Goal: Book appointment/travel/reservation

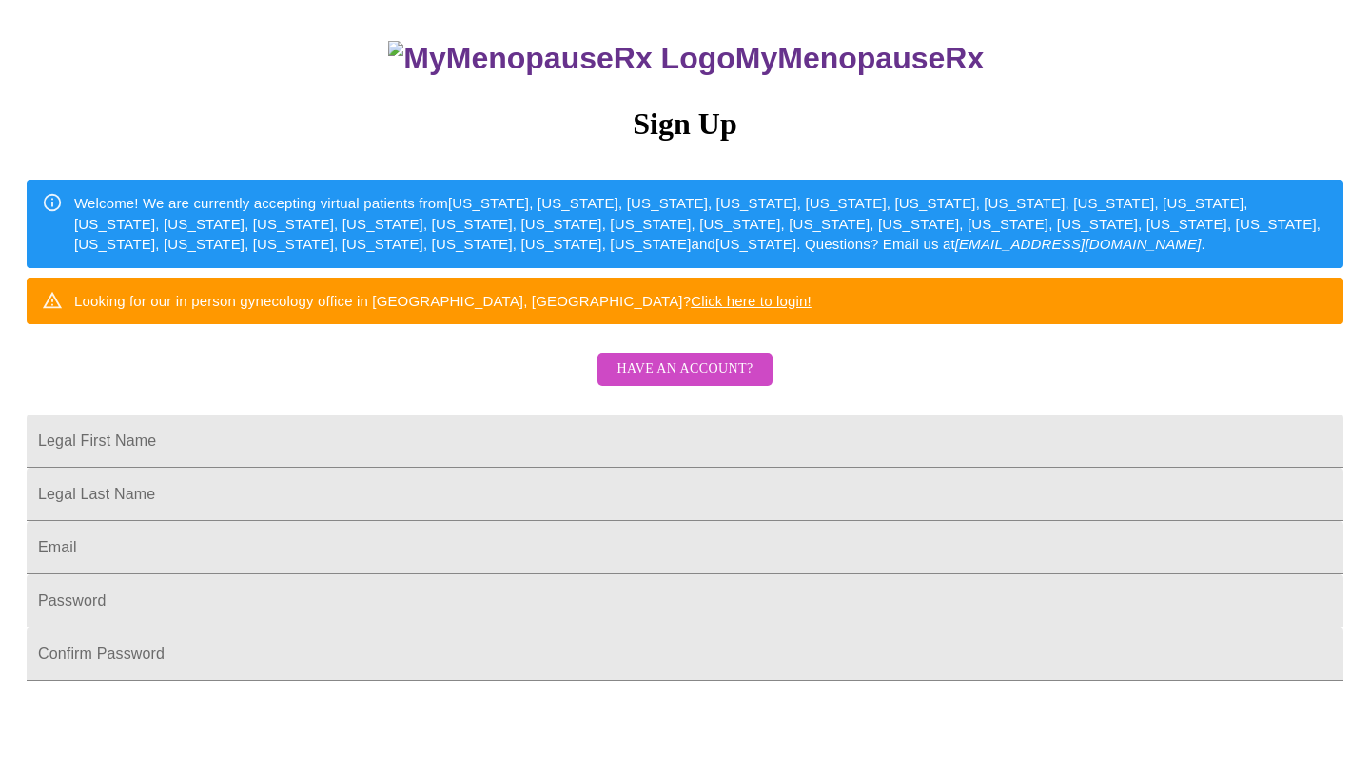
scroll to position [170, 0]
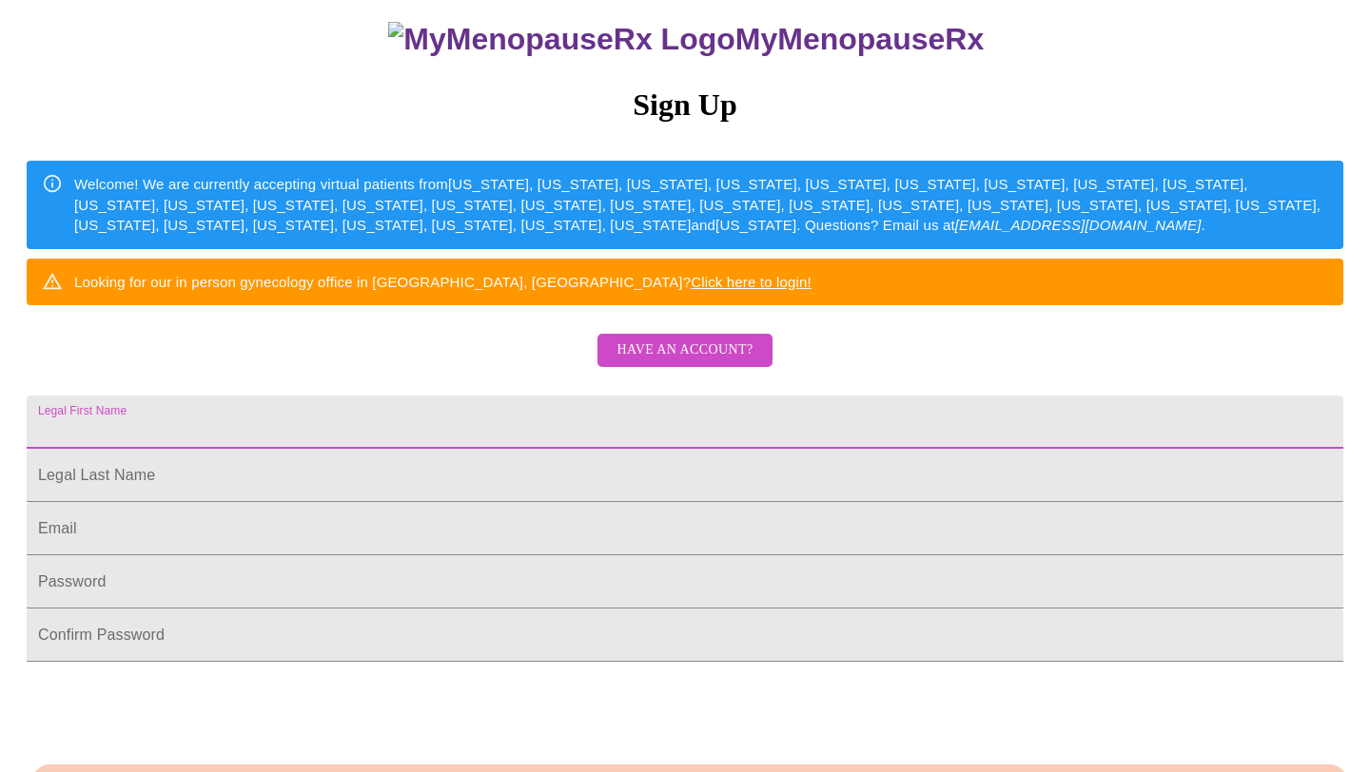
click at [821, 449] on input "Legal First Name" at bounding box center [685, 422] width 1316 height 53
type input "[PERSON_NAME]"
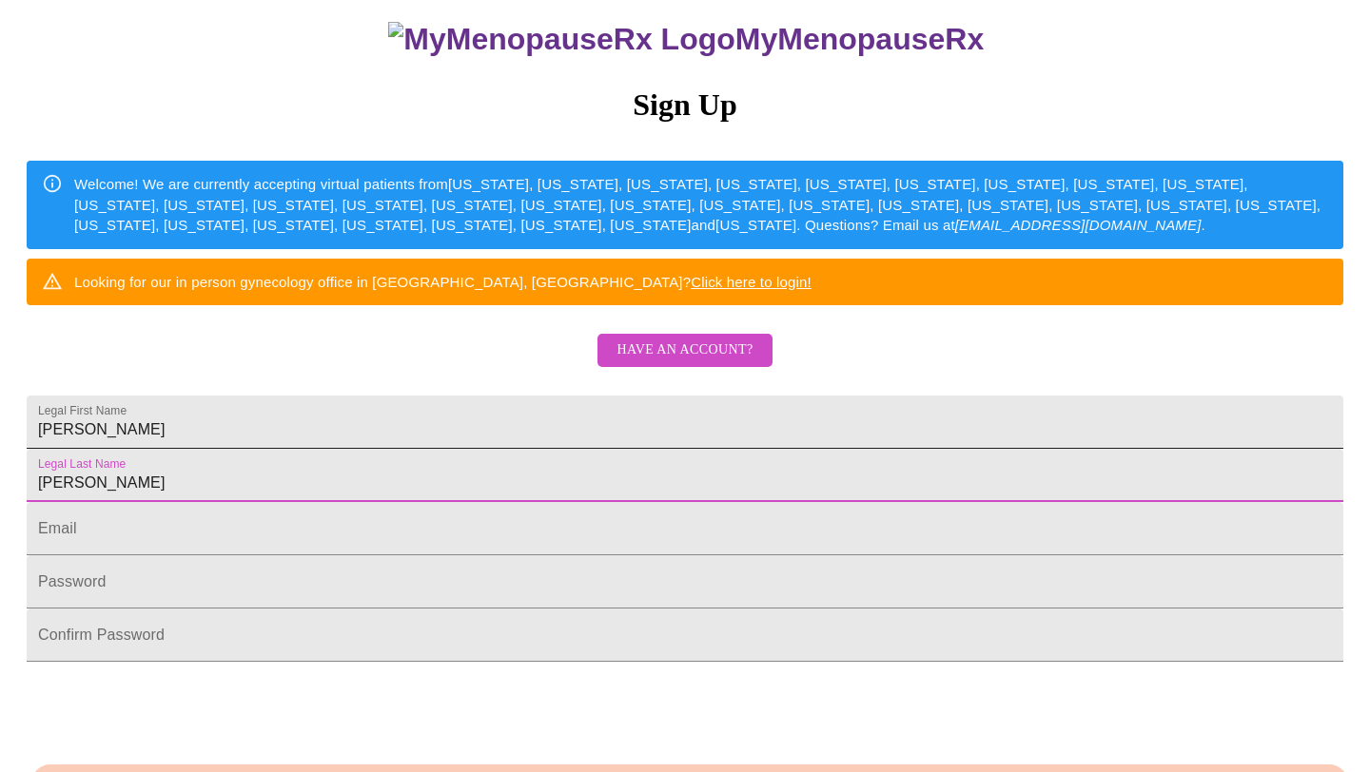
type input "[PERSON_NAME]"
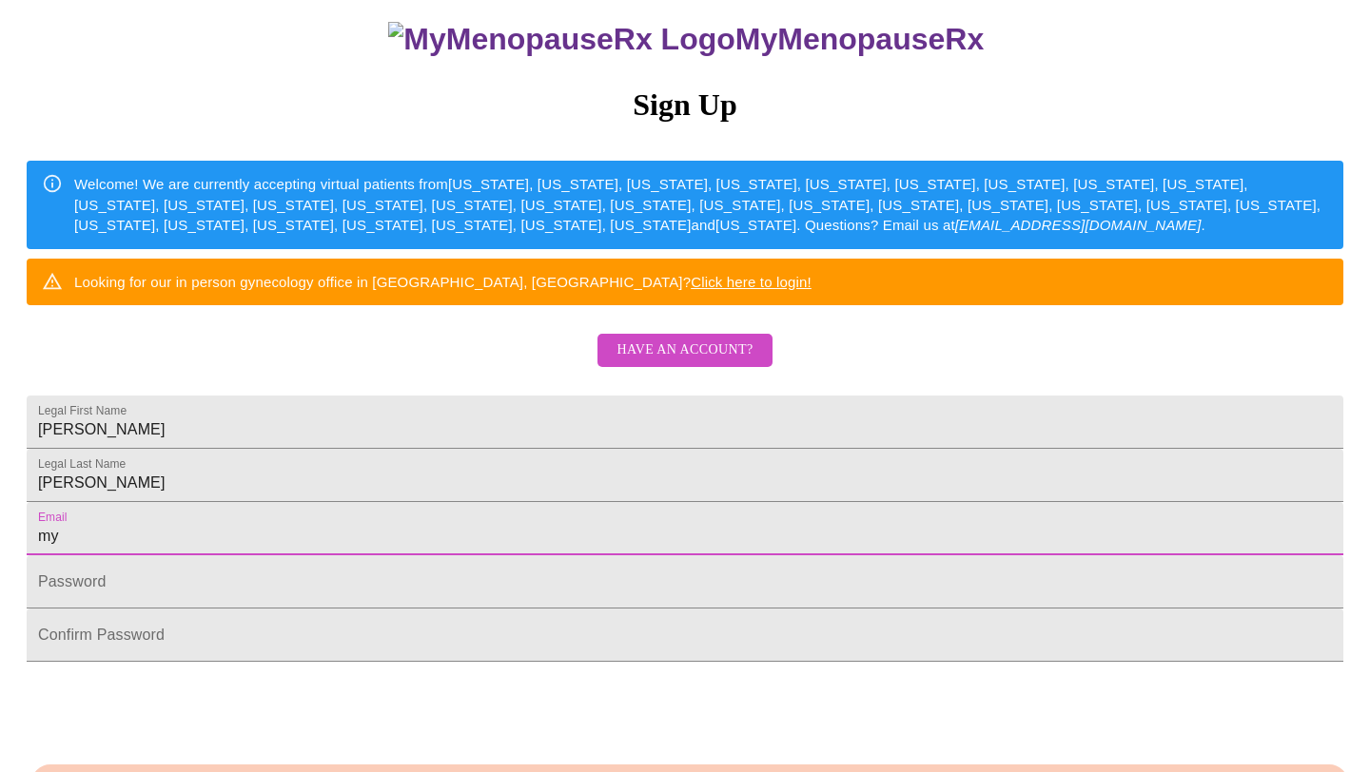
type input "[EMAIL_ADDRESS][DOMAIN_NAME]"
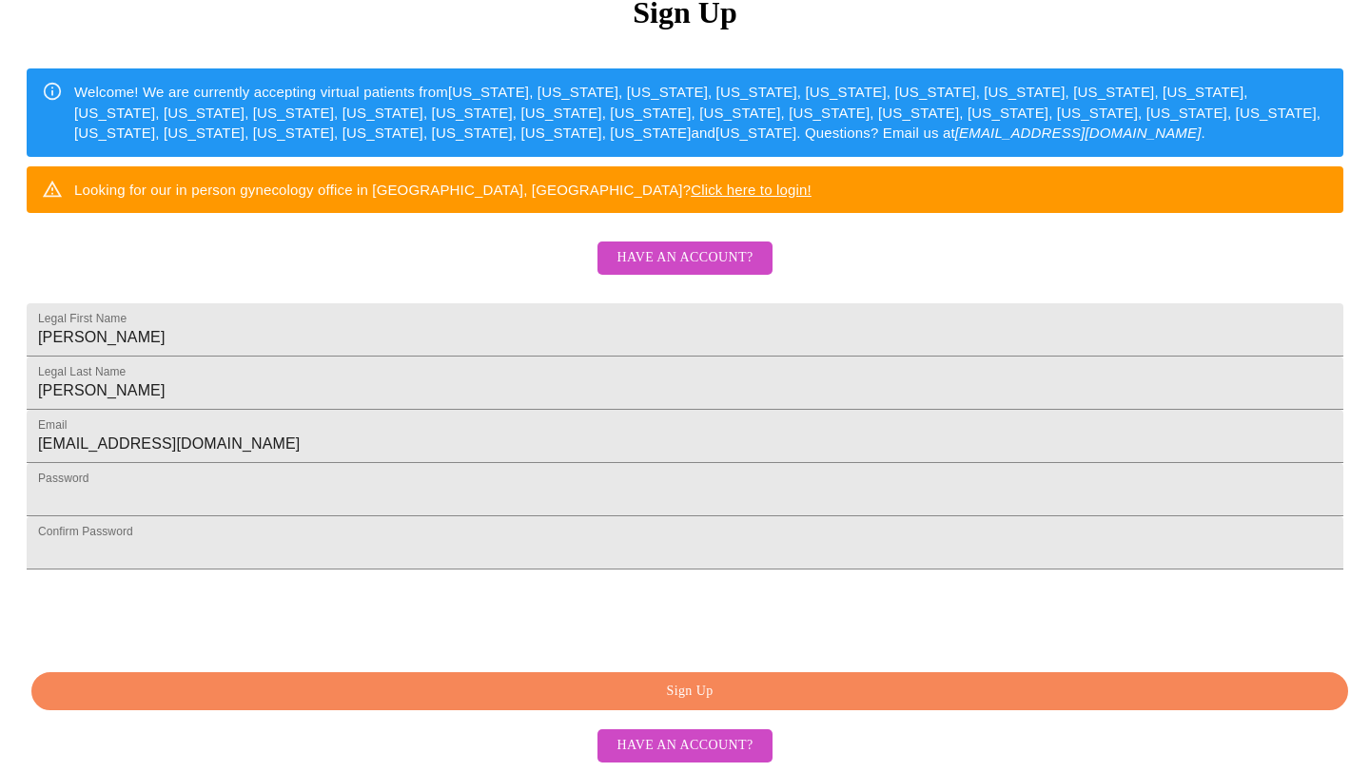
scroll to position [406, 0]
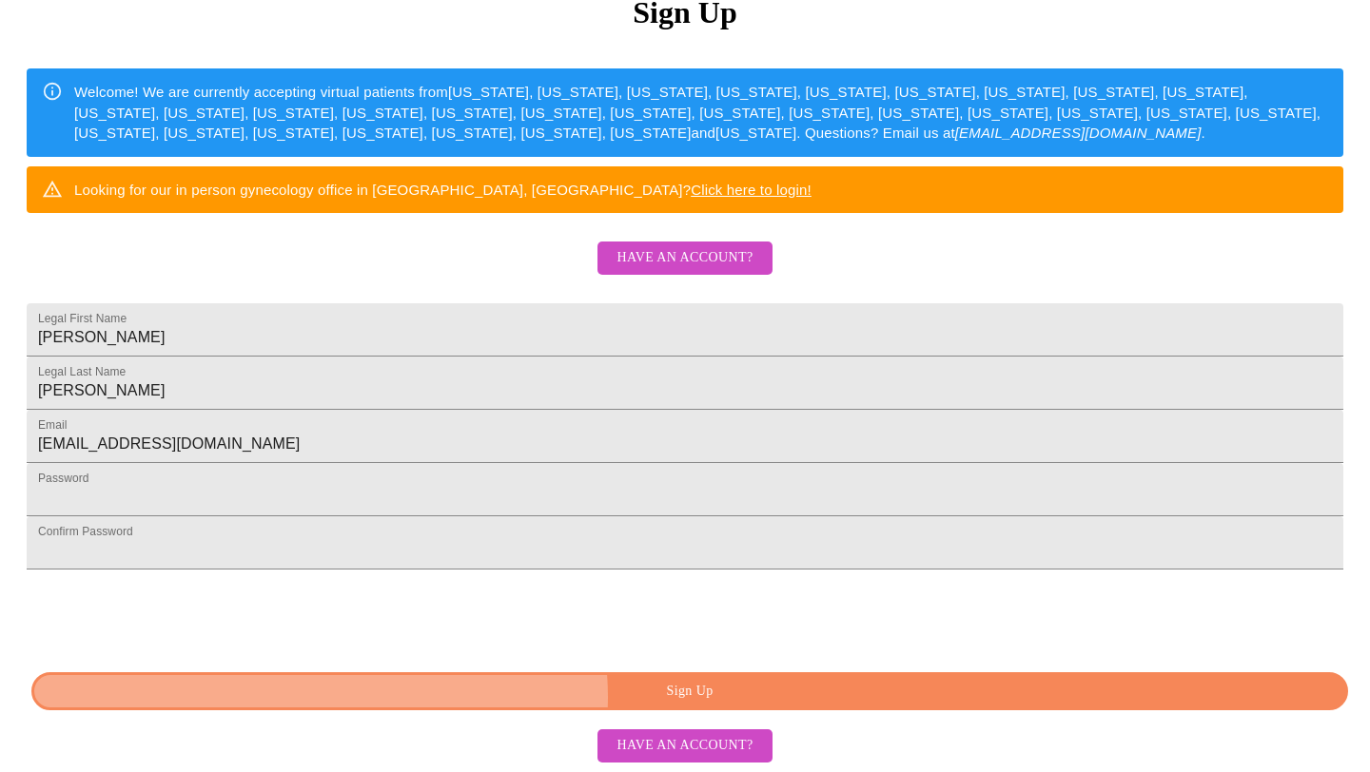
click at [686, 698] on span "Sign Up" at bounding box center [689, 692] width 1273 height 24
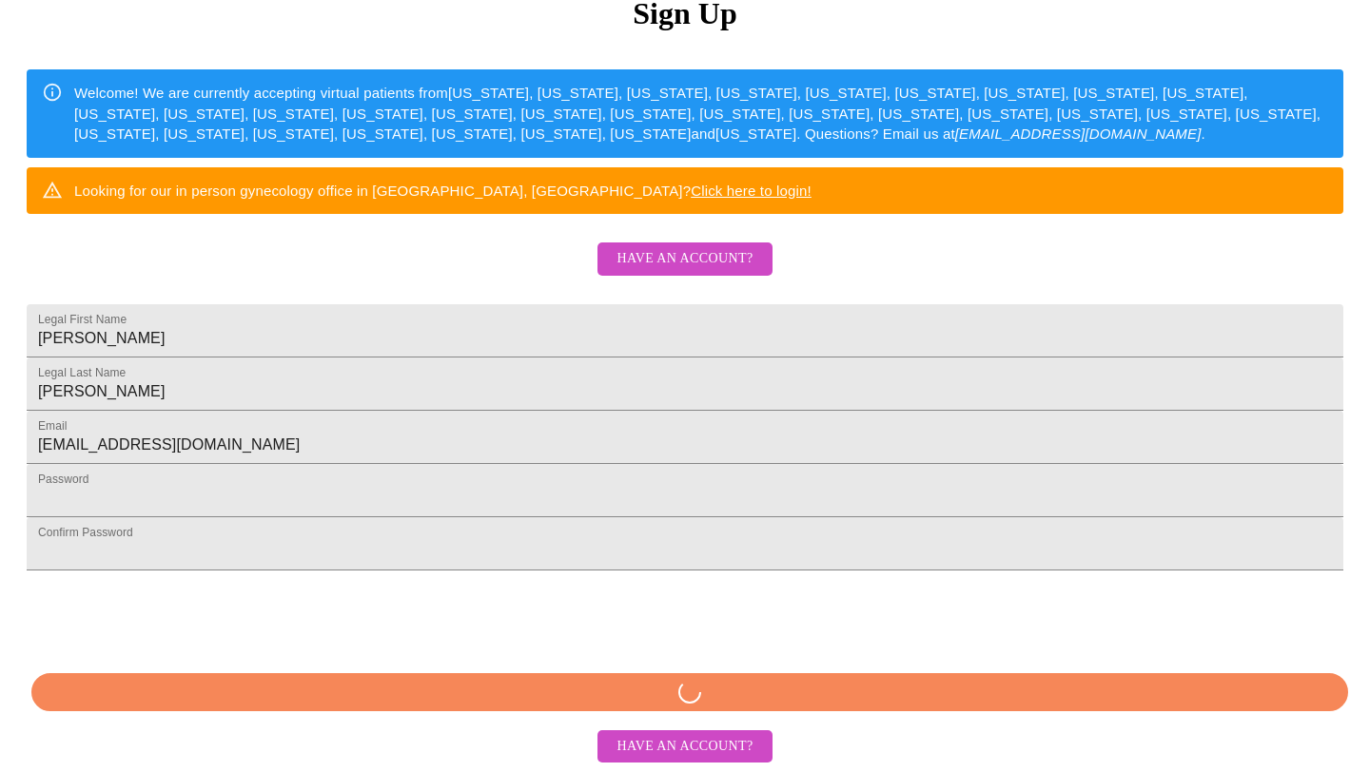
scroll to position [332, 0]
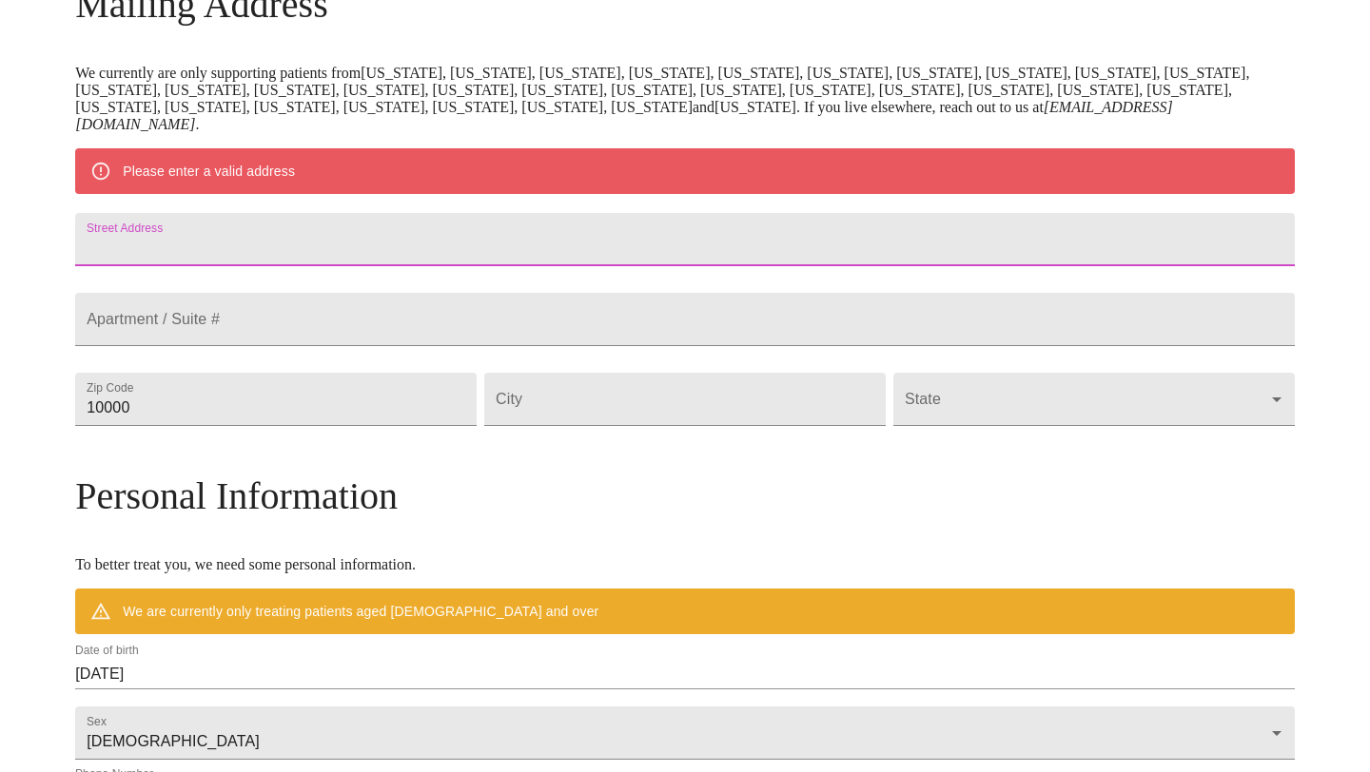
click at [849, 249] on input "Street Address" at bounding box center [684, 239] width 1219 height 53
type input "[STREET_ADDRESS]"
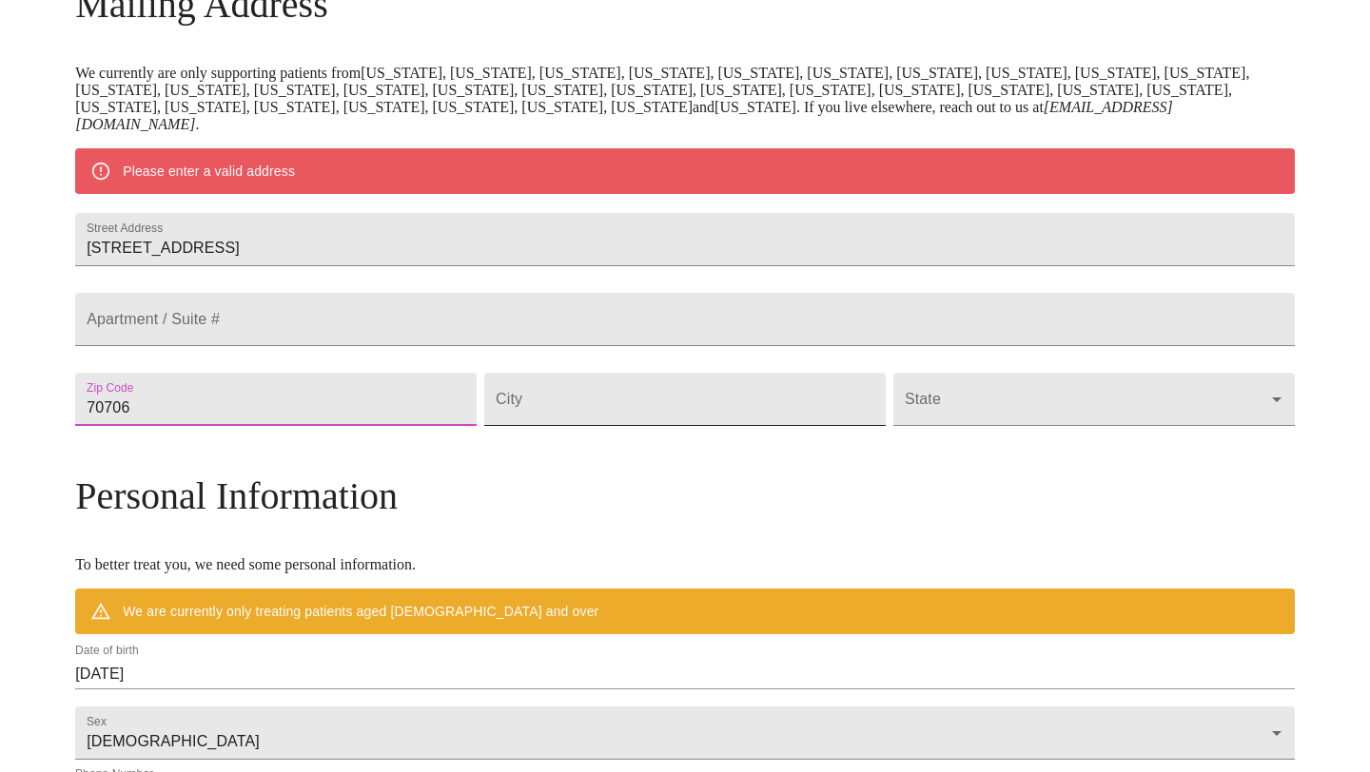
type input "70706"
click at [680, 426] on input "Street Address" at bounding box center [684, 399] width 401 height 53
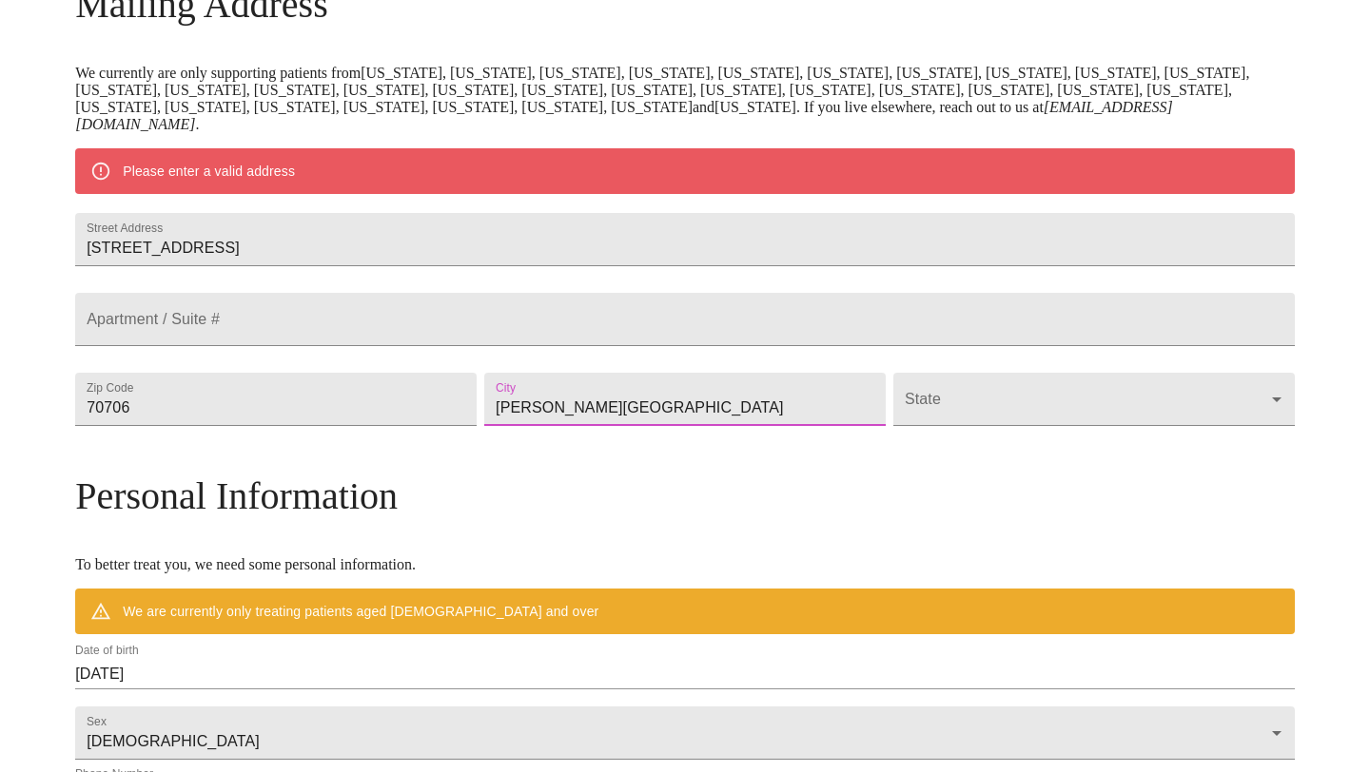
type input "[PERSON_NAME][GEOGRAPHIC_DATA]"
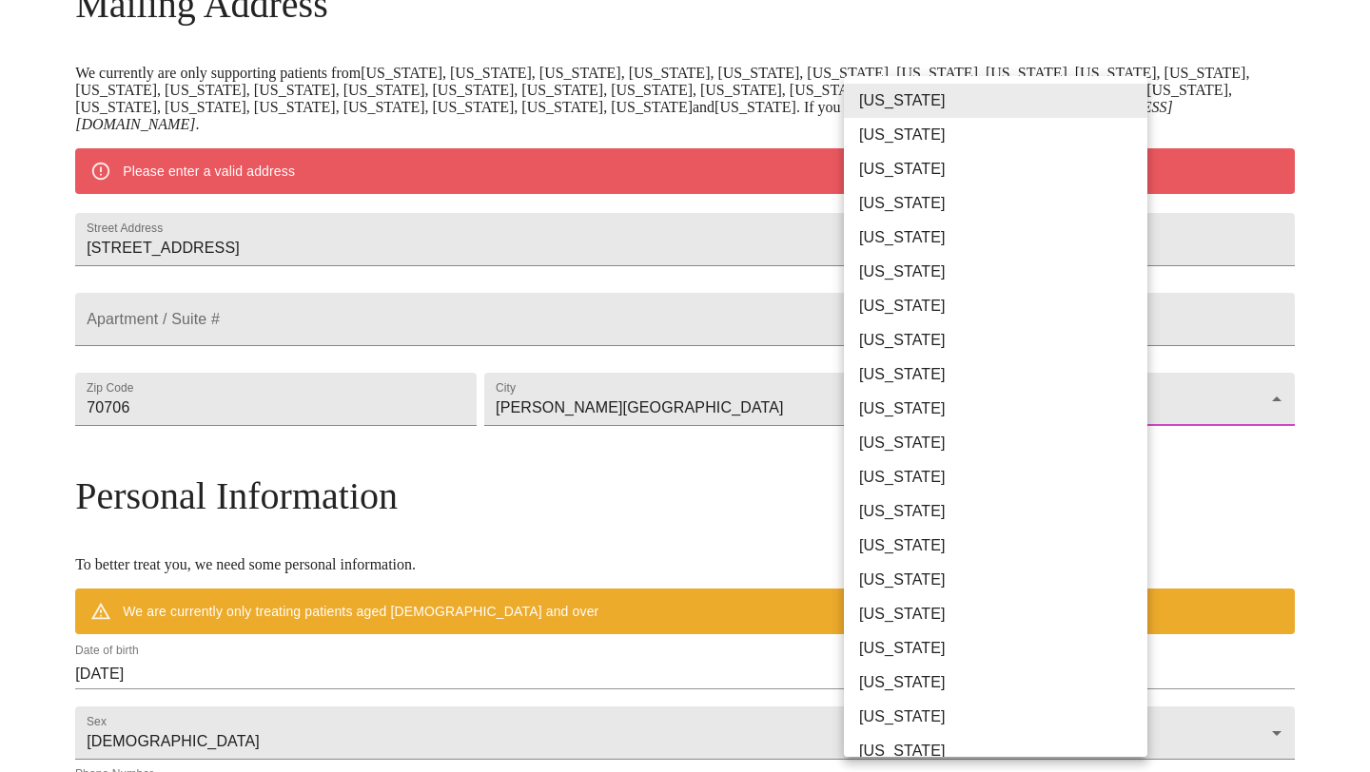
click at [908, 459] on body "MyMenopauseRx Welcome to MyMenopauseRx Since it's your first time here, you'll …" at bounding box center [685, 426] width 1354 height 1500
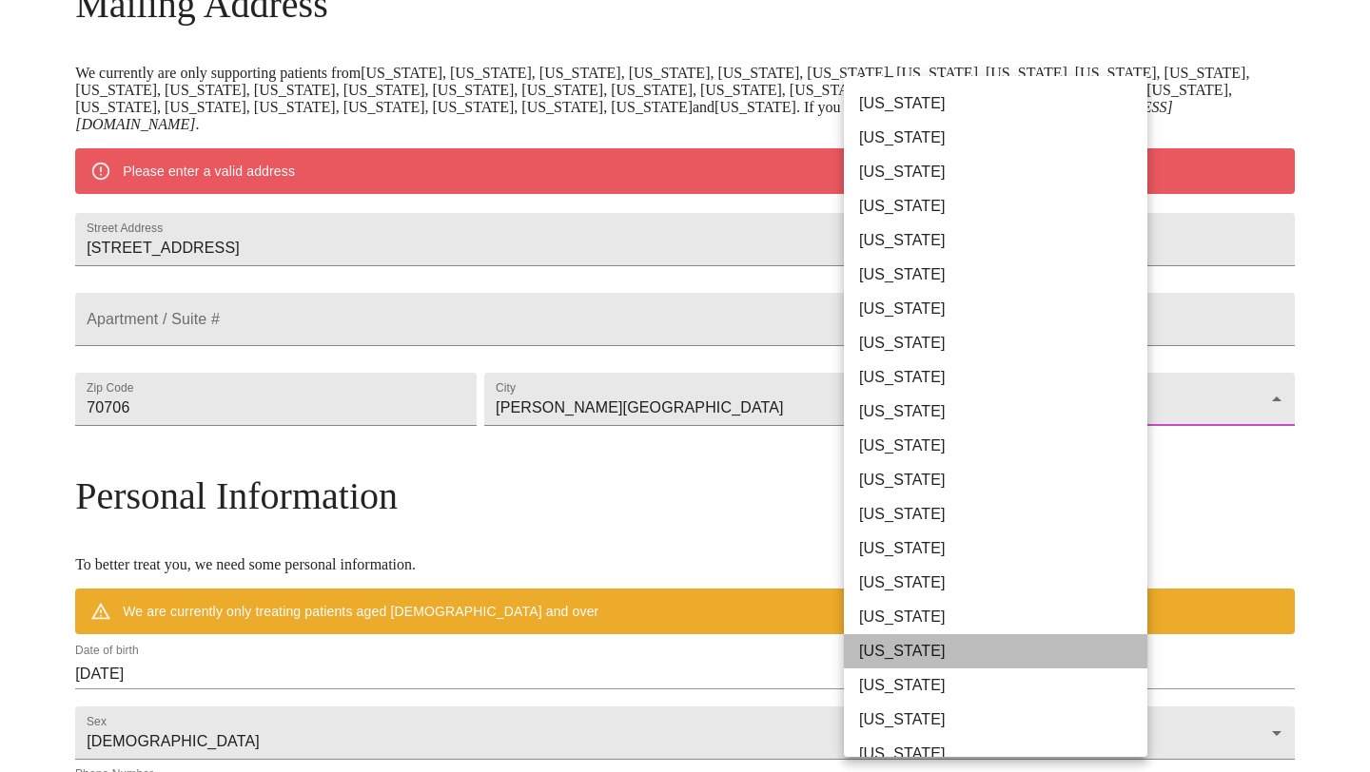
click at [884, 648] on li "[US_STATE]" at bounding box center [995, 651] width 303 height 34
type input "[US_STATE]"
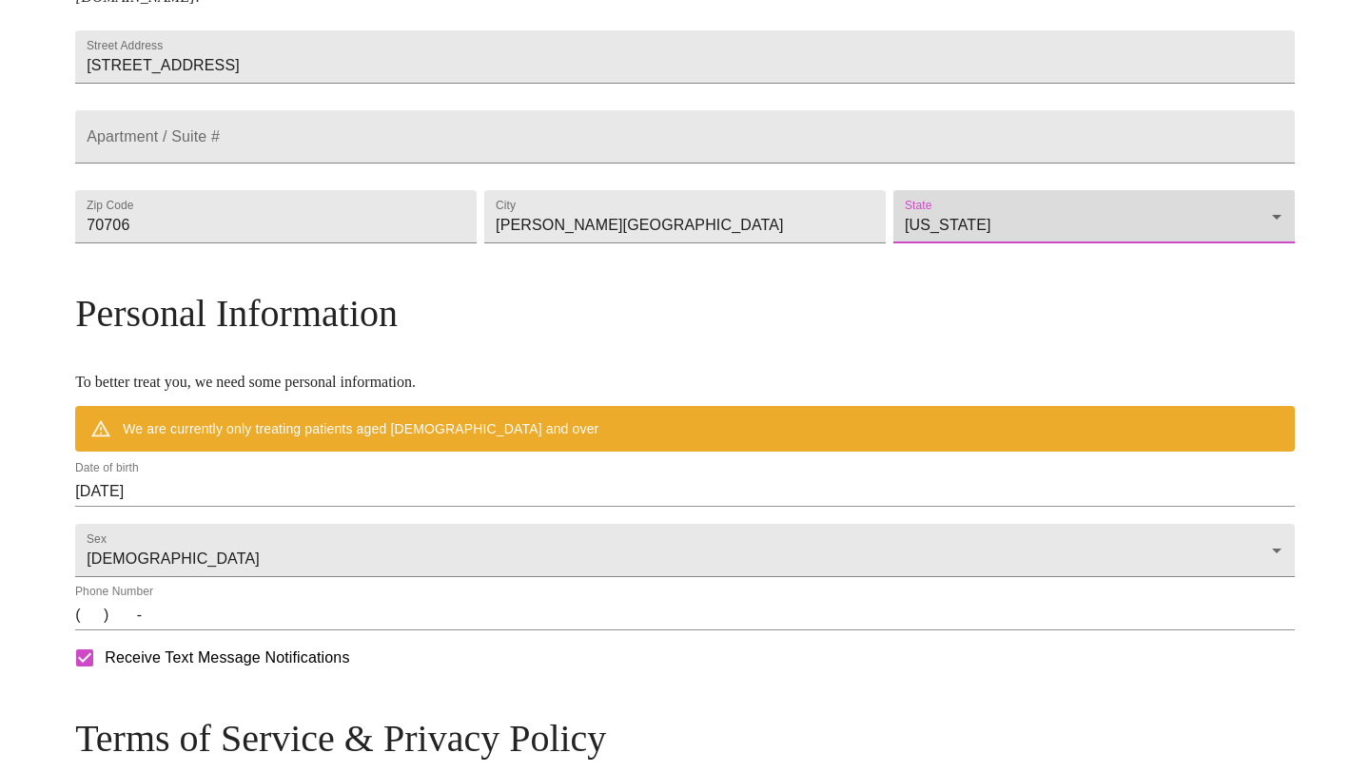
scroll to position [463, 0]
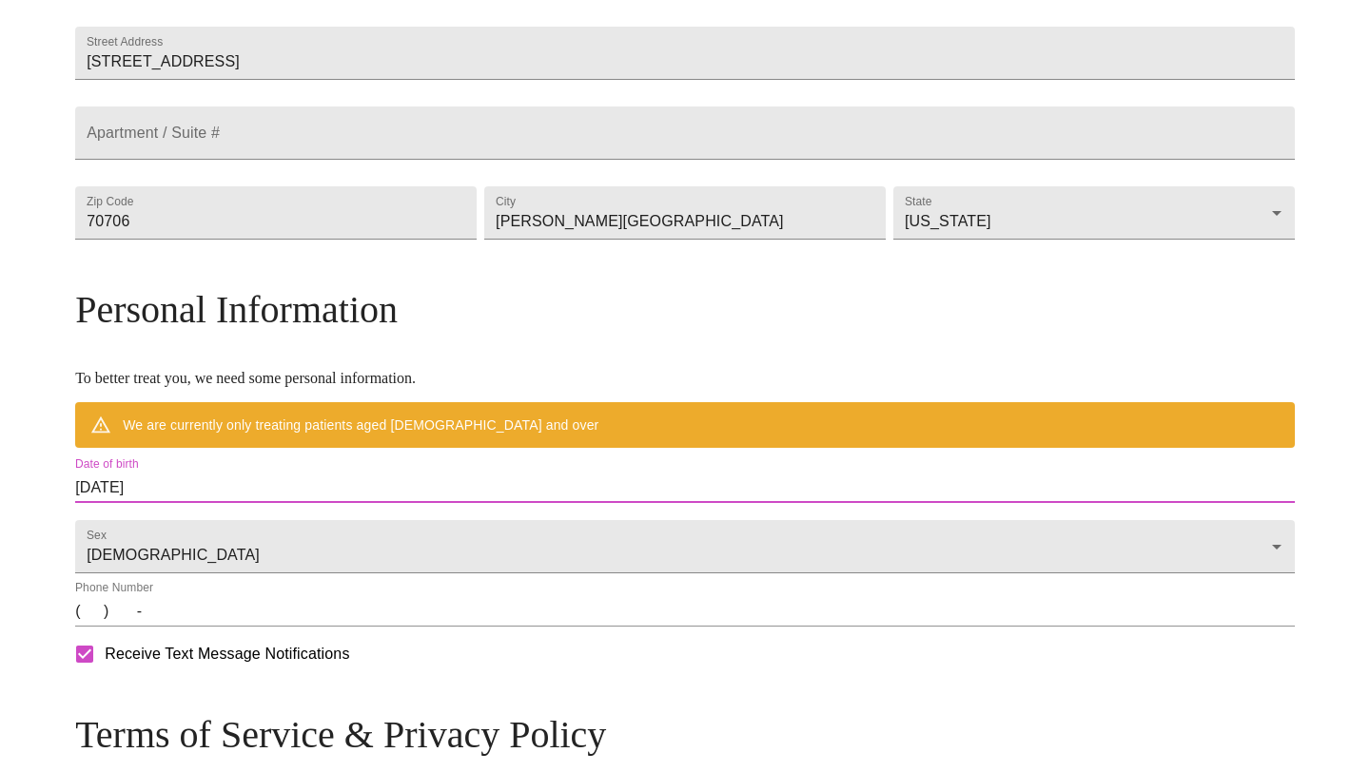
click at [761, 503] on input "[DATE]" at bounding box center [684, 488] width 1219 height 30
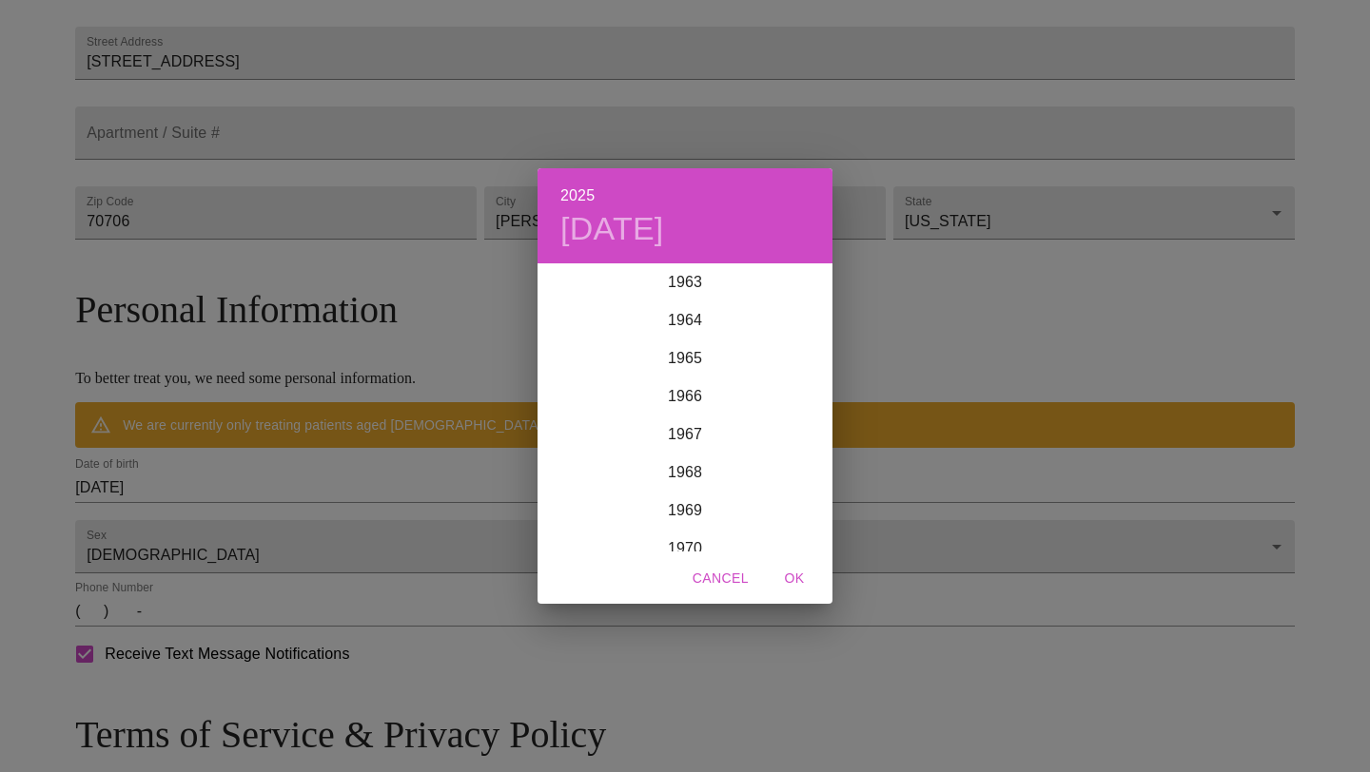
scroll to position [2430, 0]
click at [705, 288] on div "1963" at bounding box center [684, 290] width 295 height 38
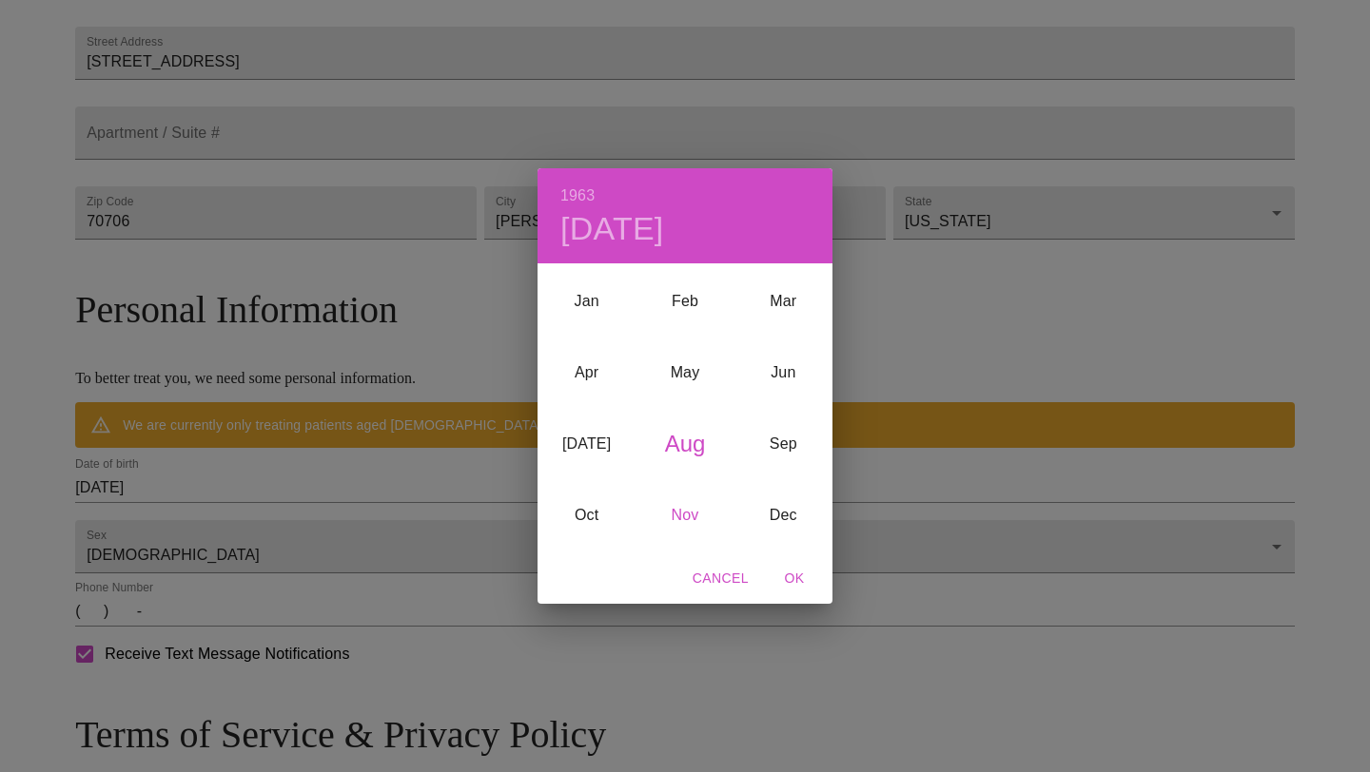
click at [691, 508] on div "Nov" at bounding box center [684, 515] width 98 height 71
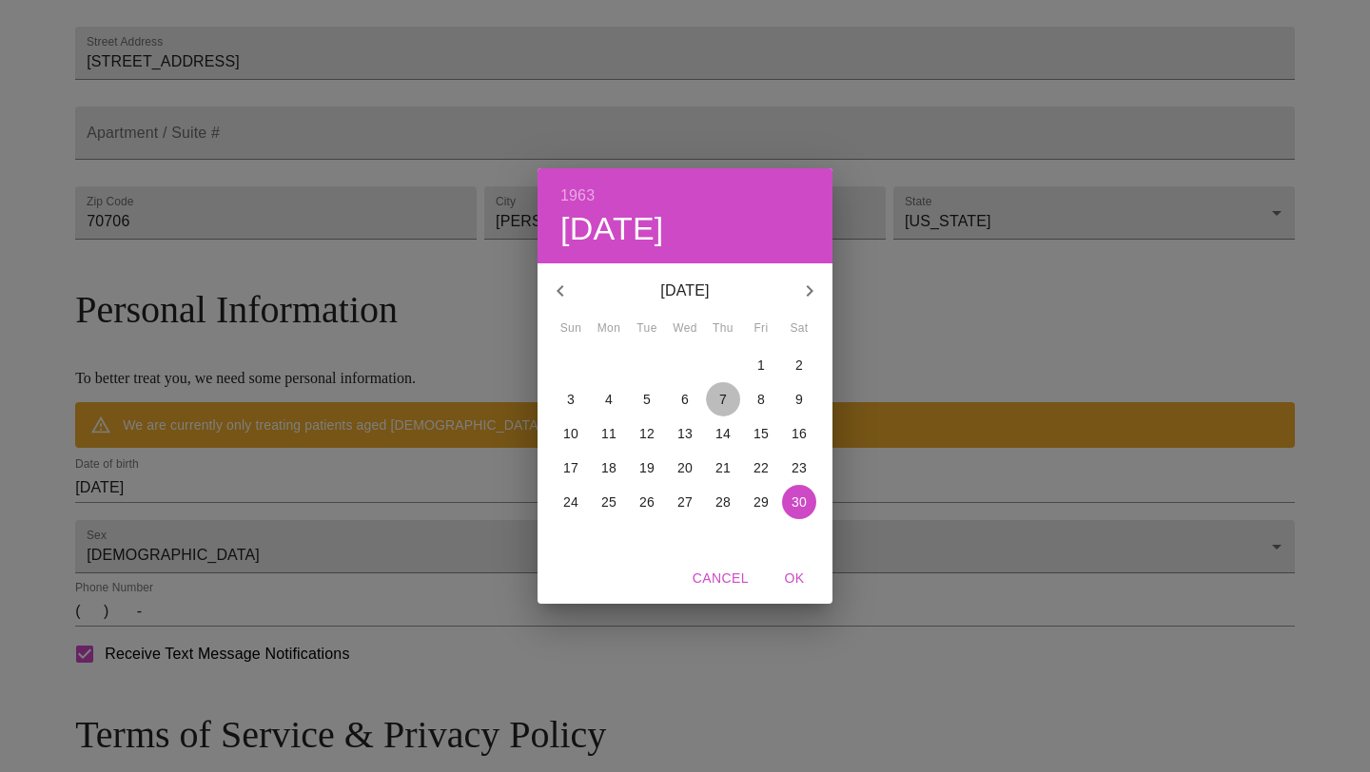
click at [720, 399] on p "7" at bounding box center [723, 399] width 8 height 19
click at [862, 358] on div "1963 Thu, Nov [DATE] Mon Tue Wed Thu Fri Sat 27 28 29 30 31 1 2 3 4 5 6 7 8 9 1…" at bounding box center [685, 386] width 1370 height 772
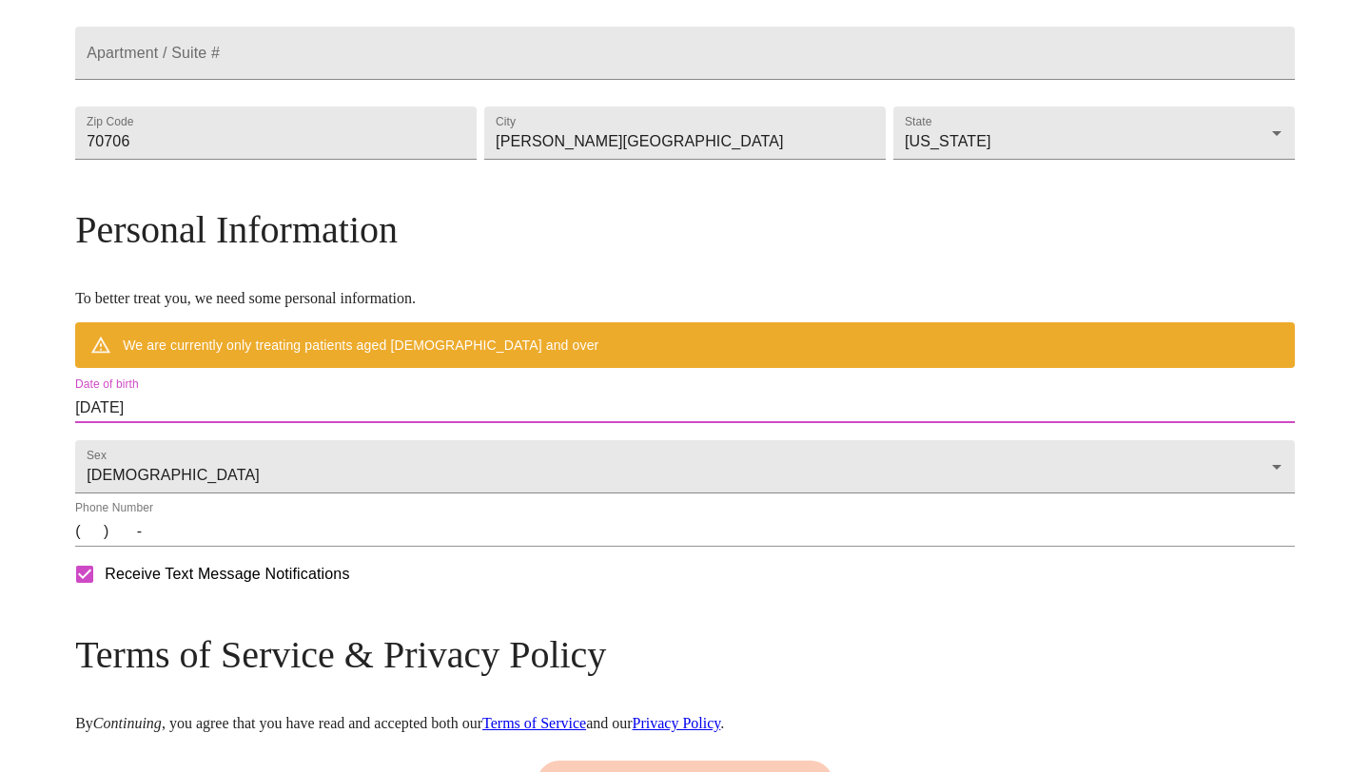
scroll to position [554, 0]
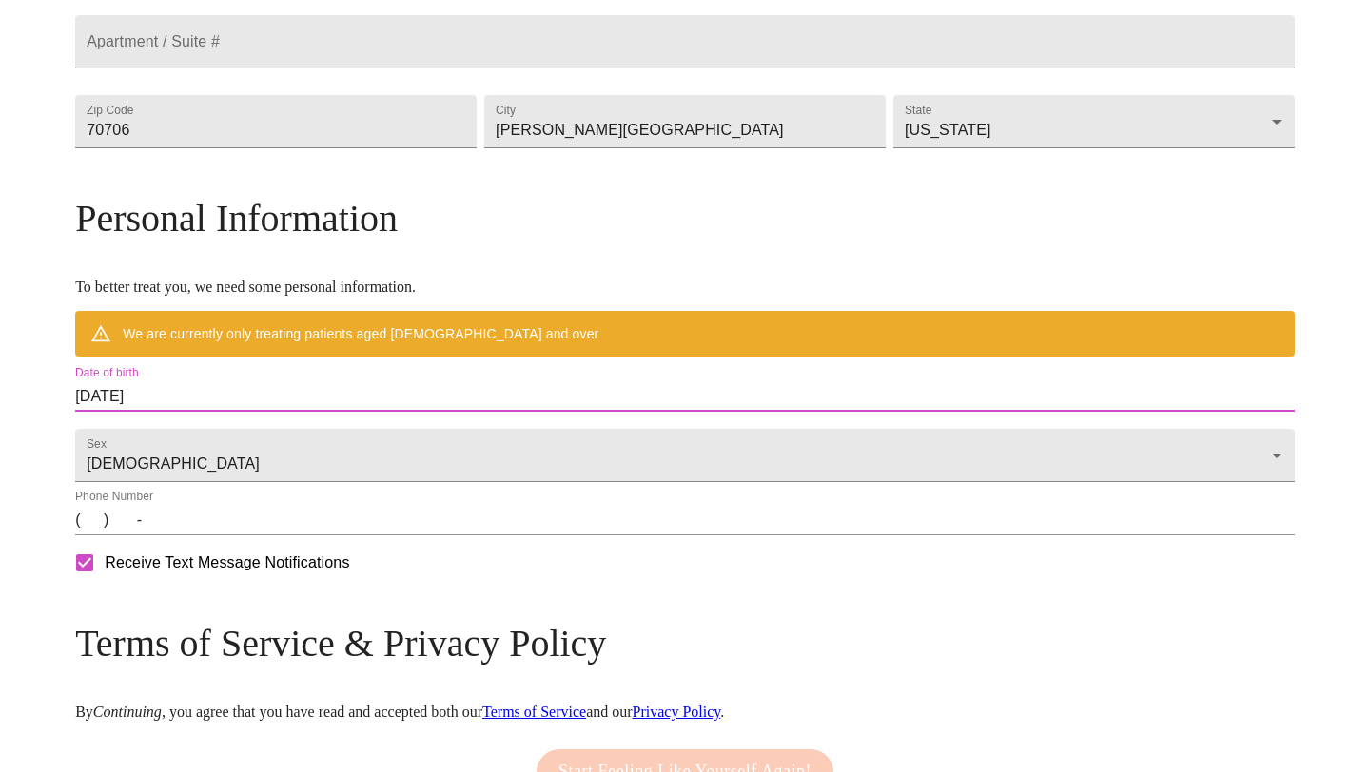
click at [500, 535] on input "(   )    -" at bounding box center [684, 520] width 1219 height 30
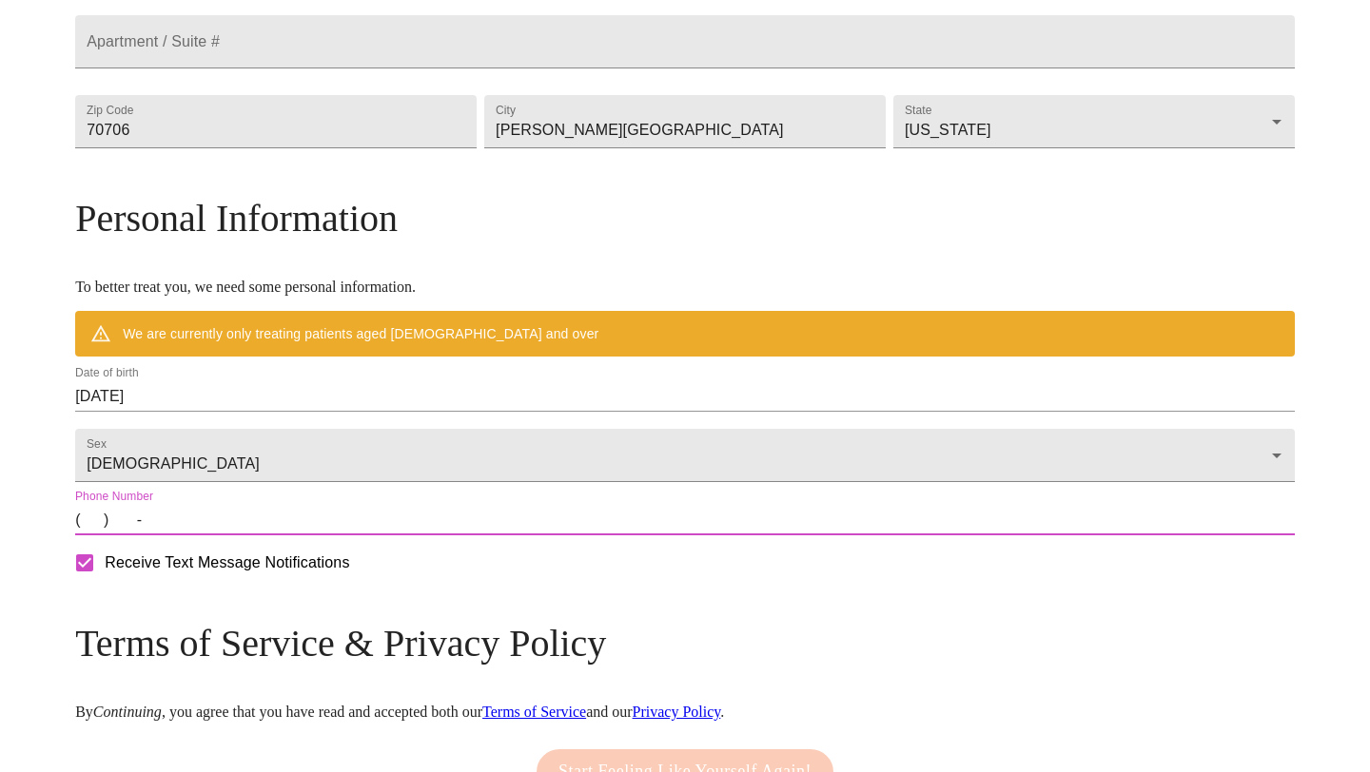
click at [240, 535] on input "(   )    -" at bounding box center [684, 520] width 1219 height 30
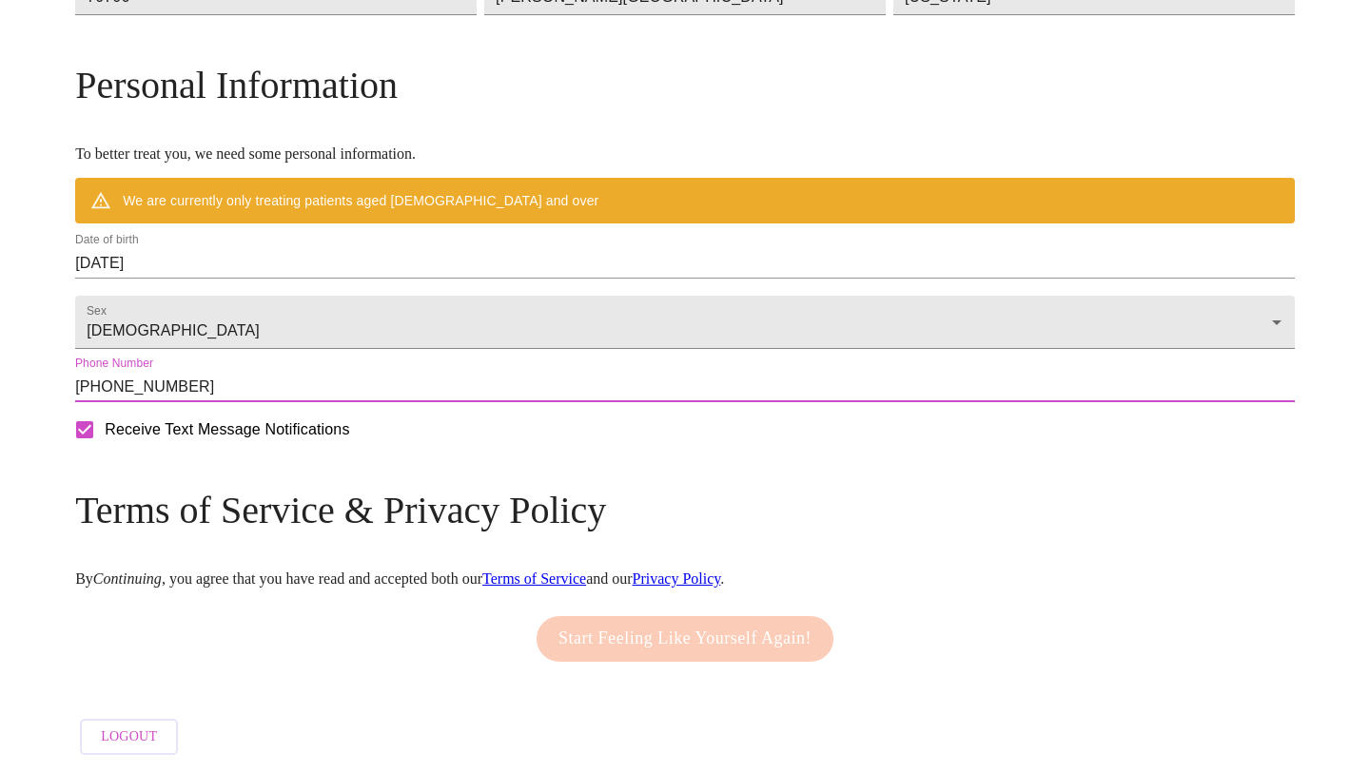
scroll to position [745, 0]
type input "[PHONE_NUMBER]"
click at [515, 573] on p "By Continuing , you agree that you have read and accepted both our Terms of Ser…" at bounding box center [684, 579] width 1219 height 17
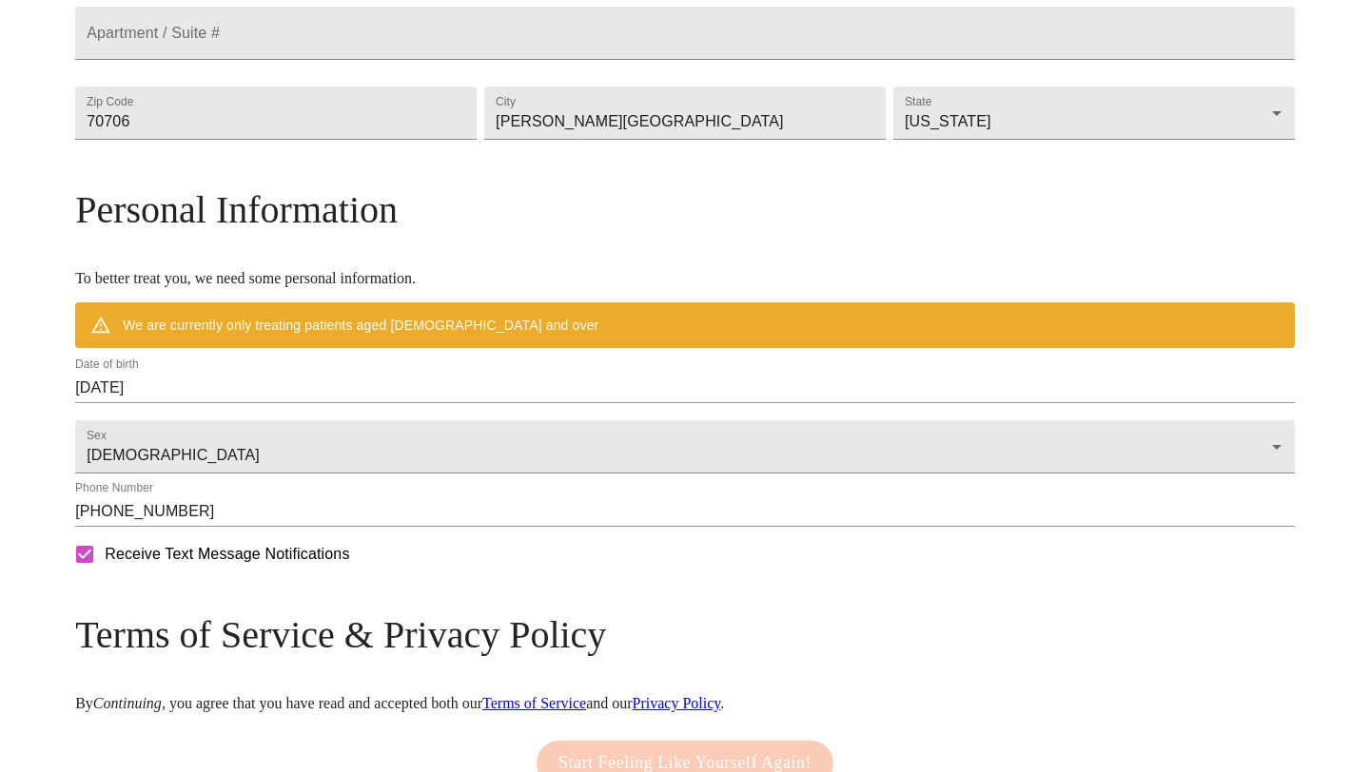
scroll to position [530, 0]
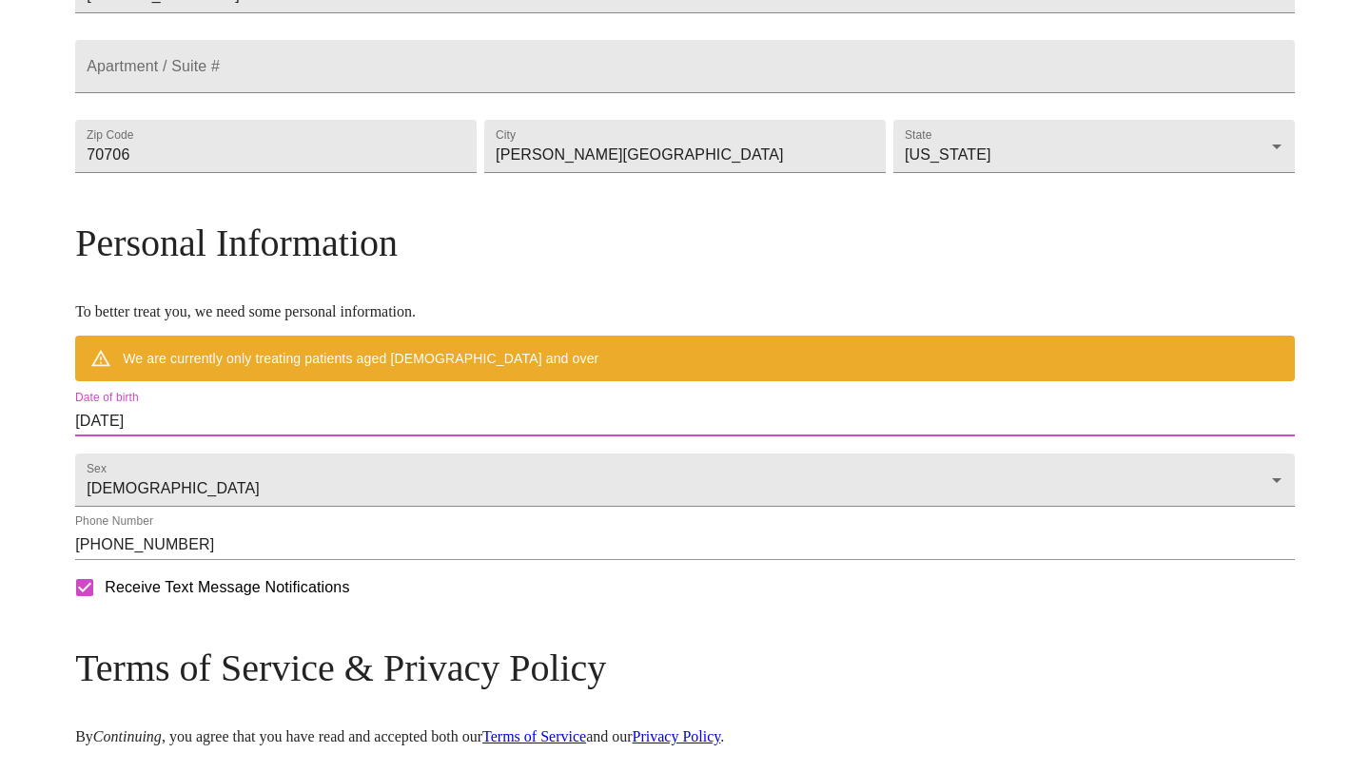
click at [520, 437] on input "[DATE]" at bounding box center [684, 421] width 1219 height 30
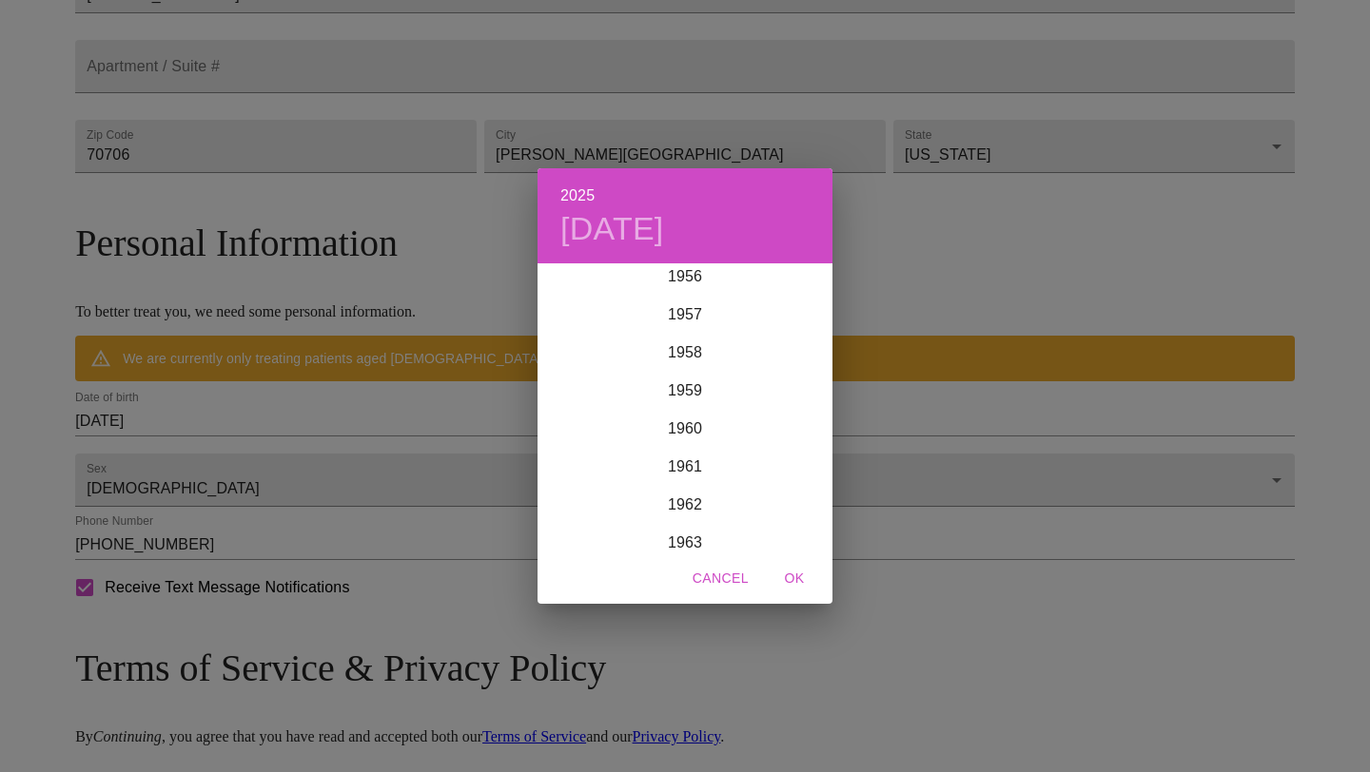
scroll to position [2276, 0]
click at [684, 449] on div "1963" at bounding box center [684, 444] width 295 height 38
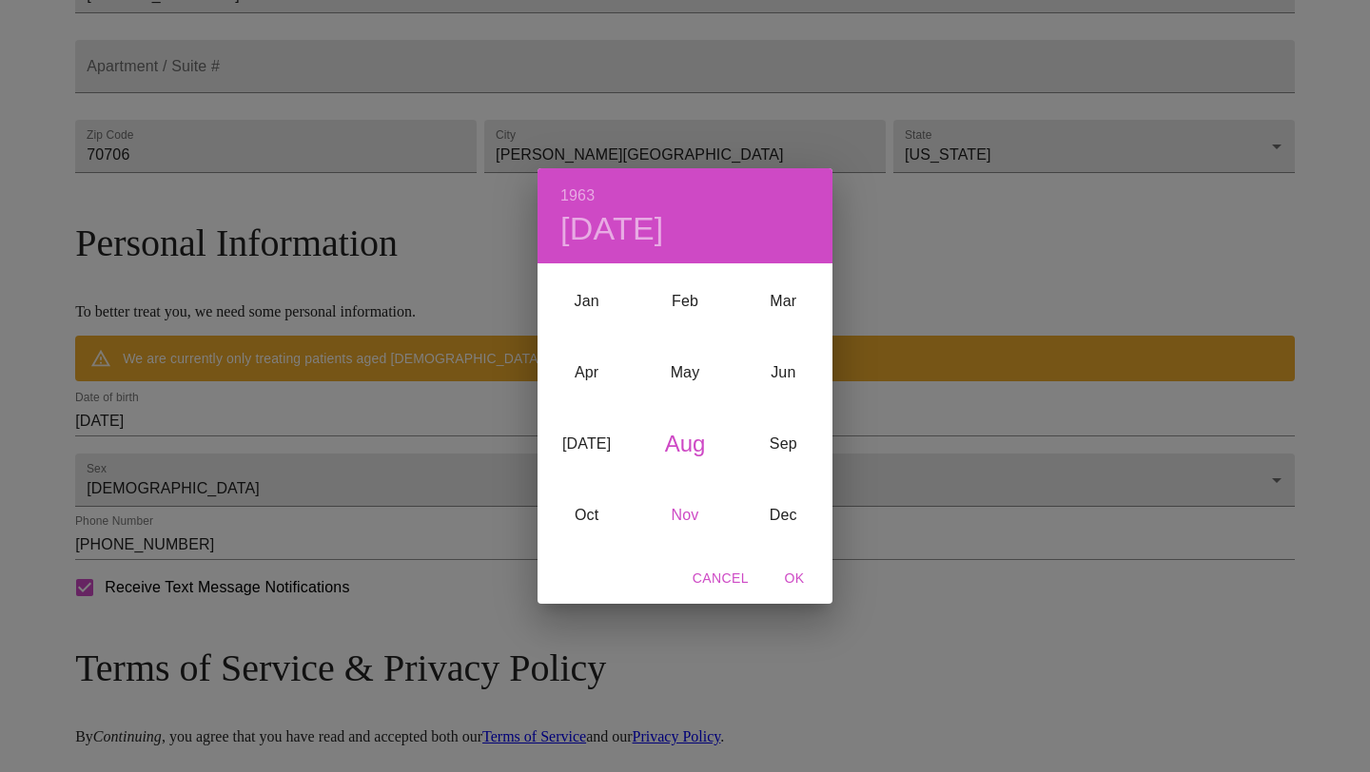
click at [690, 515] on div "Nov" at bounding box center [684, 515] width 98 height 71
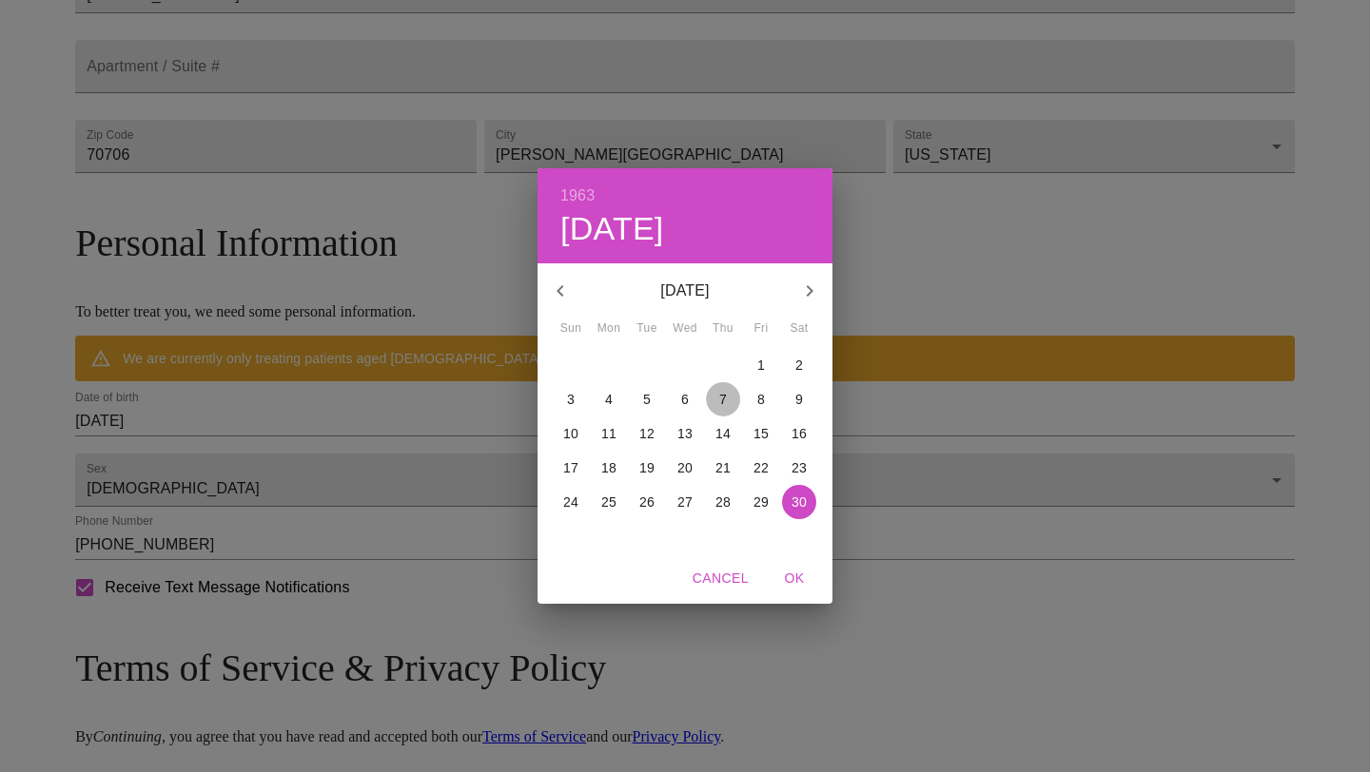
click at [719, 398] on p "7" at bounding box center [723, 399] width 8 height 19
click at [792, 572] on span "OK" at bounding box center [794, 579] width 46 height 24
type input "[DATE]"
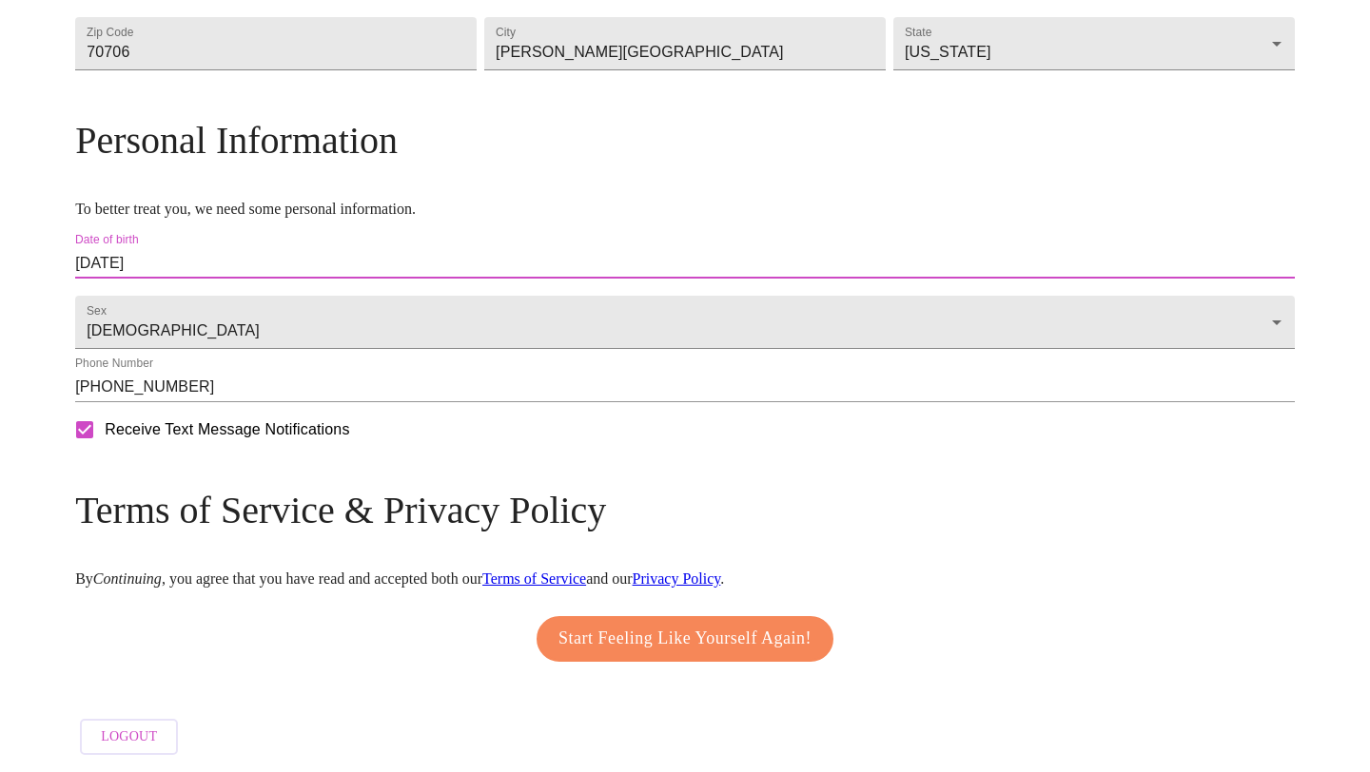
scroll to position [690, 0]
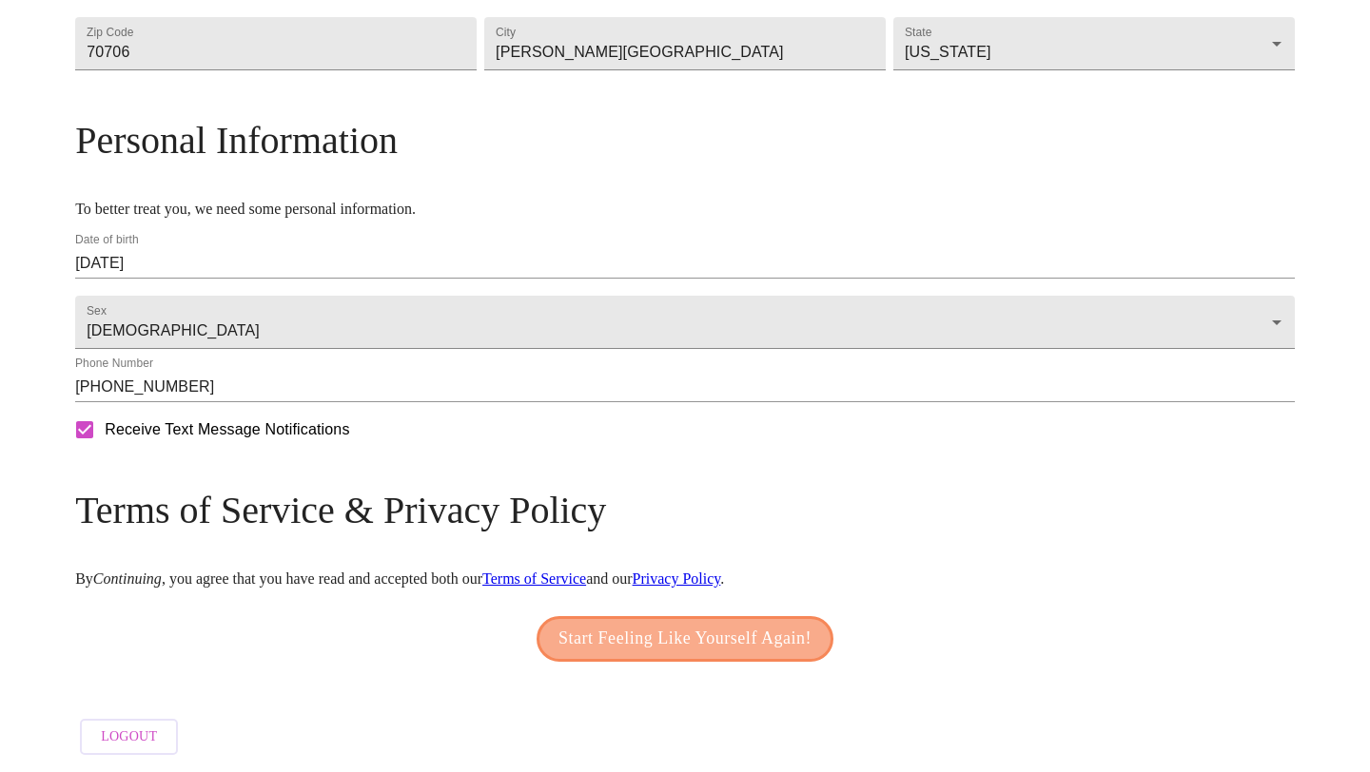
click at [753, 635] on span "Start Feeling Like Yourself Again!" at bounding box center [684, 639] width 253 height 30
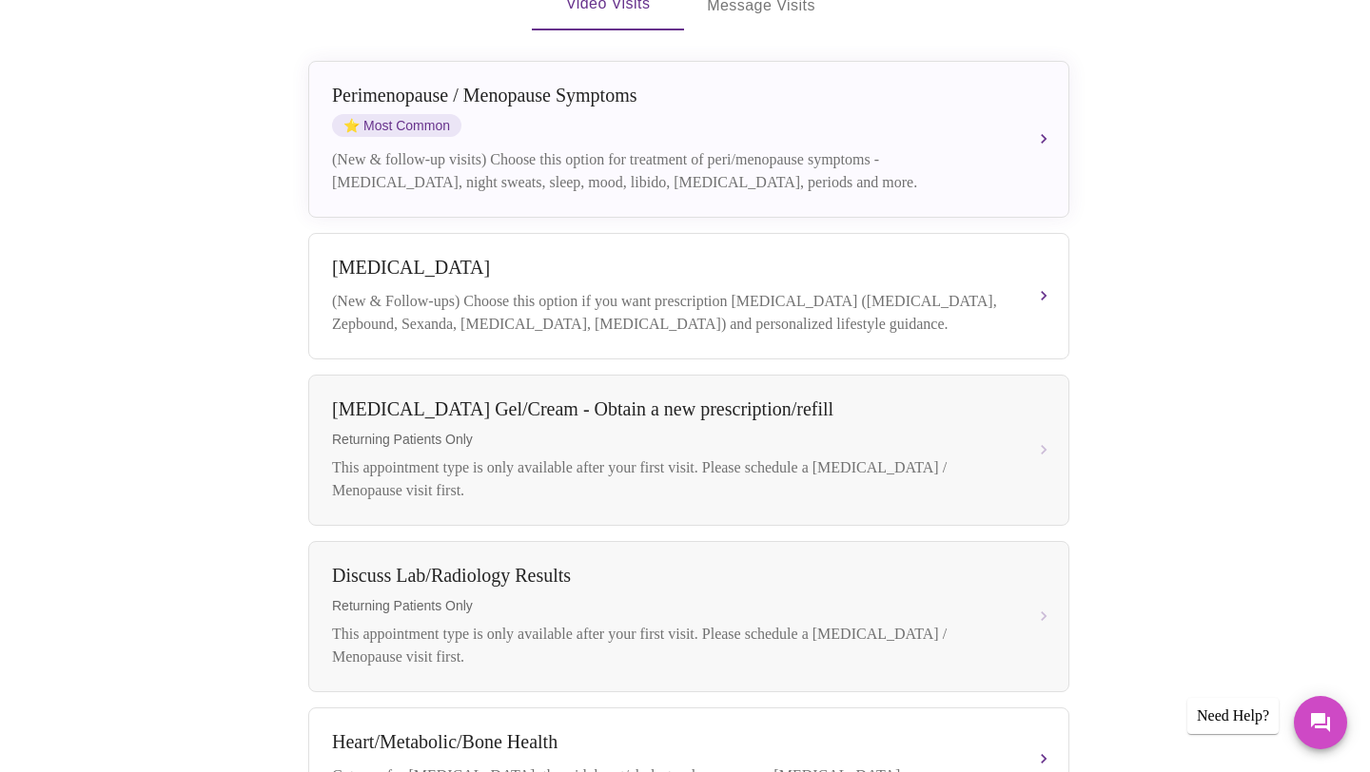
scroll to position [443, 0]
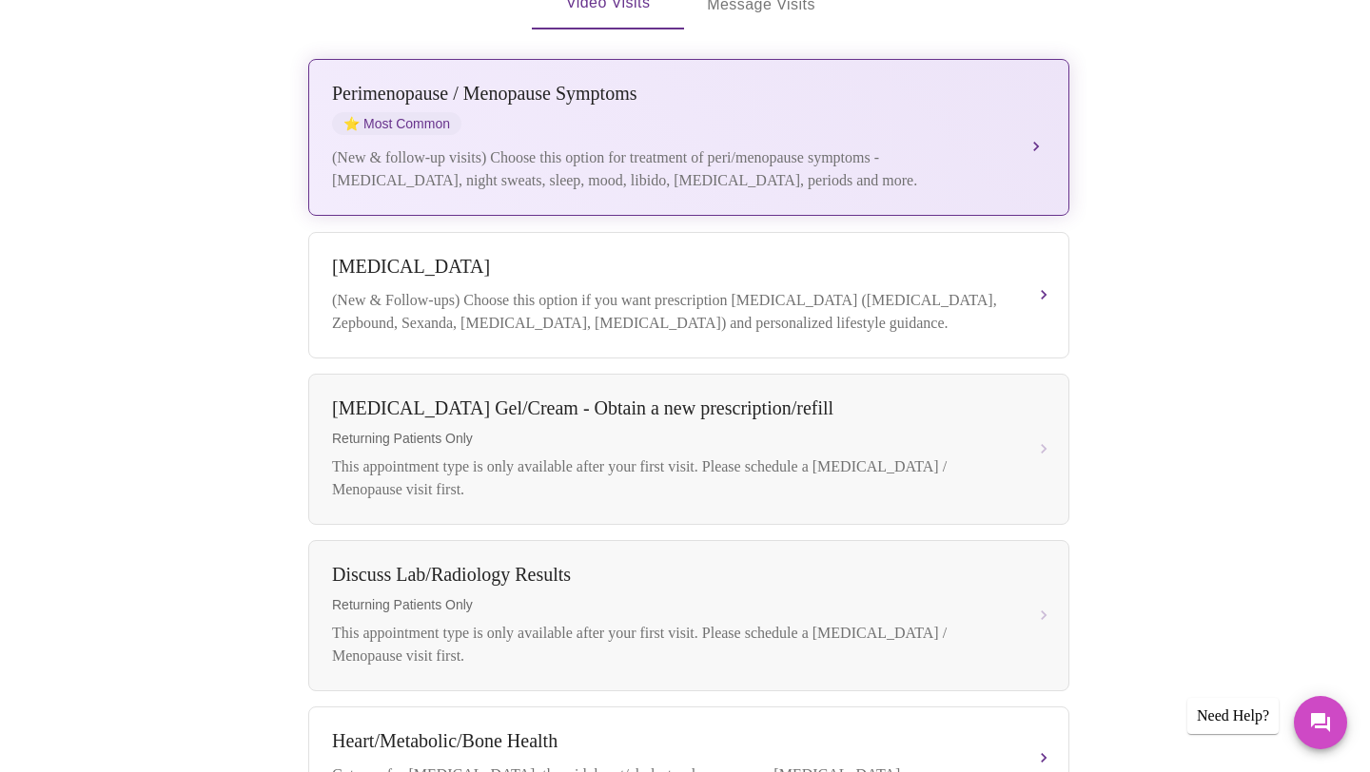
click at [1040, 104] on button "[MEDICAL_DATA] / Menopause Symptoms ⭐ Most Common (New & follow-up visits) Choo…" at bounding box center [688, 137] width 761 height 157
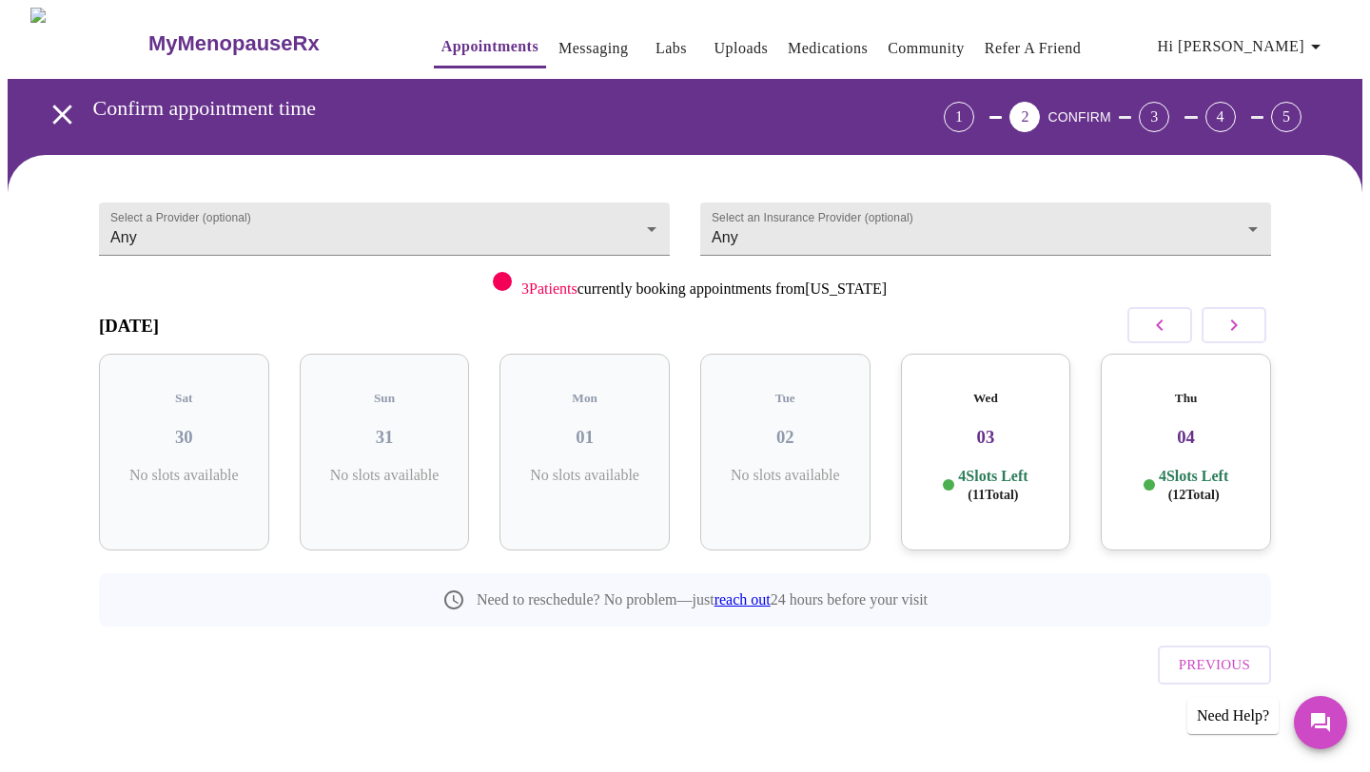
click at [981, 427] on h3 "03" at bounding box center [986, 437] width 140 height 21
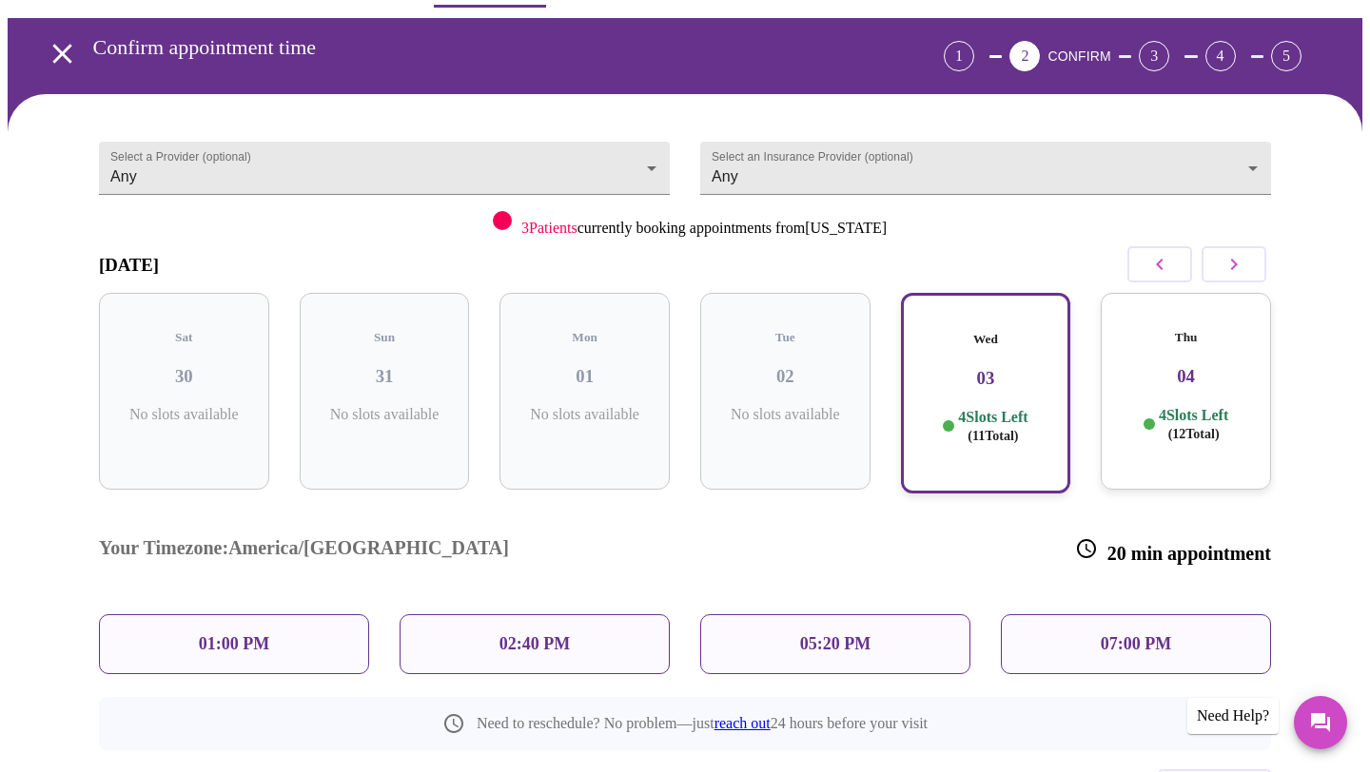
scroll to position [74, 0]
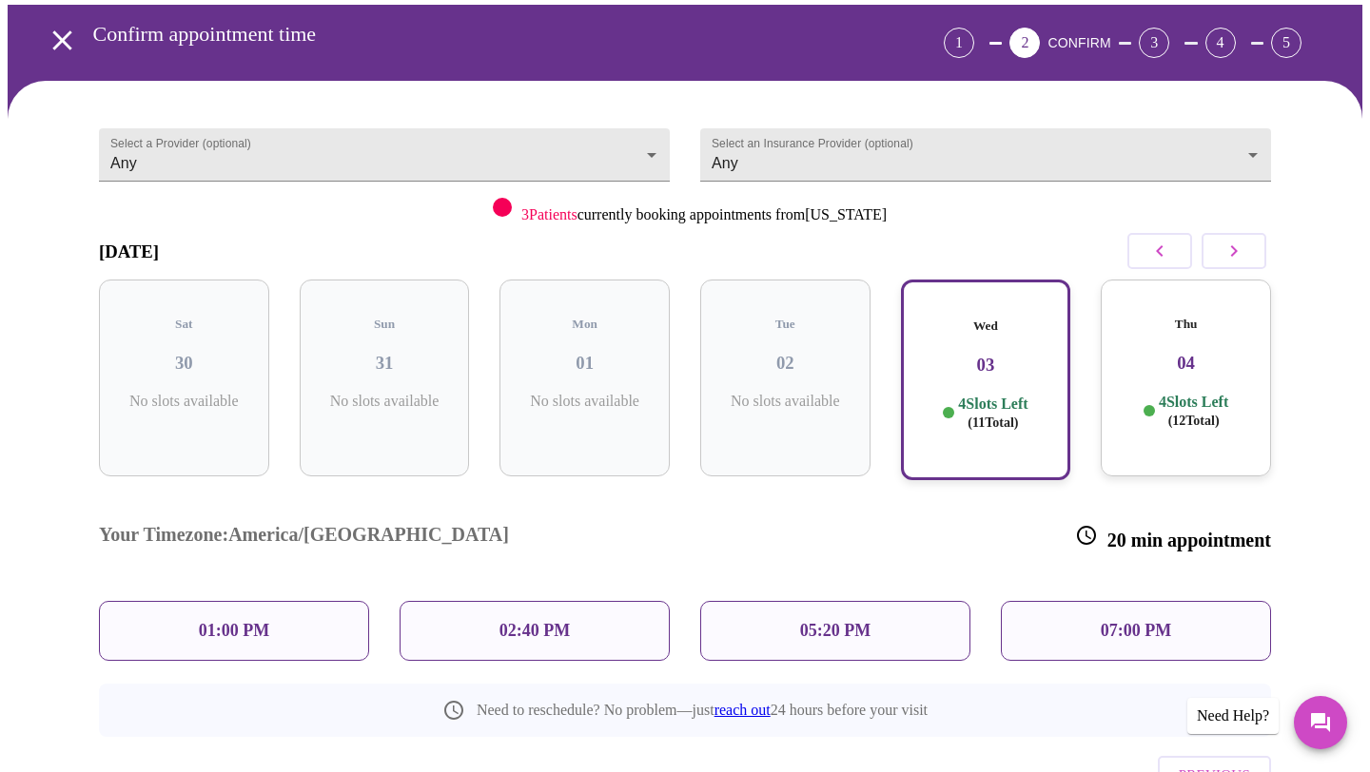
click at [582, 601] on div "02:40 PM" at bounding box center [534, 631] width 270 height 60
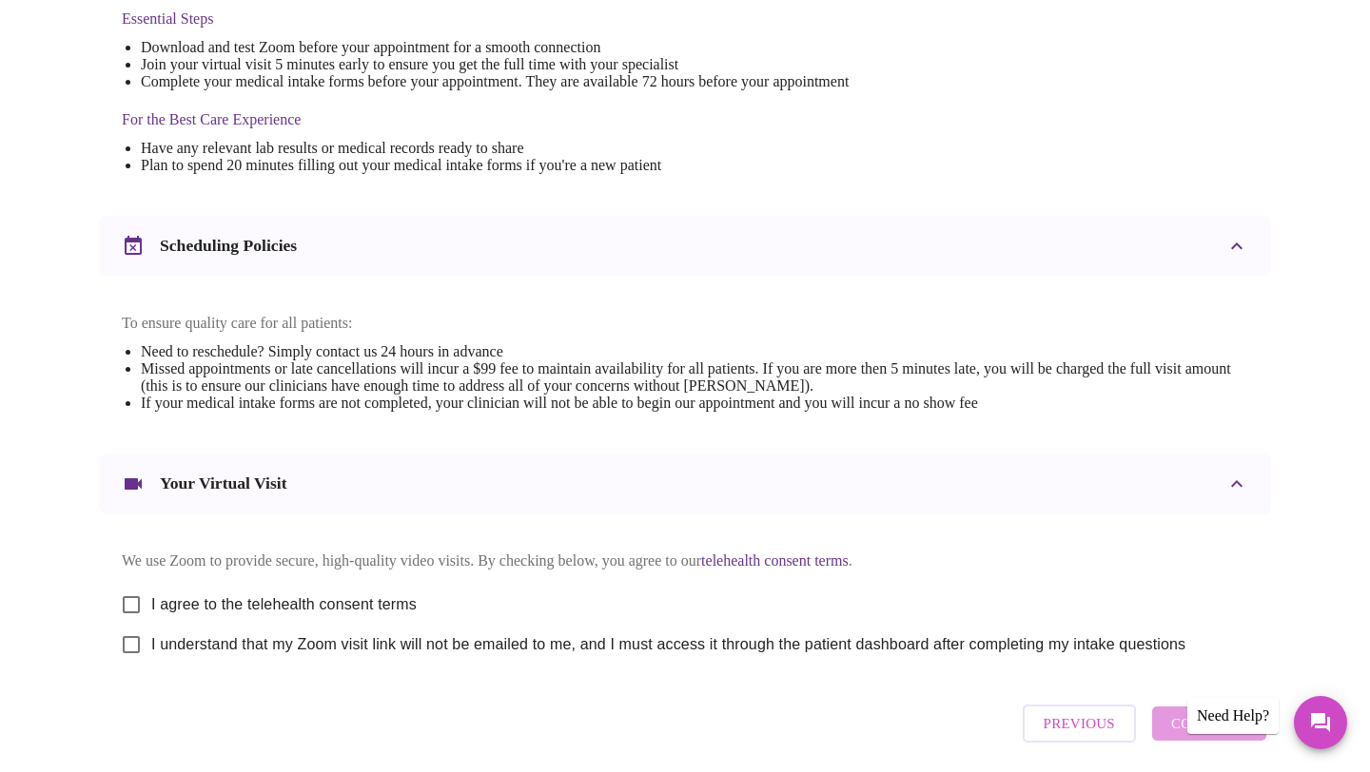
scroll to position [606, 0]
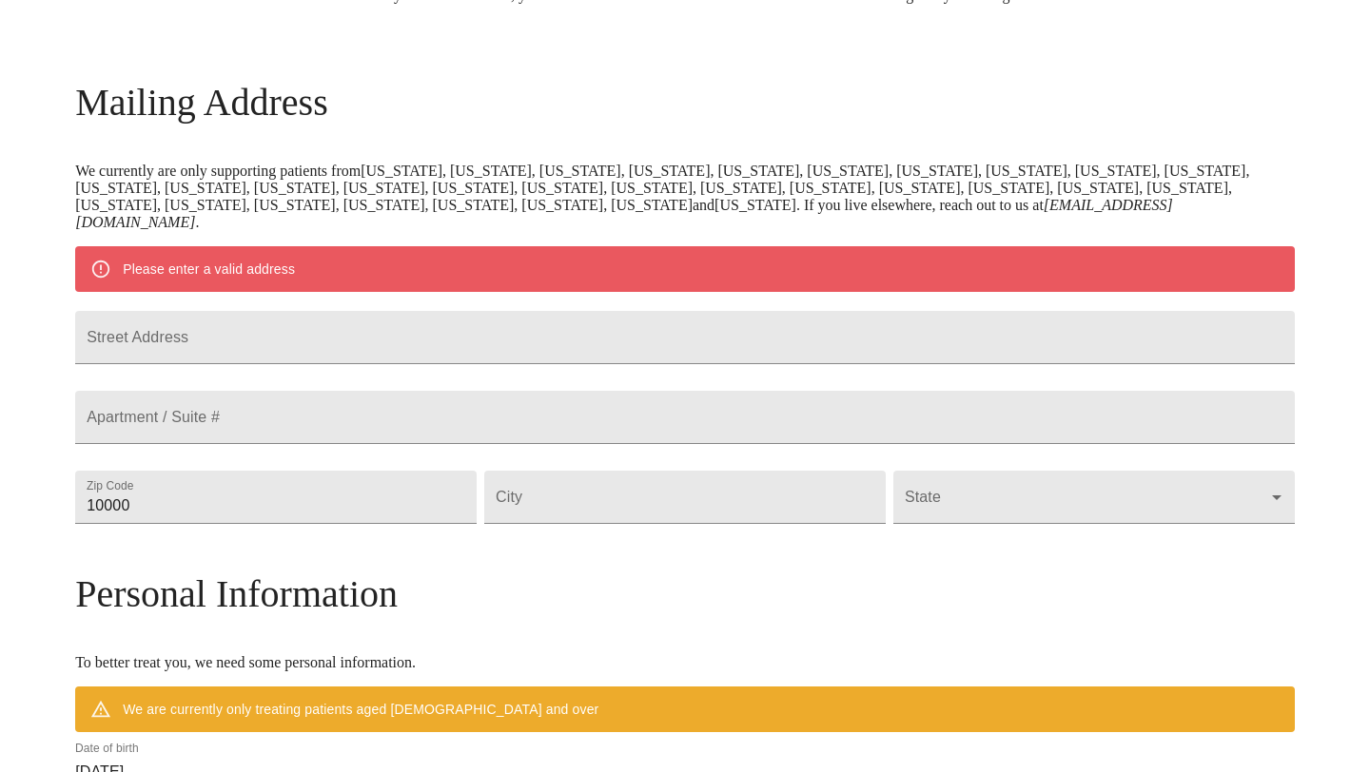
scroll to position [227, 0]
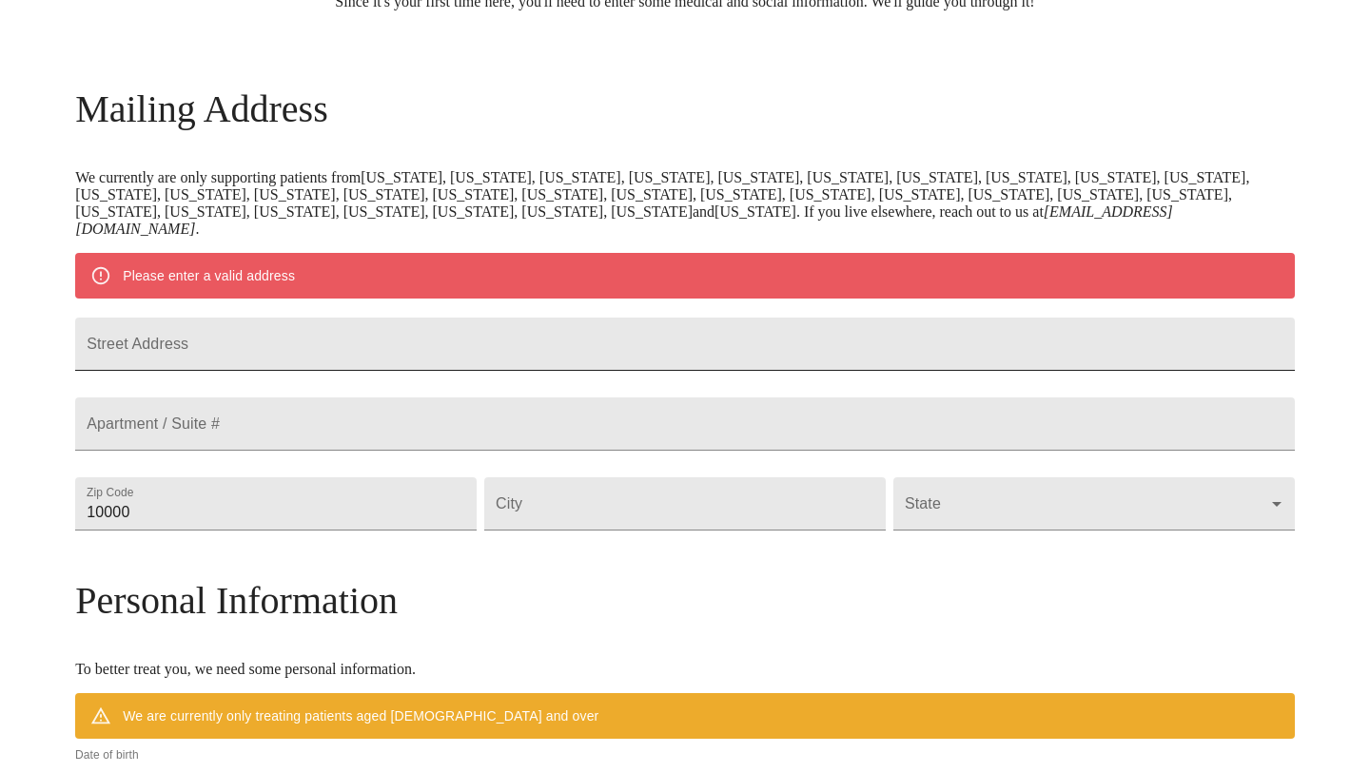
click at [508, 357] on input "Street Address" at bounding box center [684, 344] width 1219 height 53
type input "[STREET_ADDRESS]"
type input "70706"
click at [613, 531] on input "Street Address" at bounding box center [684, 503] width 401 height 53
type input "d"
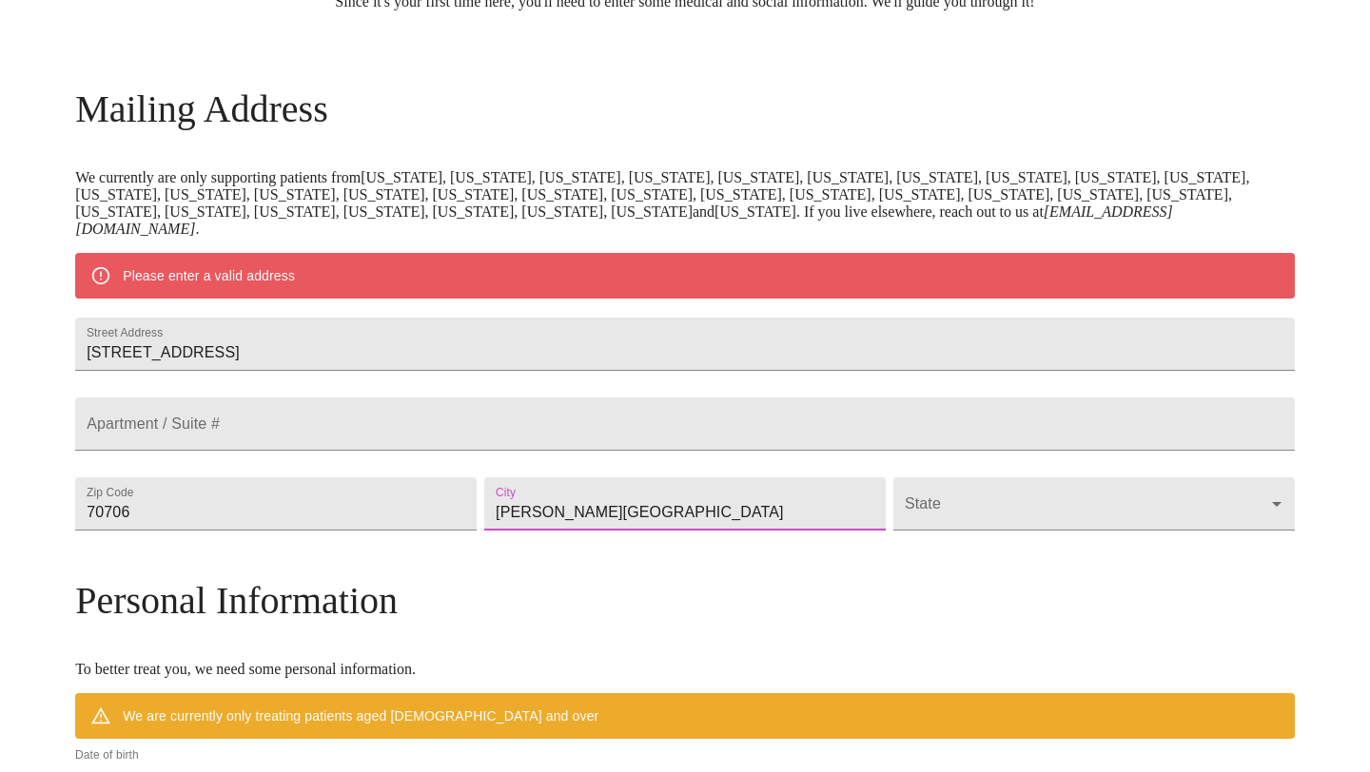
type input "[PERSON_NAME][GEOGRAPHIC_DATA]"
click at [951, 552] on body "MyMenopauseRx Welcome to MyMenopauseRx Since it's your first time here, you'll …" at bounding box center [685, 530] width 1354 height 1500
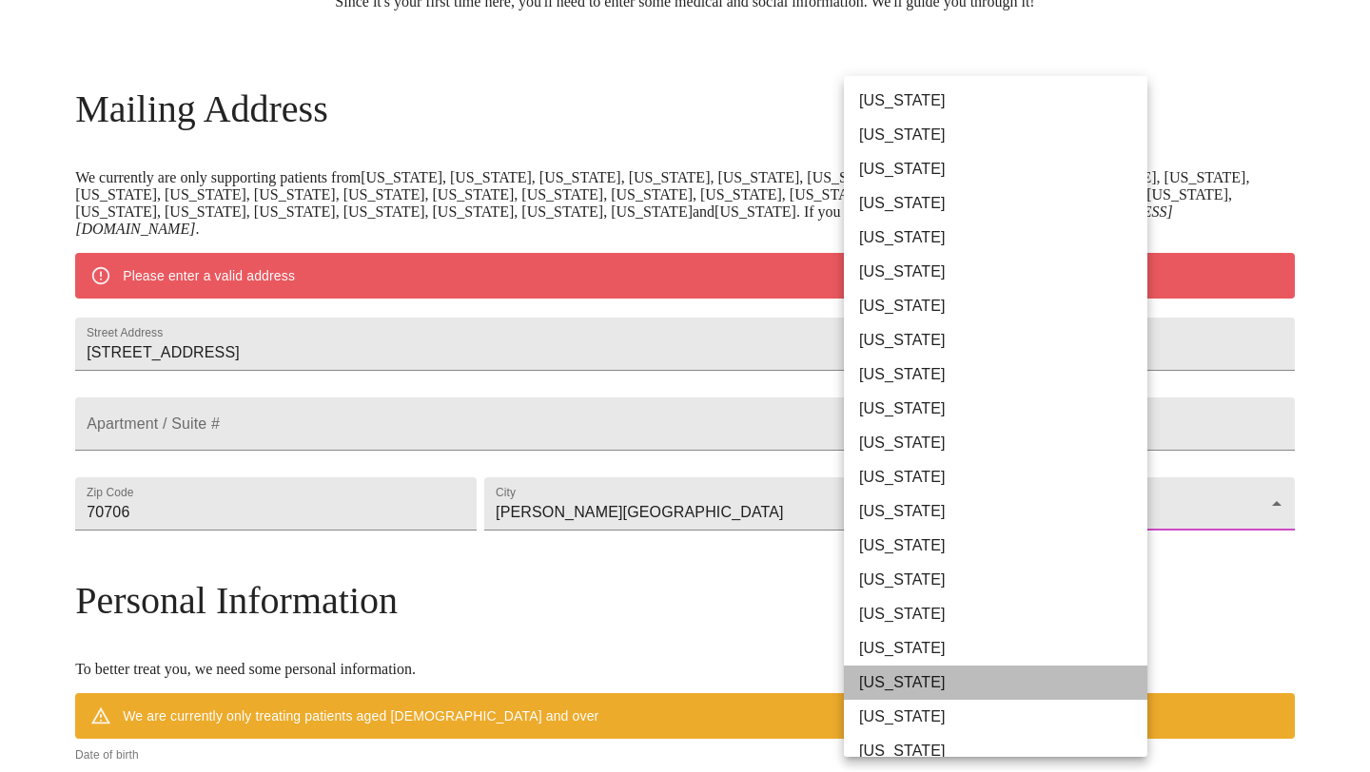
click at [911, 677] on li "[US_STATE]" at bounding box center [995, 683] width 303 height 34
type input "[US_STATE]"
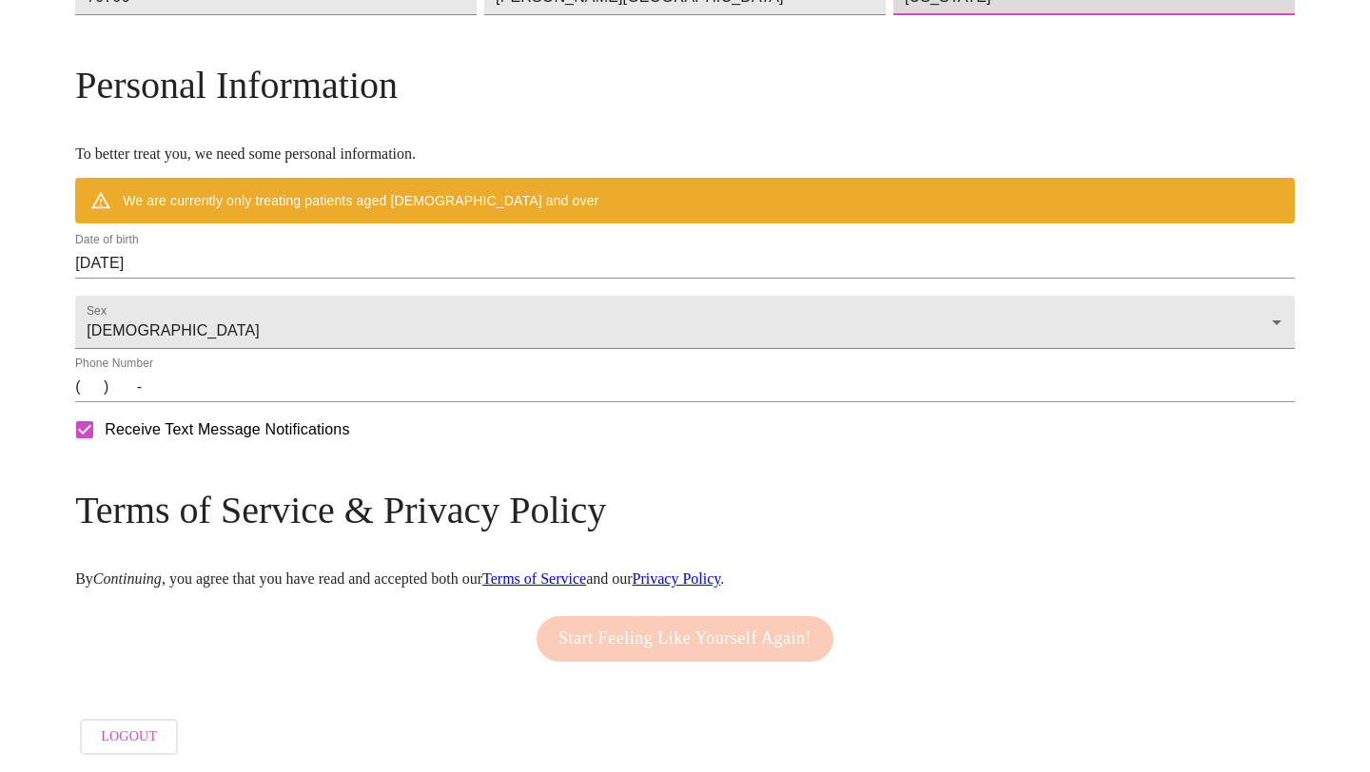
scroll to position [745, 0]
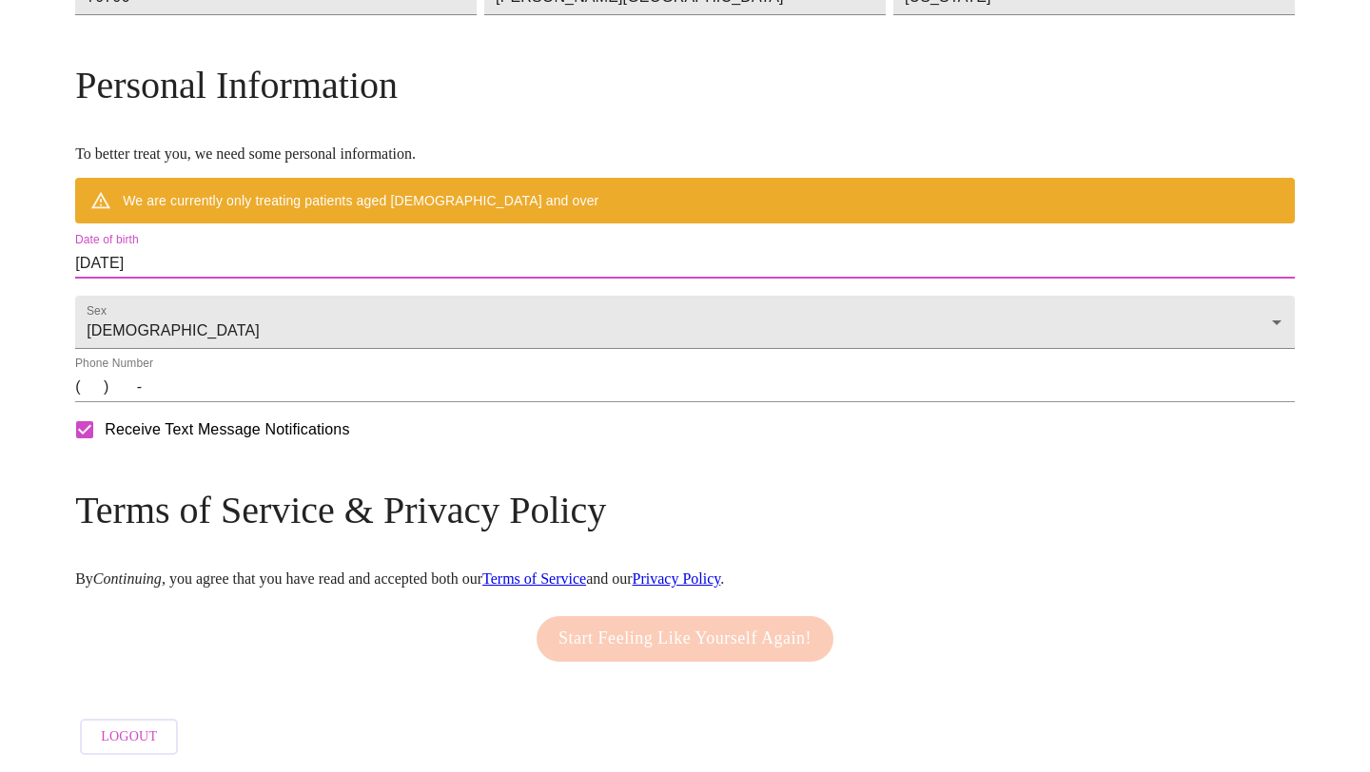
click at [692, 248] on input "[DATE]" at bounding box center [684, 263] width 1219 height 30
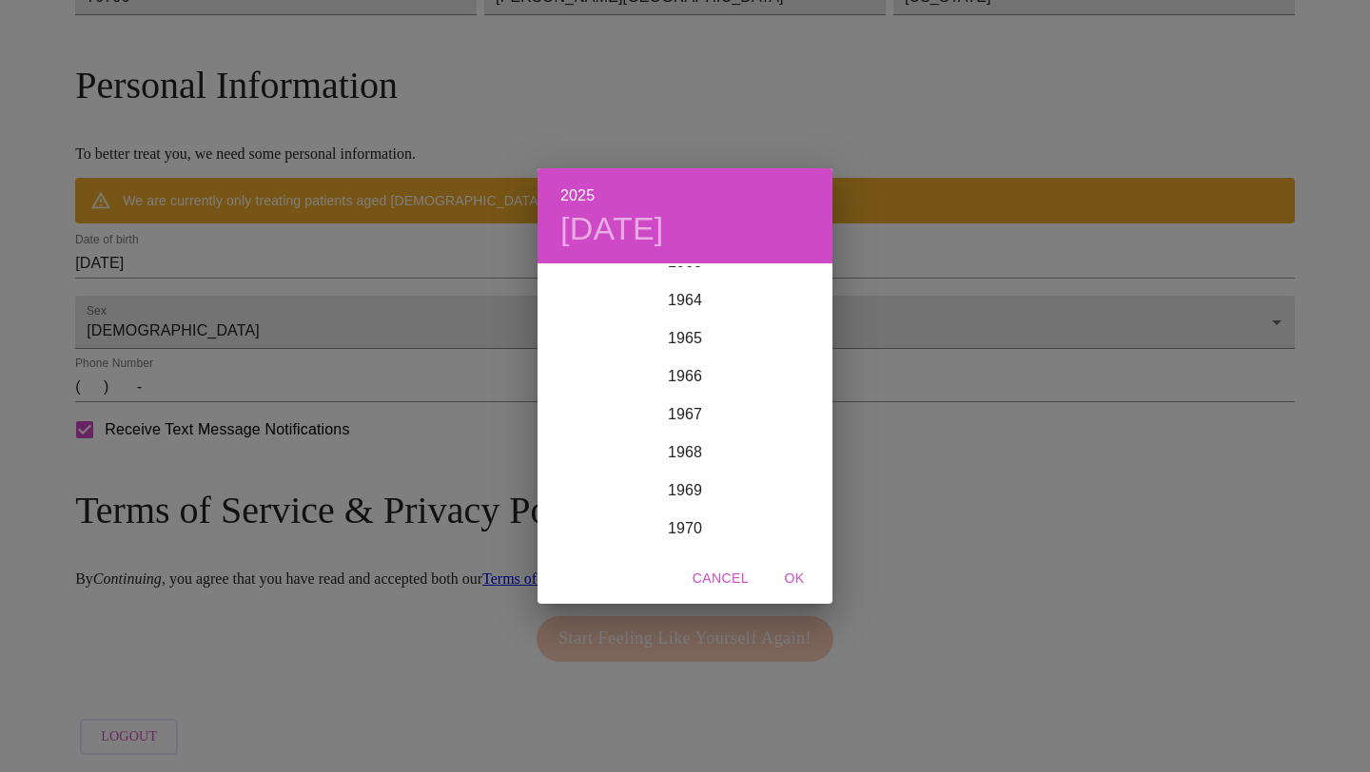
scroll to position [2262, 0]
click at [687, 449] on div "1963" at bounding box center [684, 458] width 295 height 38
click at [690, 510] on div "Nov" at bounding box center [684, 515] width 98 height 71
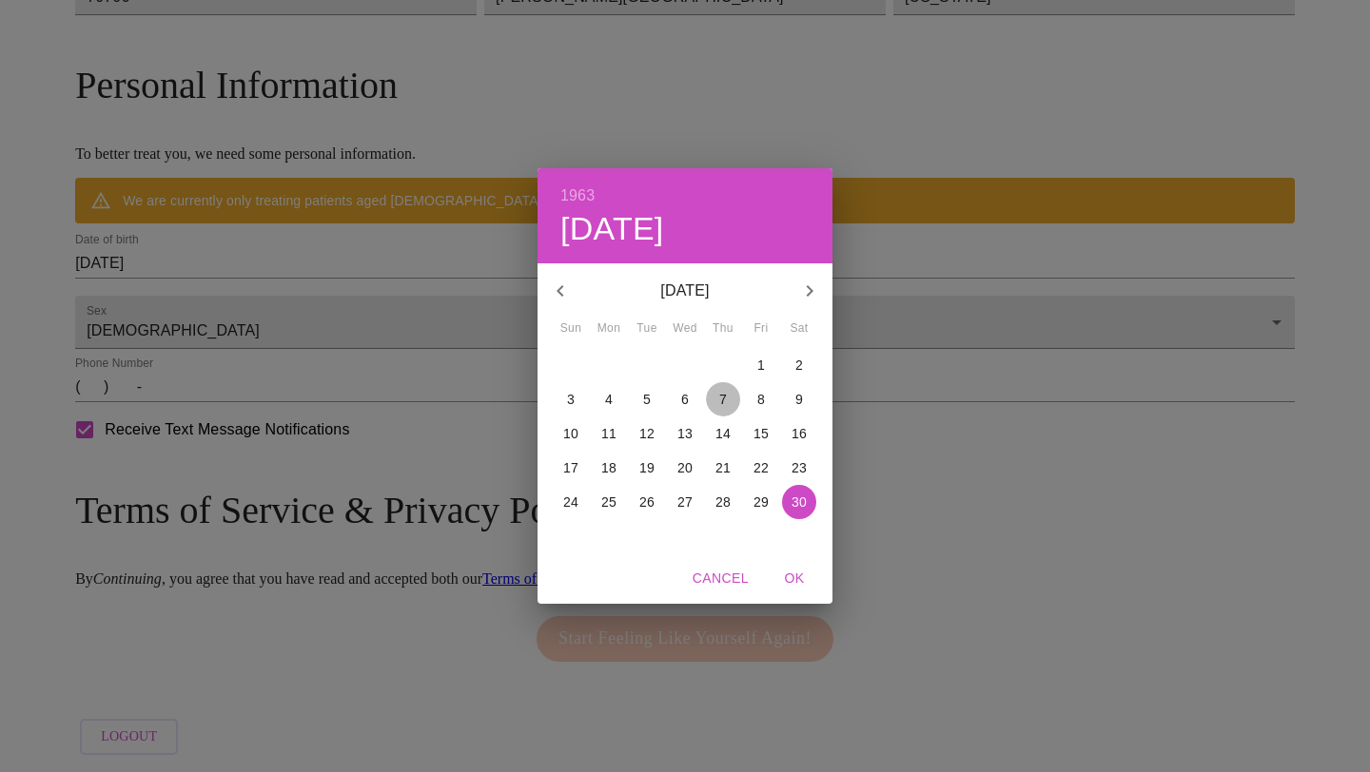
click at [718, 394] on span "7" at bounding box center [723, 399] width 34 height 19
click at [791, 576] on span "OK" at bounding box center [794, 579] width 46 height 24
type input "[DATE]"
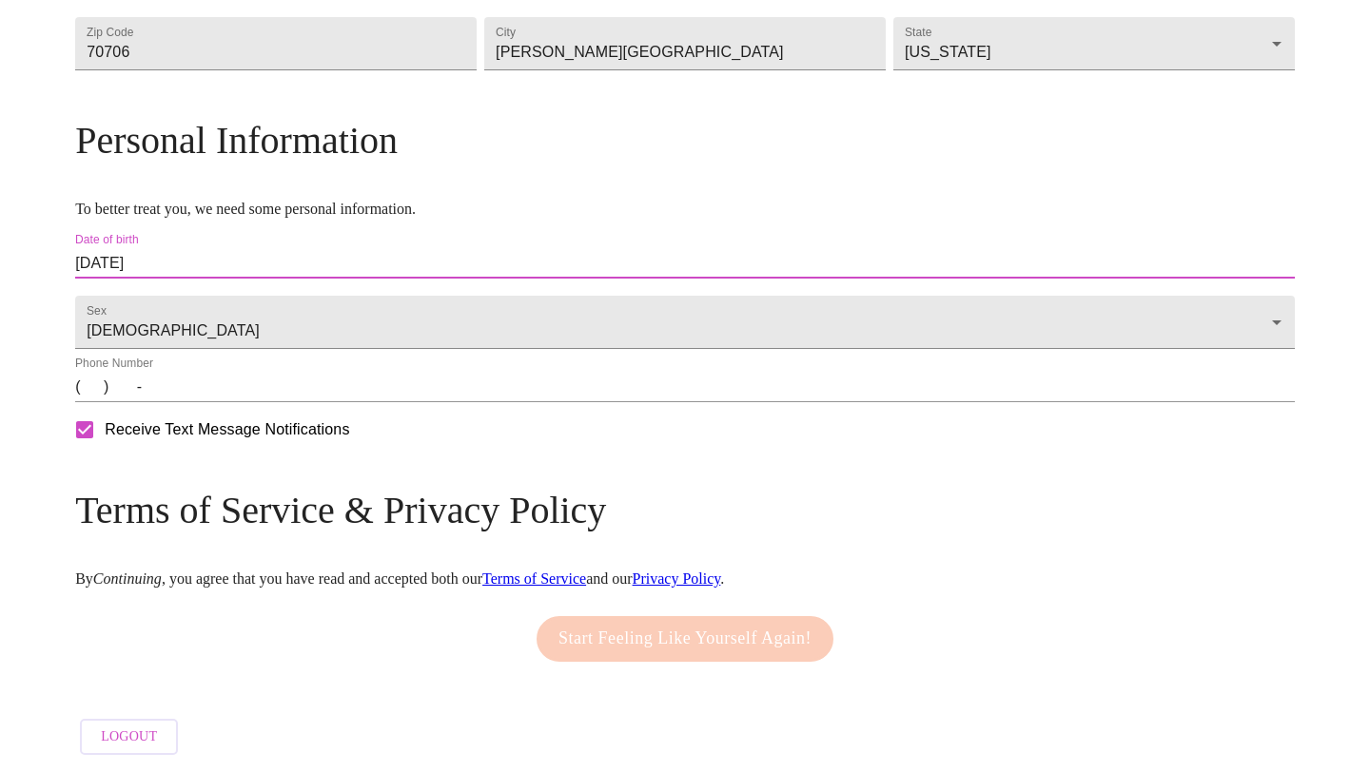
click at [244, 394] on input "(   )    -" at bounding box center [684, 387] width 1219 height 30
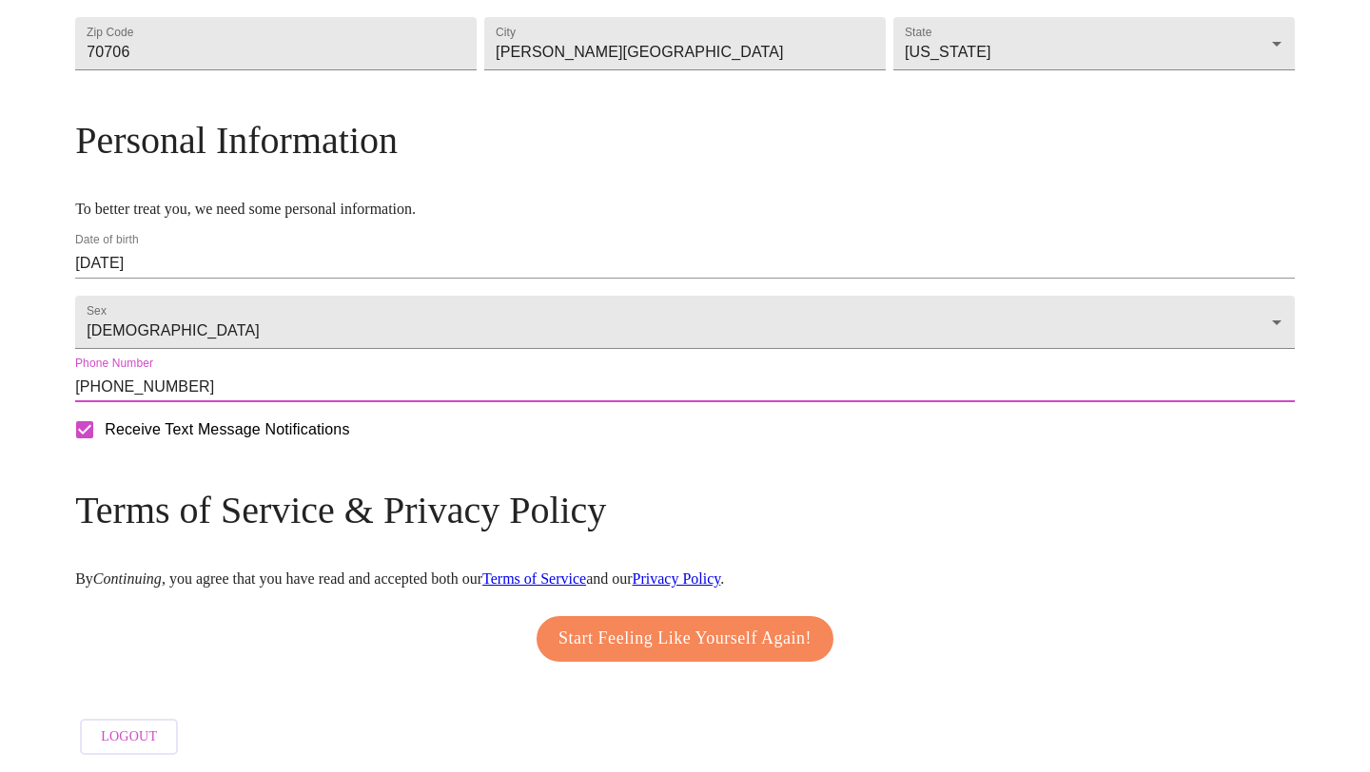
type input "[PHONE_NUMBER]"
click at [589, 629] on span "Start Feeling Like Yourself Again!" at bounding box center [684, 639] width 253 height 30
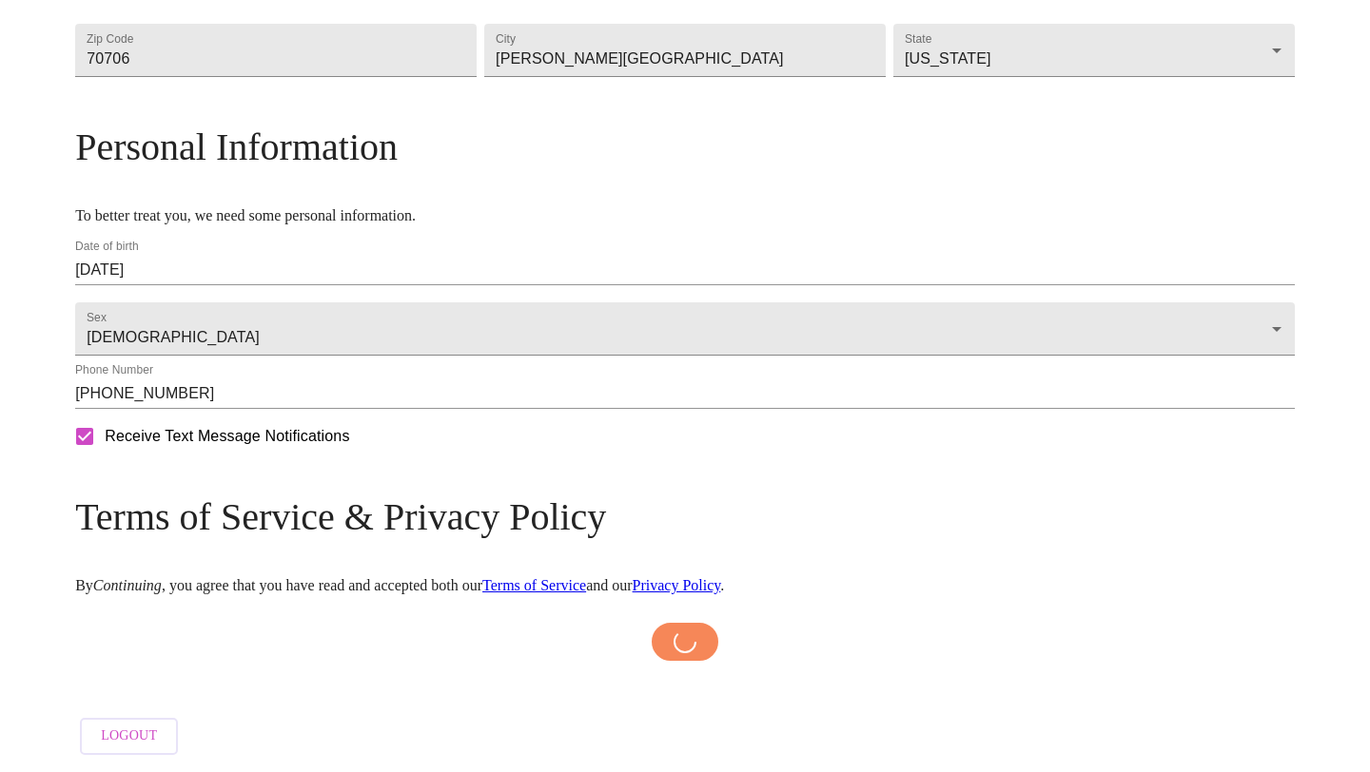
scroll to position [682, 0]
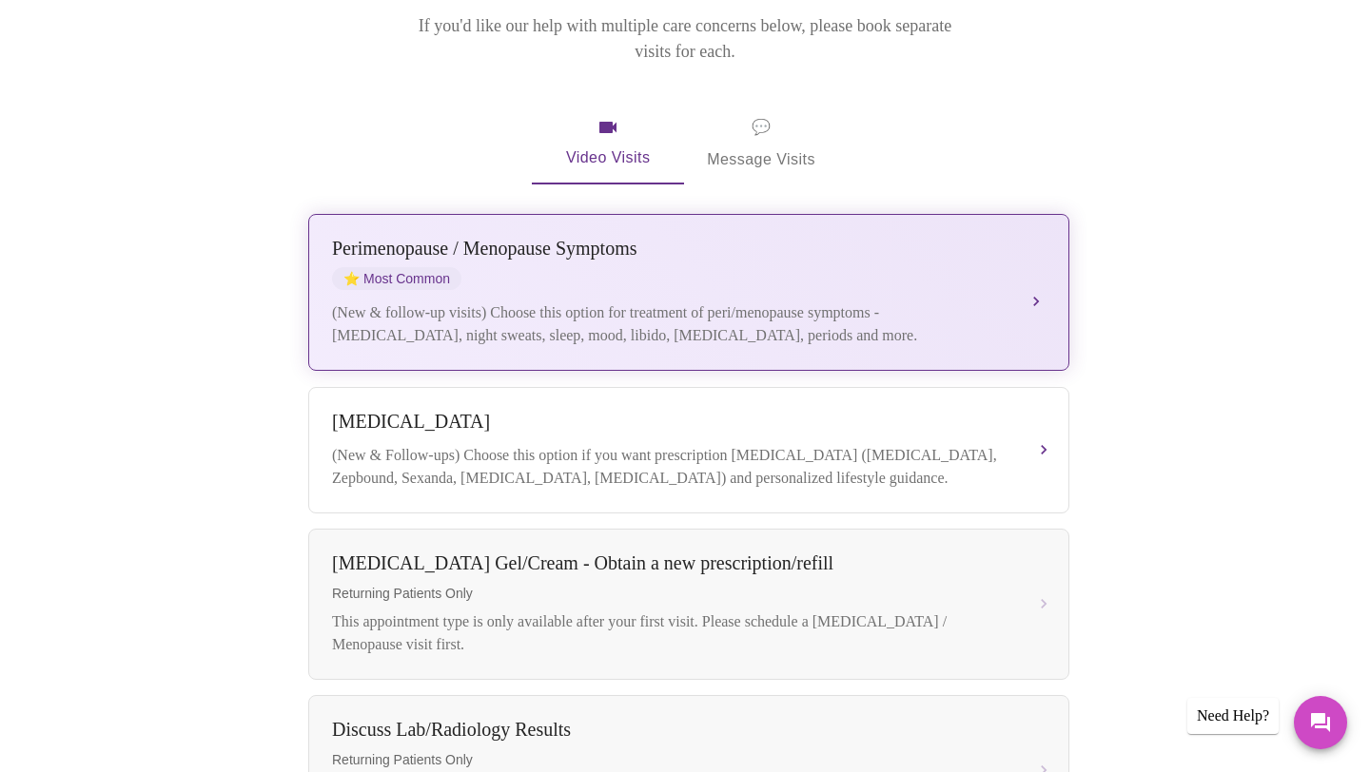
scroll to position [296, 0]
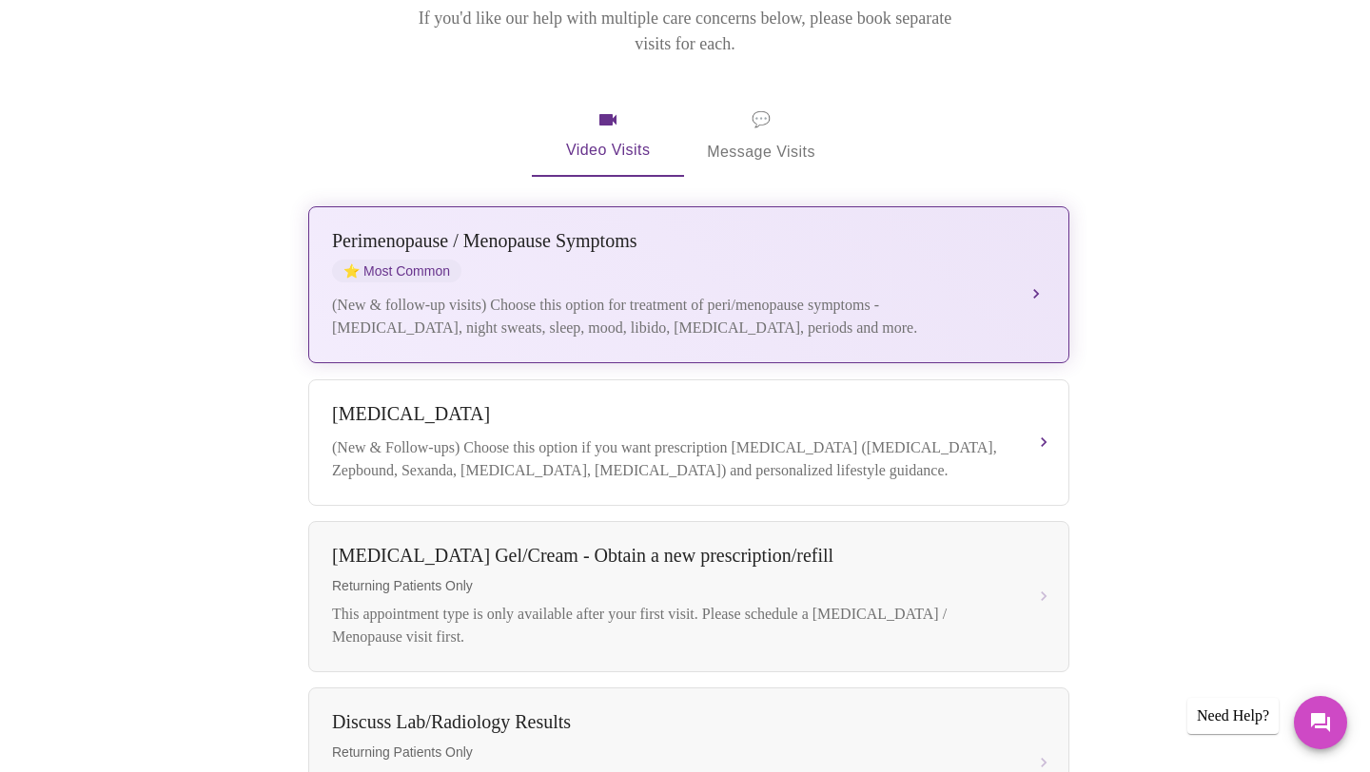
click at [1000, 294] on div "(New & follow-up visits) Choose this option for treatment of peri/menopause sym…" at bounding box center [669, 317] width 675 height 46
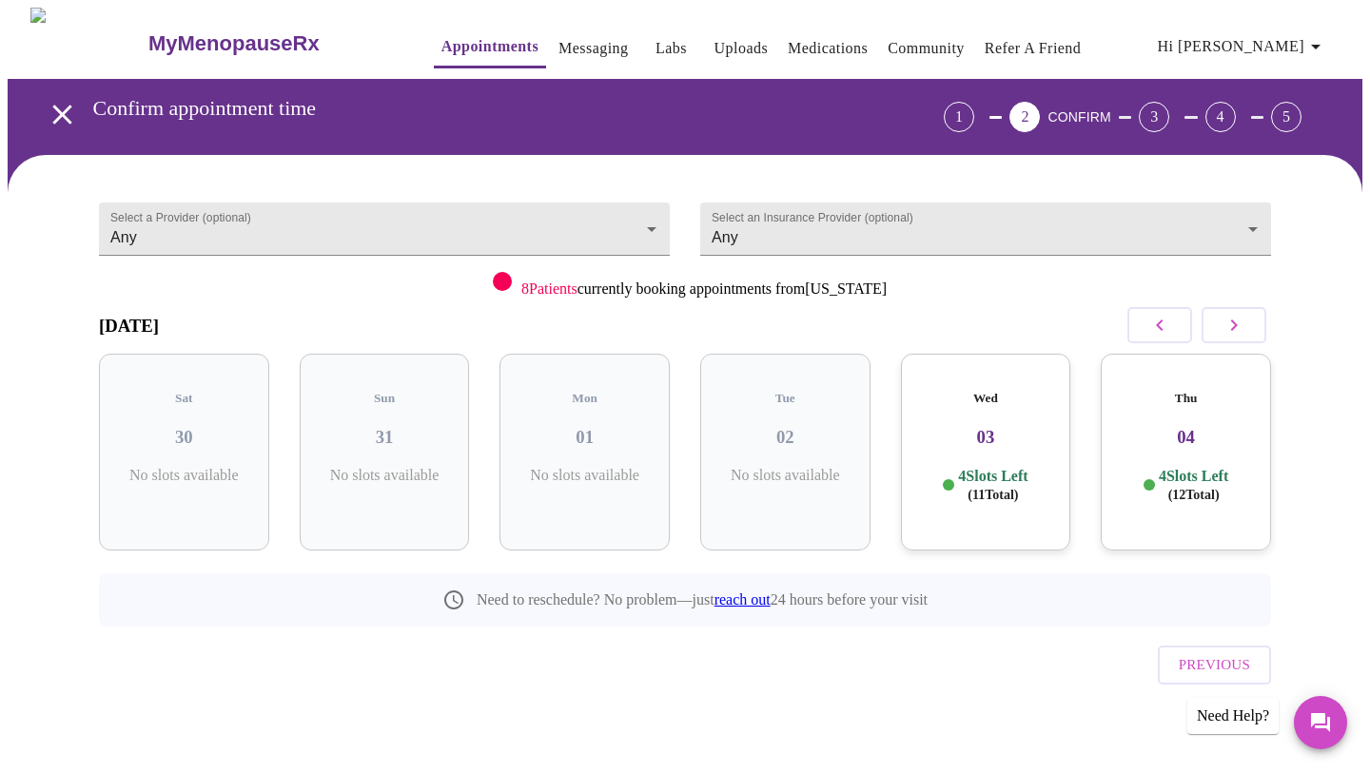
click at [998, 445] on div "Wed 03 4 Slots Left ( 11 Total)" at bounding box center [986, 452] width 170 height 197
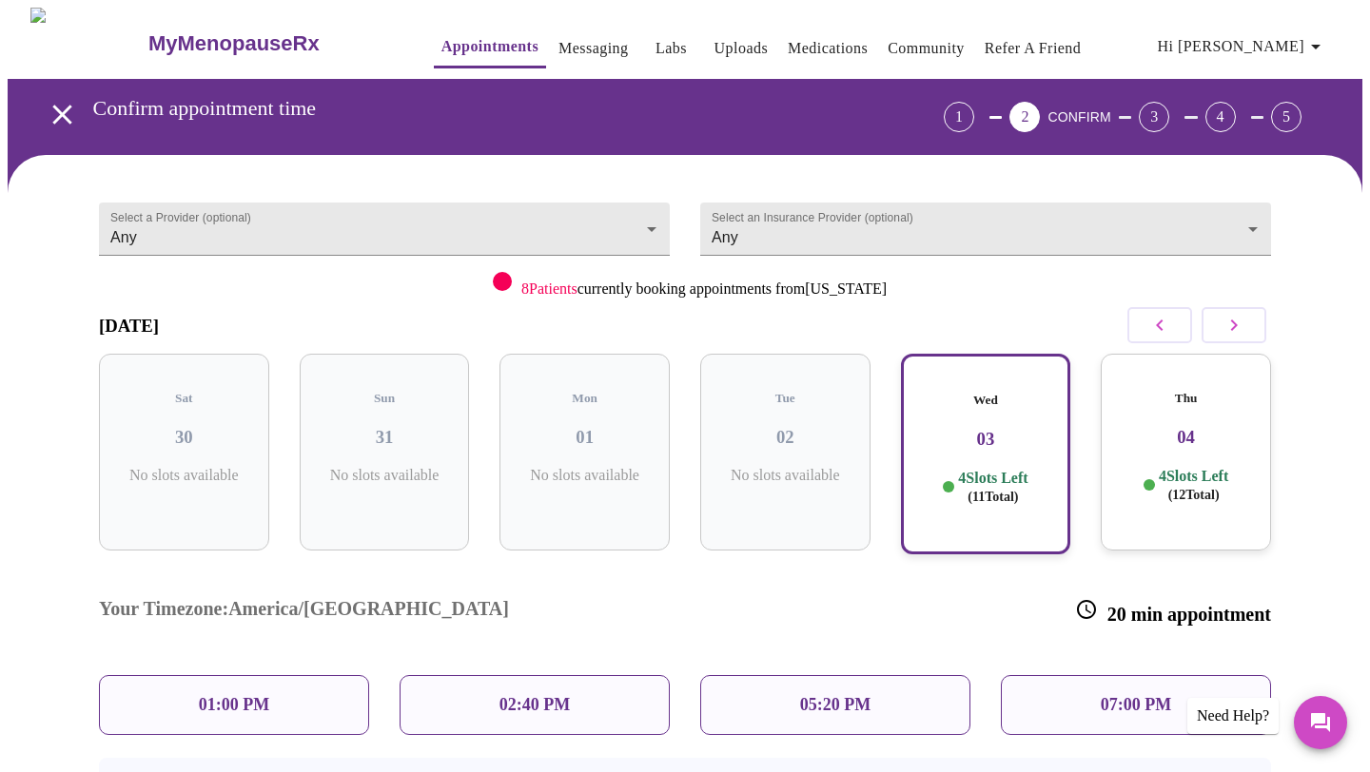
click at [1153, 436] on div "Thu 04 4 Slots Left ( 12 Total)" at bounding box center [1185, 452] width 170 height 197
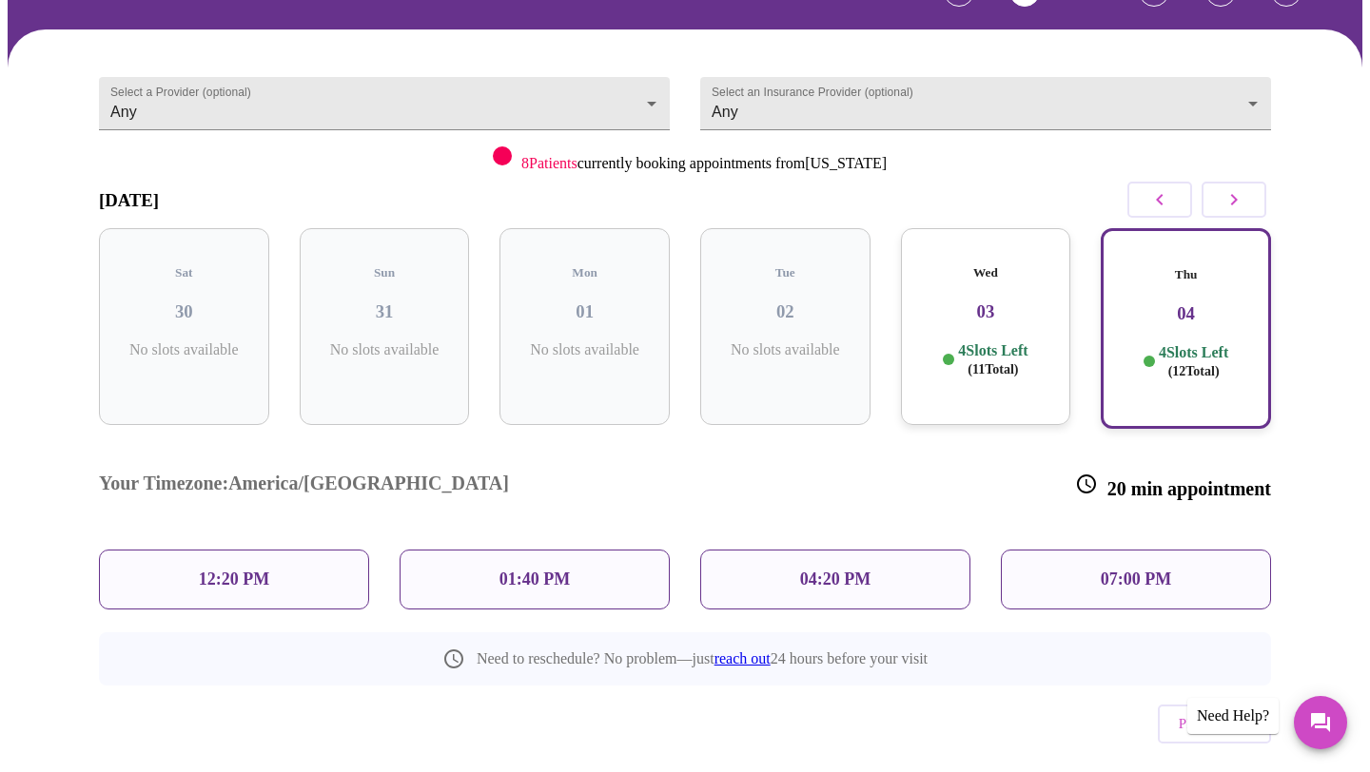
scroll to position [128, 0]
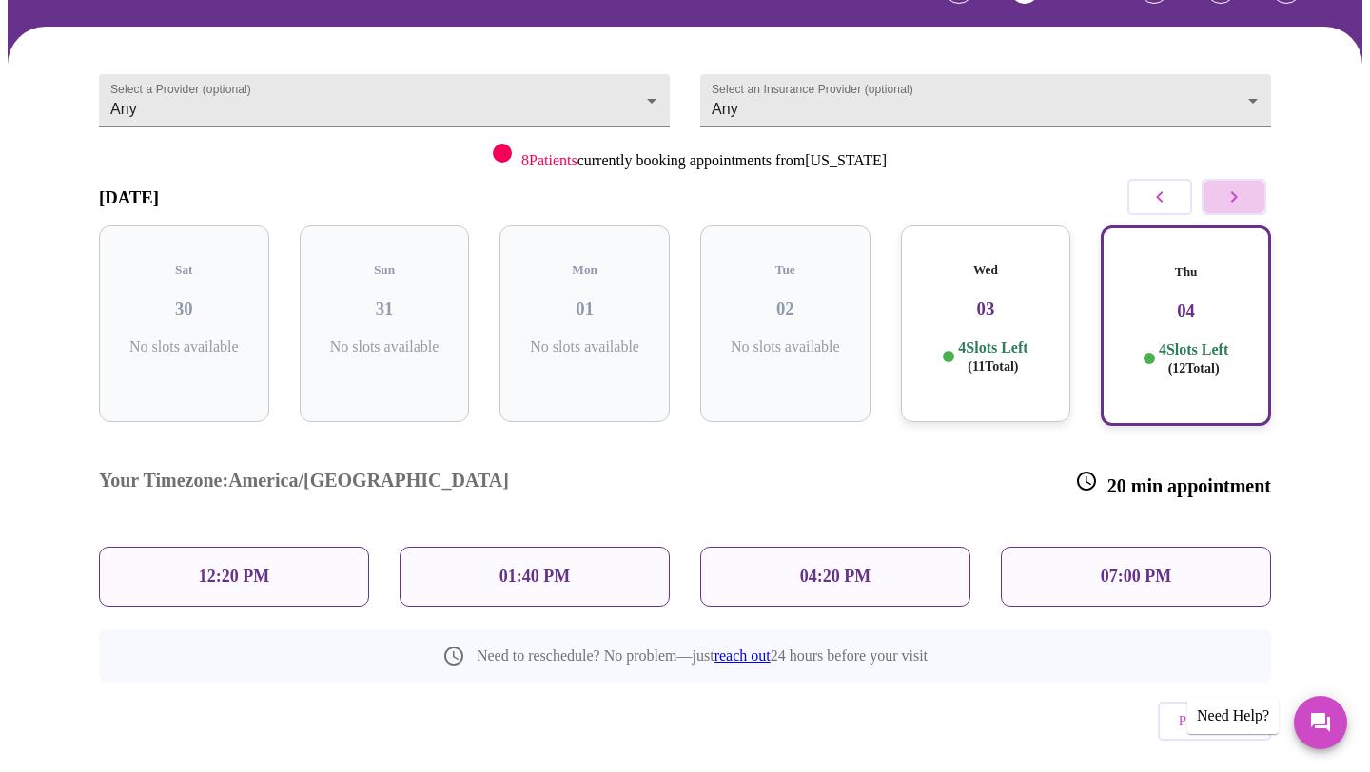
click at [1225, 208] on button "button" at bounding box center [1233, 197] width 65 height 36
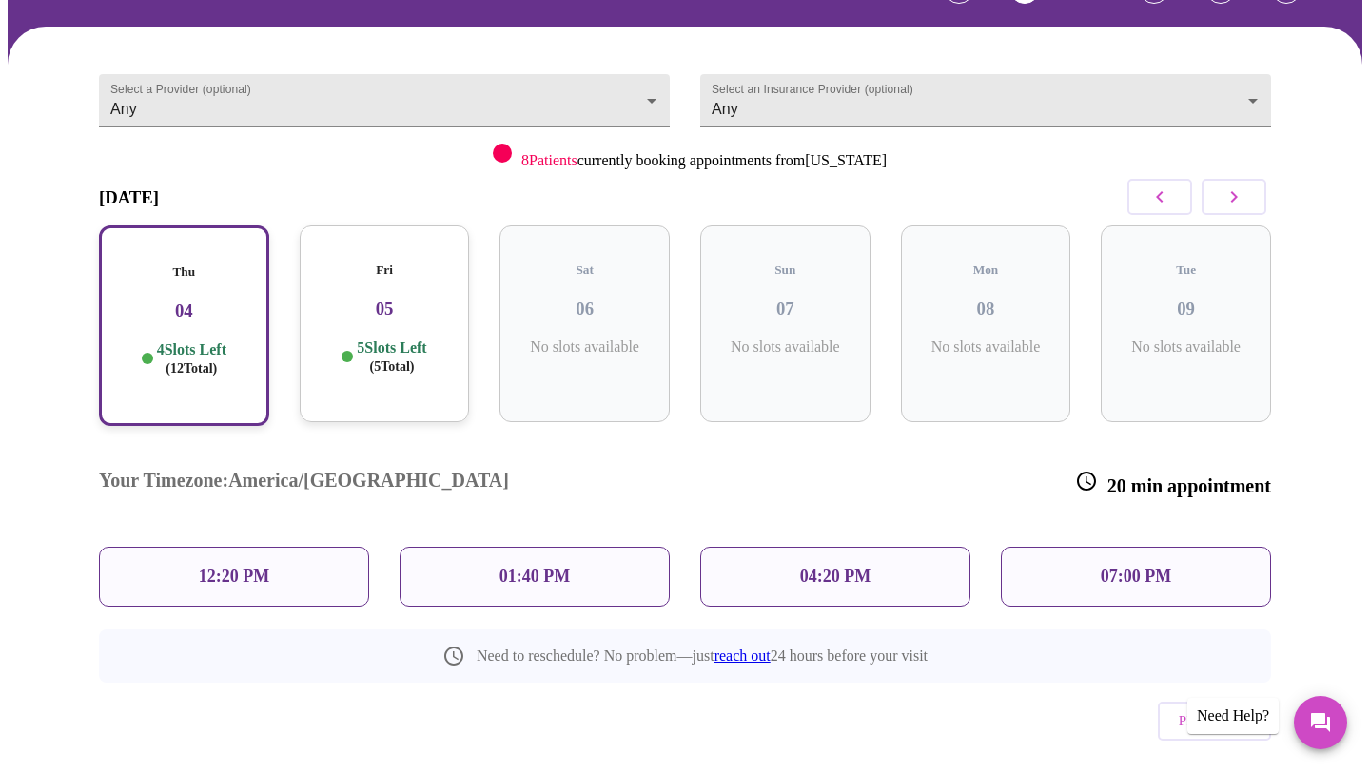
click at [408, 364] on div "Fri 05 5 Slots Left ( 5 Total)" at bounding box center [385, 323] width 170 height 197
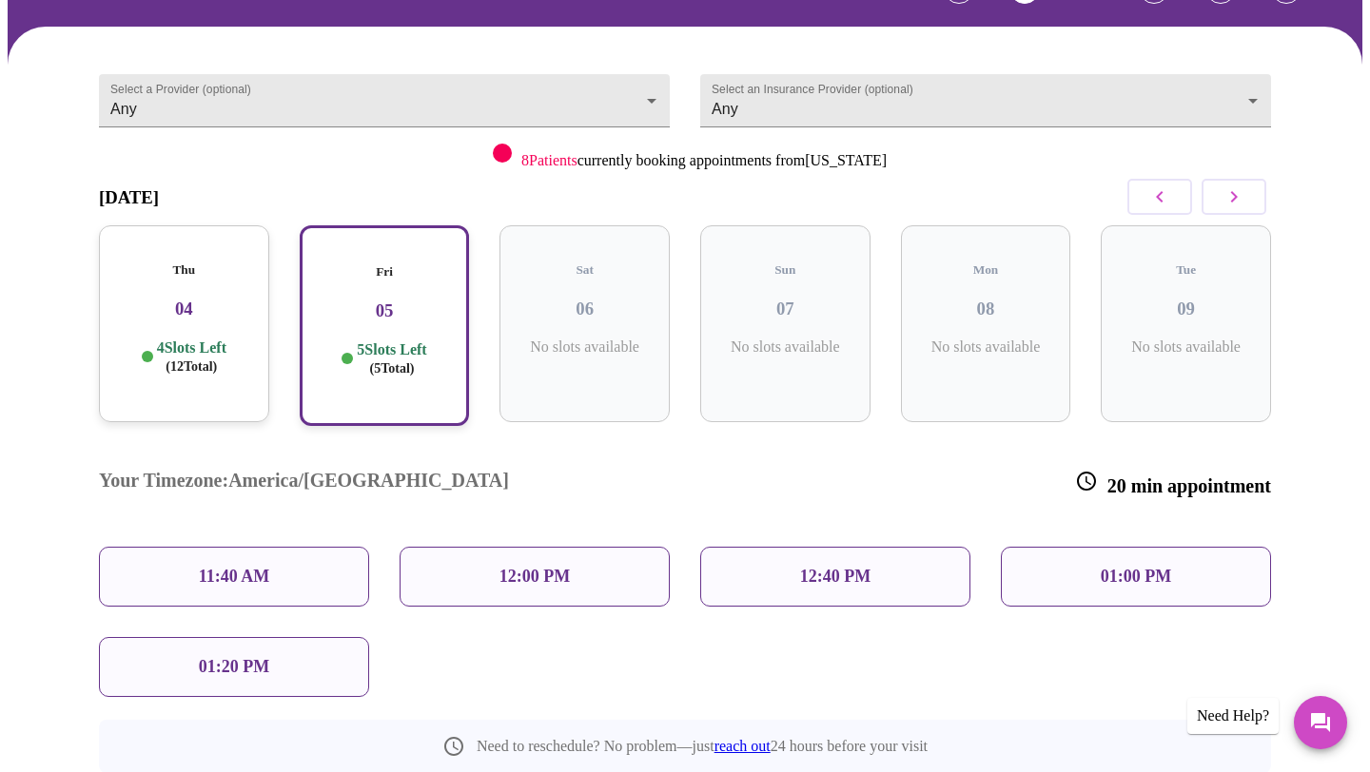
click at [252, 345] on div "4 Slots Left ( 12 Total)" at bounding box center [184, 357] width 140 height 37
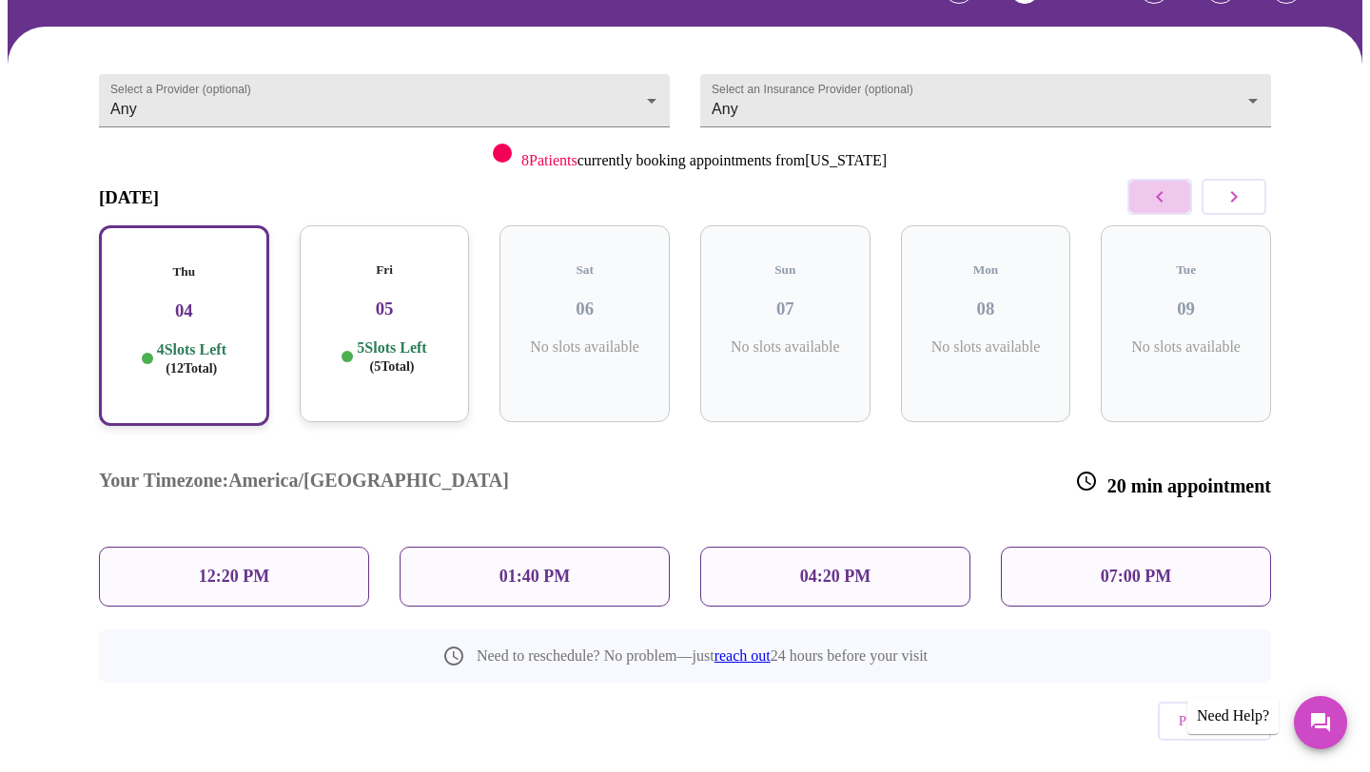
click at [1158, 198] on icon "button" at bounding box center [1159, 196] width 7 height 11
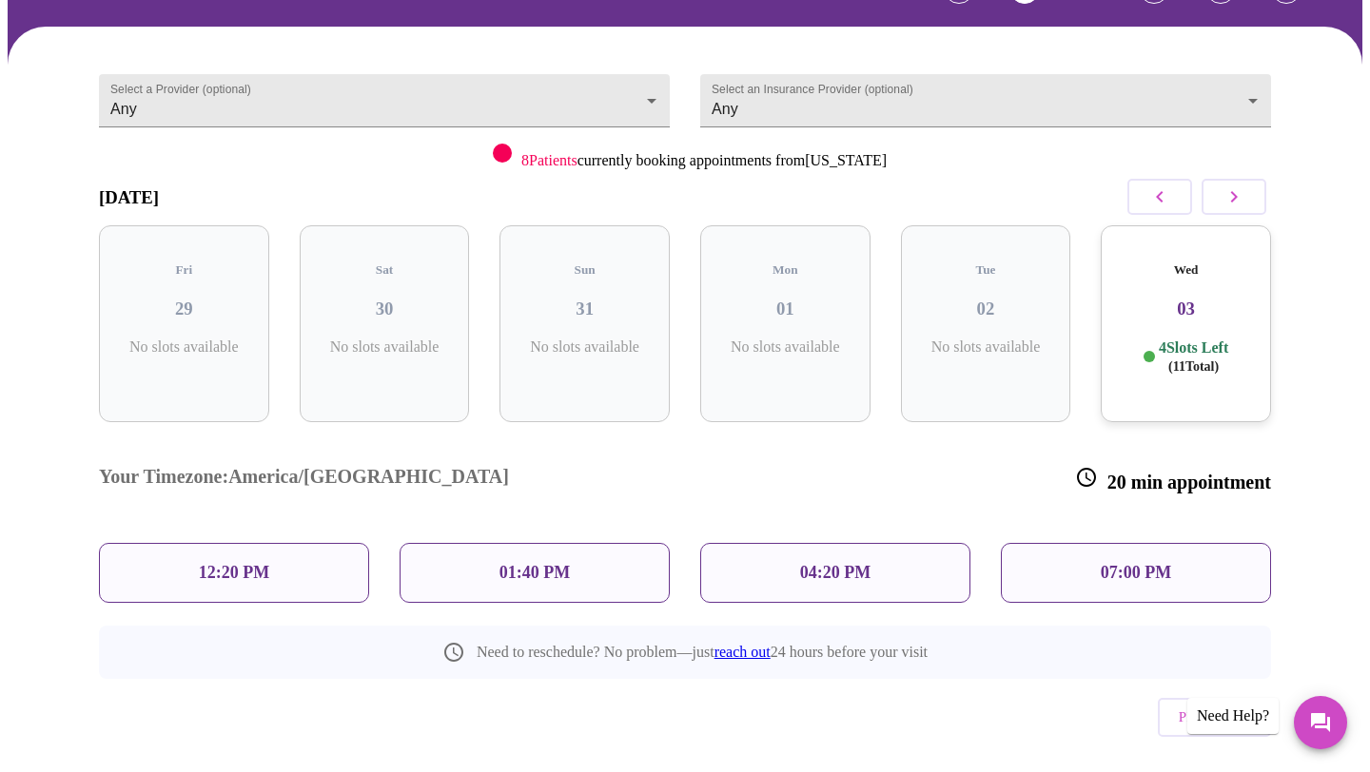
click at [1176, 299] on h3 "03" at bounding box center [1186, 309] width 140 height 21
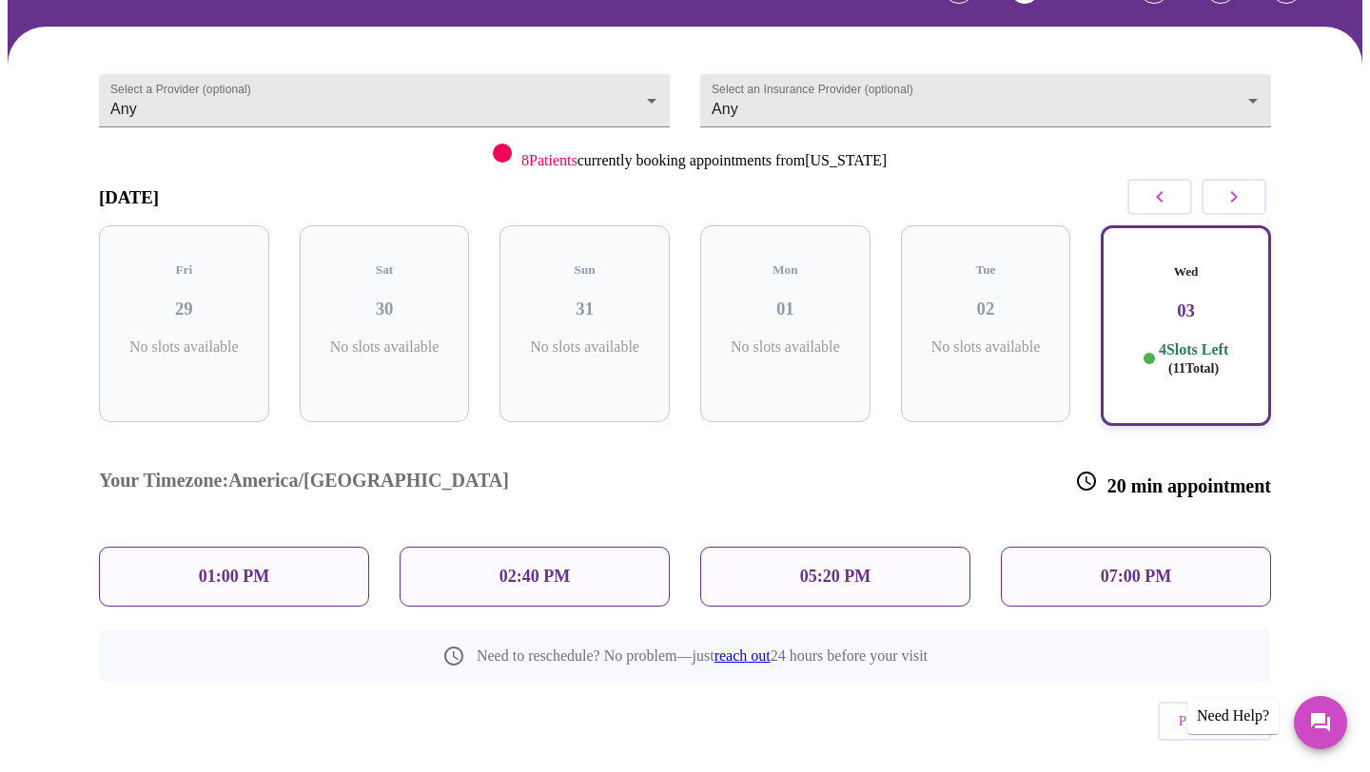
click at [1183, 547] on div "07:00 PM" at bounding box center [1136, 577] width 270 height 60
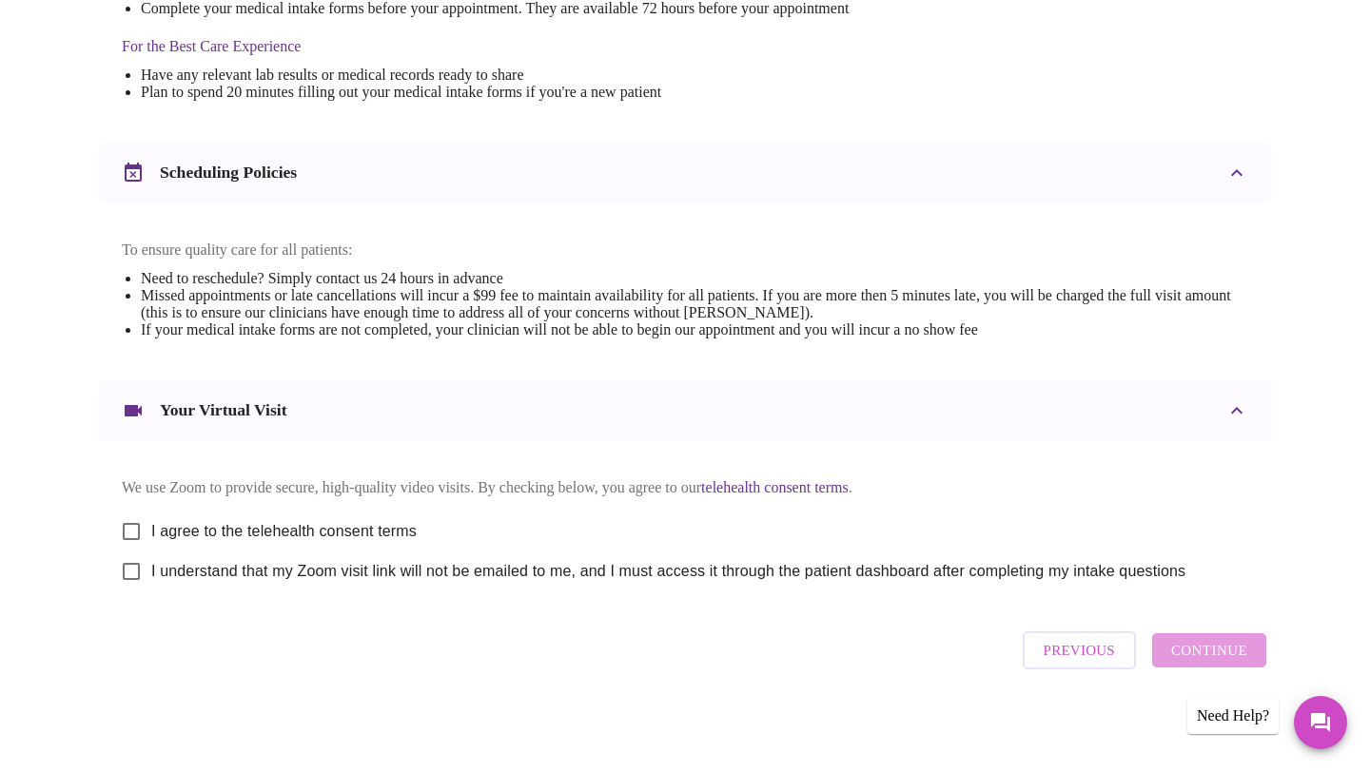
scroll to position [606, 0]
click at [131, 521] on input "I agree to the telehealth consent terms" at bounding box center [131, 532] width 40 height 40
checkbox input "true"
click at [133, 565] on input "I understand that my Zoom visit link will not be emailed to me, and I must acce…" at bounding box center [131, 572] width 40 height 40
checkbox input "true"
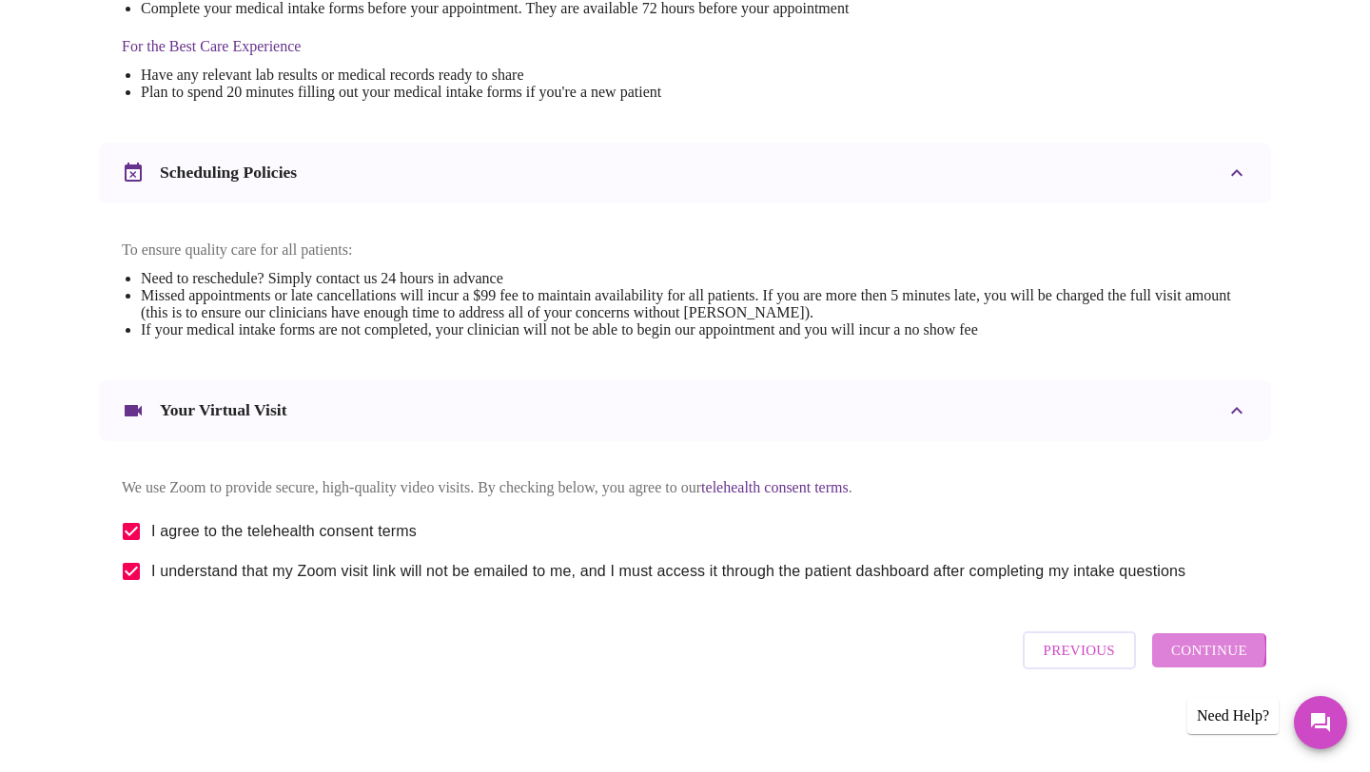
click at [1193, 657] on span "Continue" at bounding box center [1209, 650] width 76 height 25
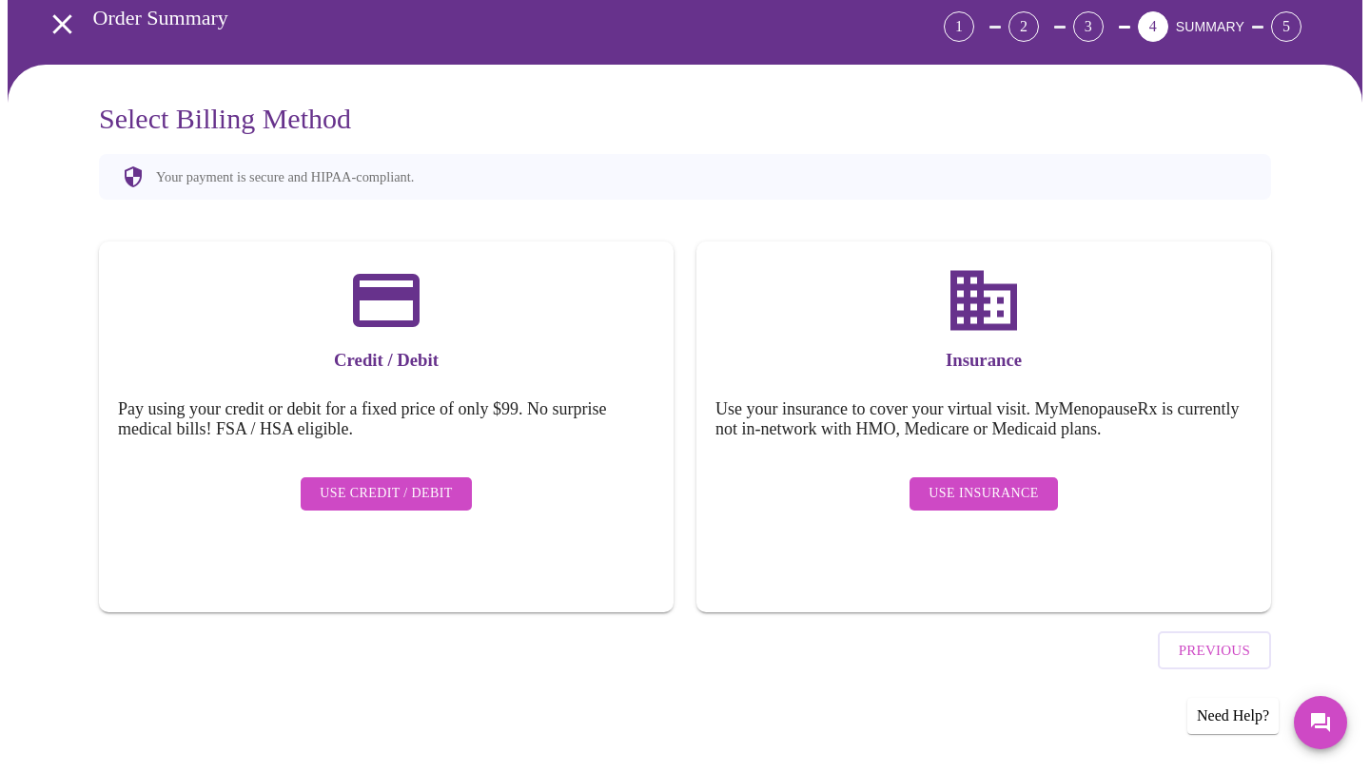
scroll to position [37, 0]
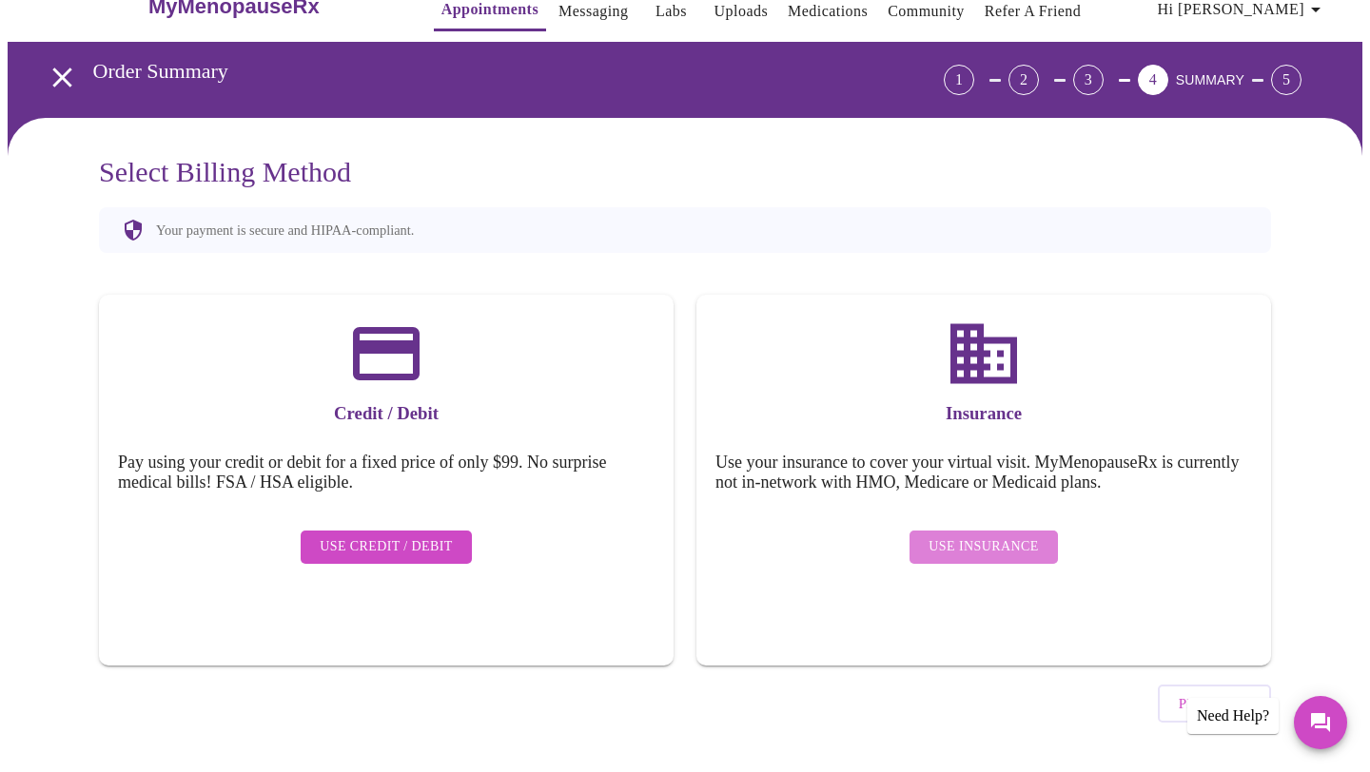
click at [1000, 535] on span "Use Insurance" at bounding box center [982, 547] width 109 height 24
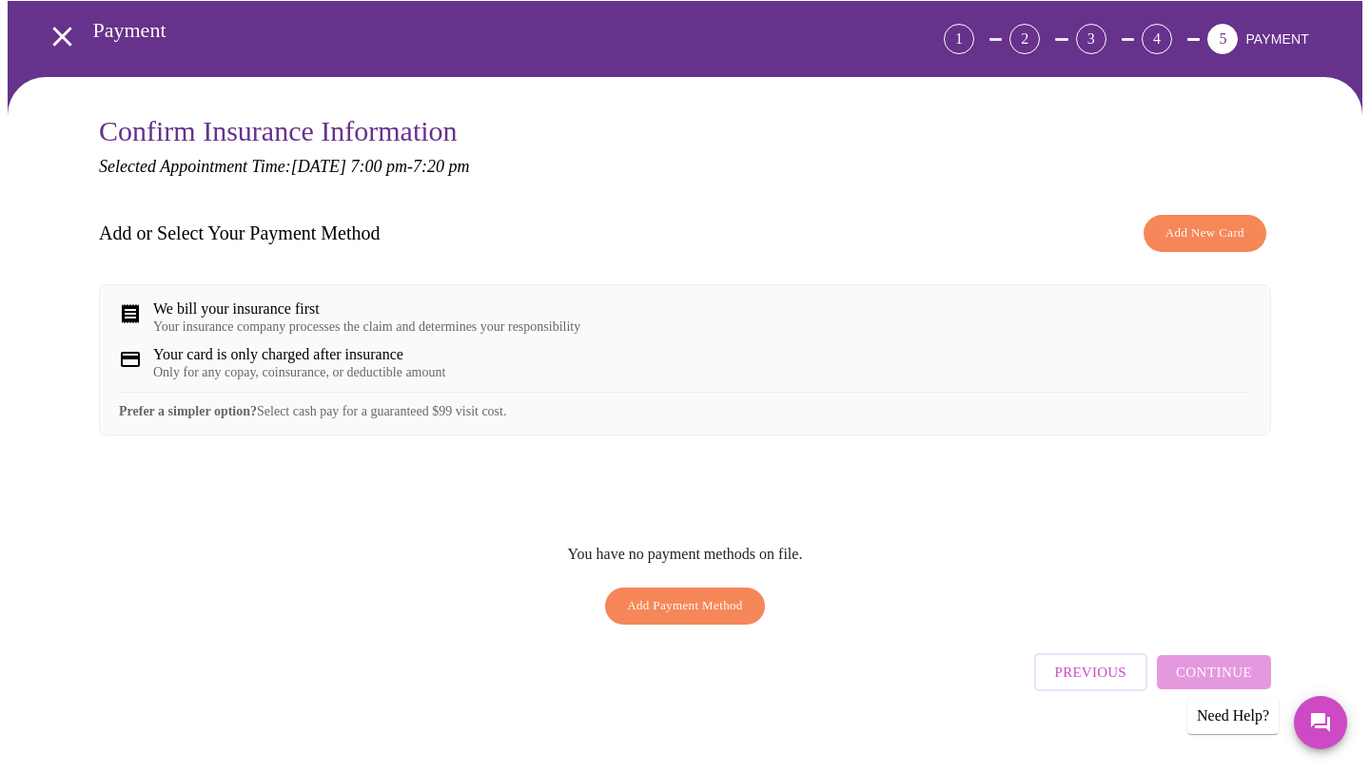
scroll to position [79, 0]
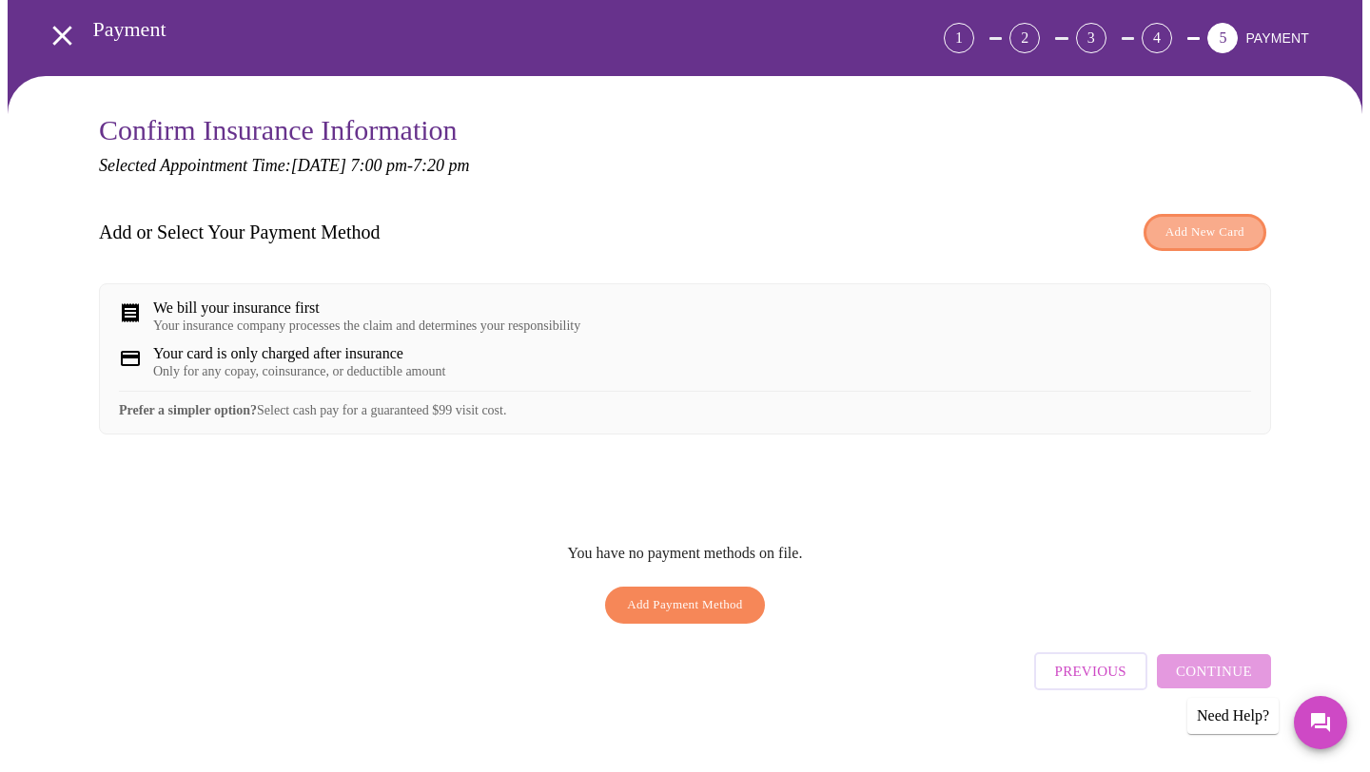
click at [1182, 227] on span "Add New Card" at bounding box center [1204, 233] width 79 height 22
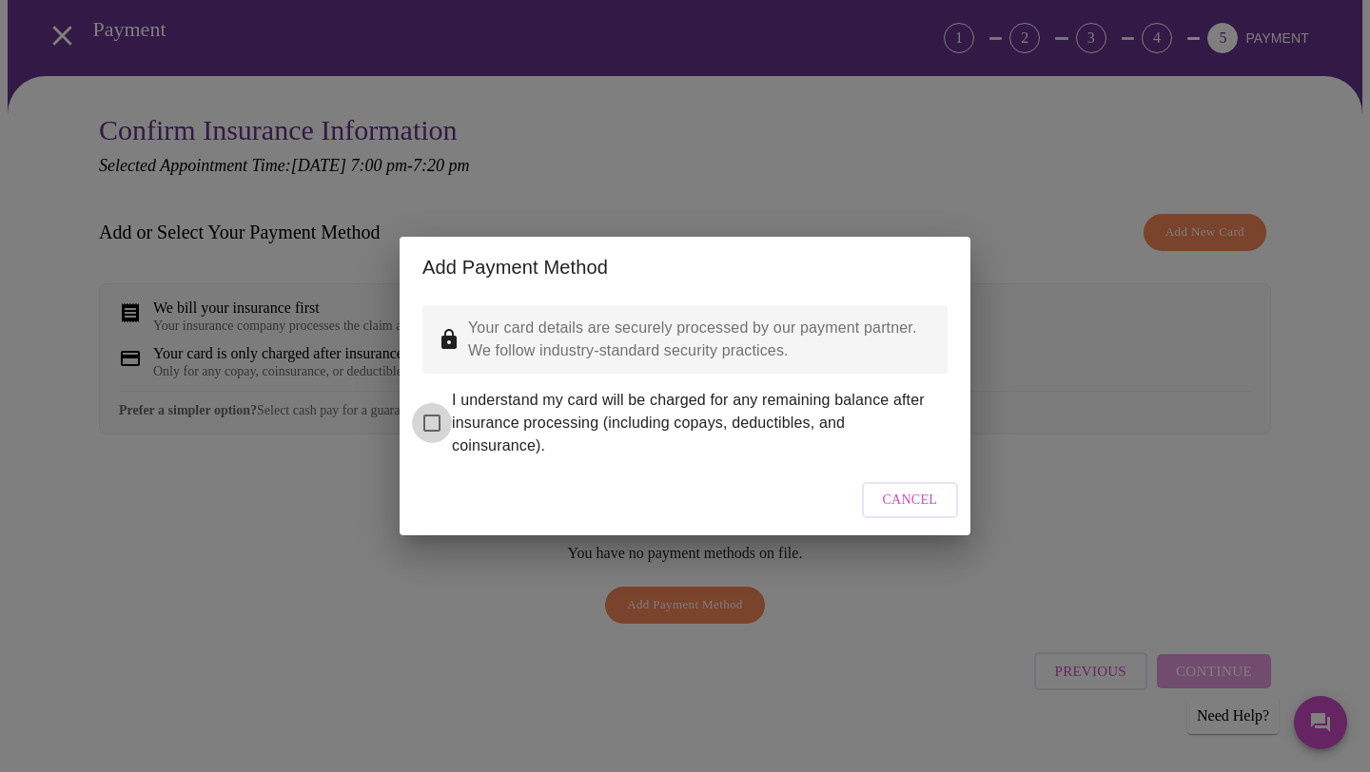
click at [433, 406] on input "I understand my card will be charged for any remaining balance after insurance …" at bounding box center [432, 423] width 40 height 40
checkbox input "true"
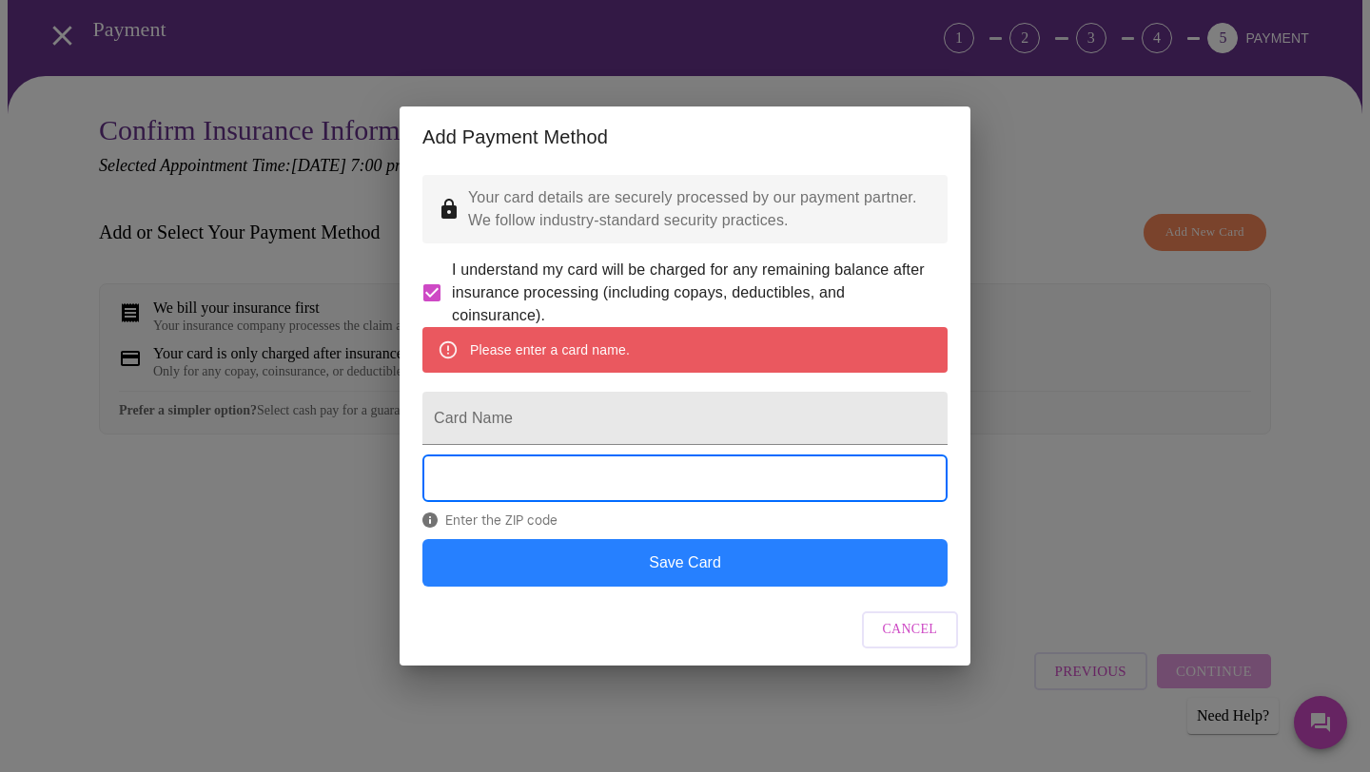
click at [764, 587] on button "Save Card" at bounding box center [684, 563] width 525 height 48
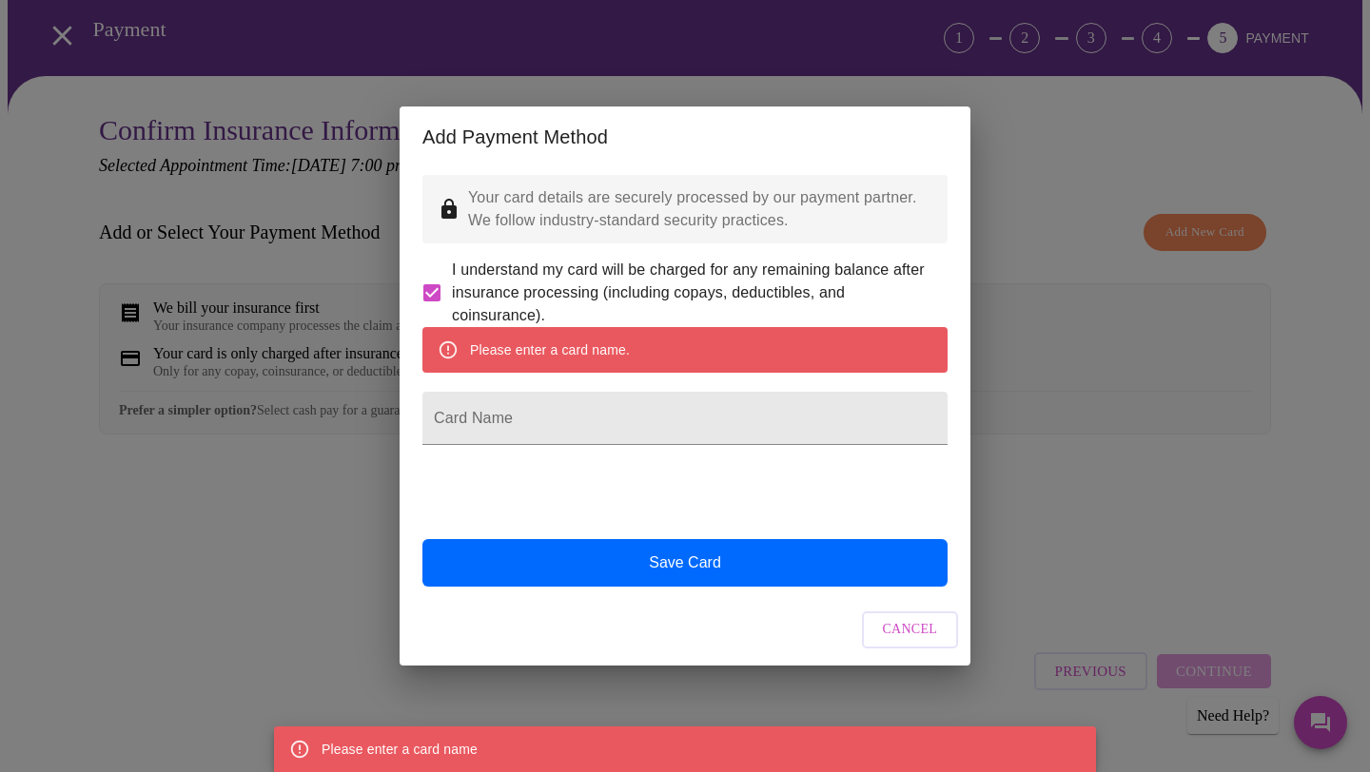
scroll to position [0, 0]
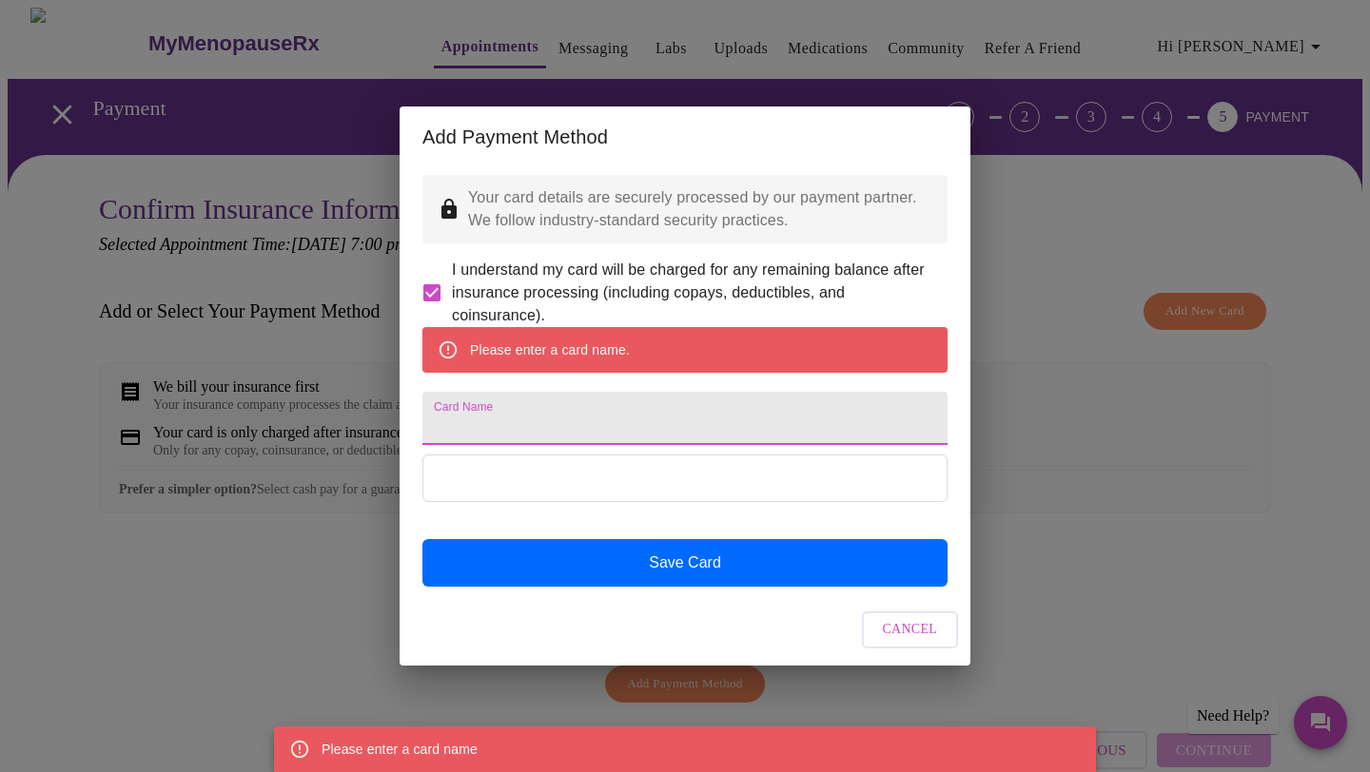
click at [699, 428] on input "Card Name" at bounding box center [684, 418] width 525 height 53
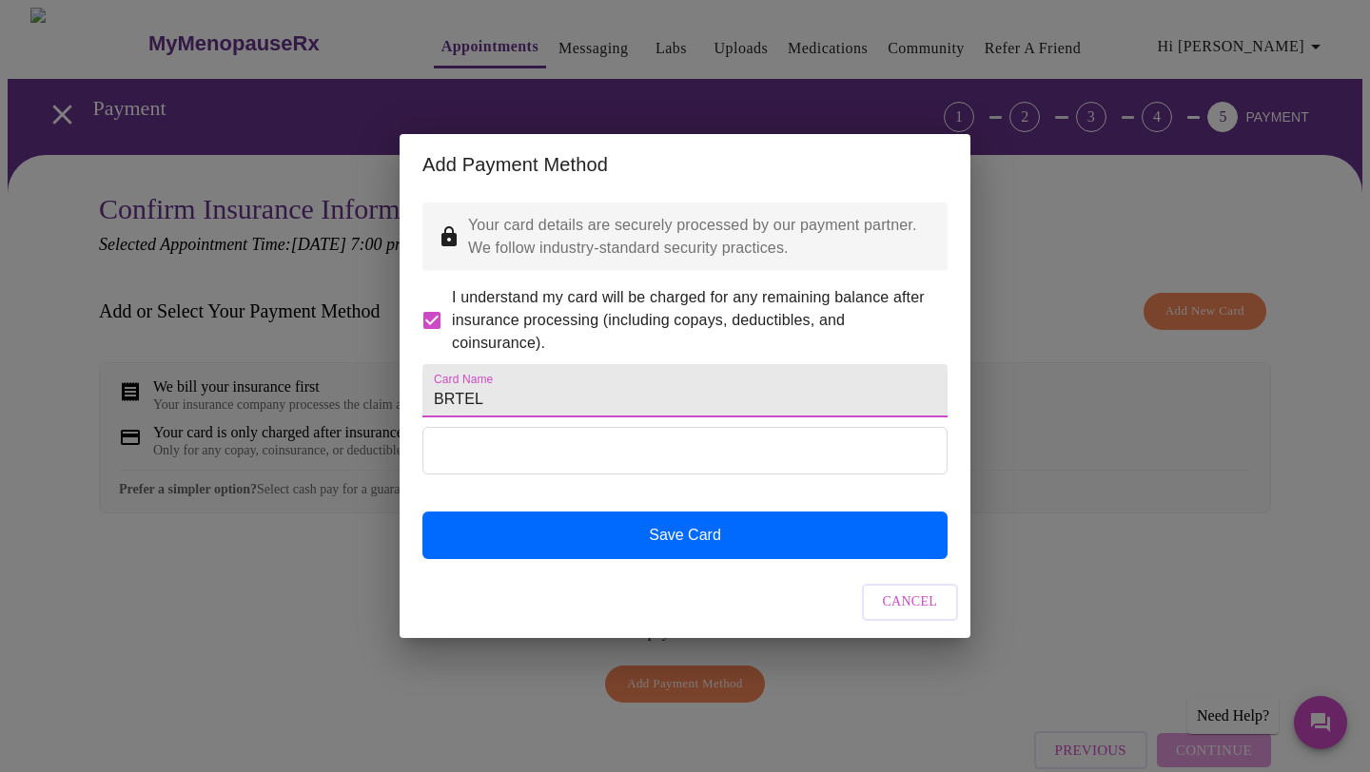
click at [597, 406] on input "BRTEL" at bounding box center [684, 390] width 525 height 53
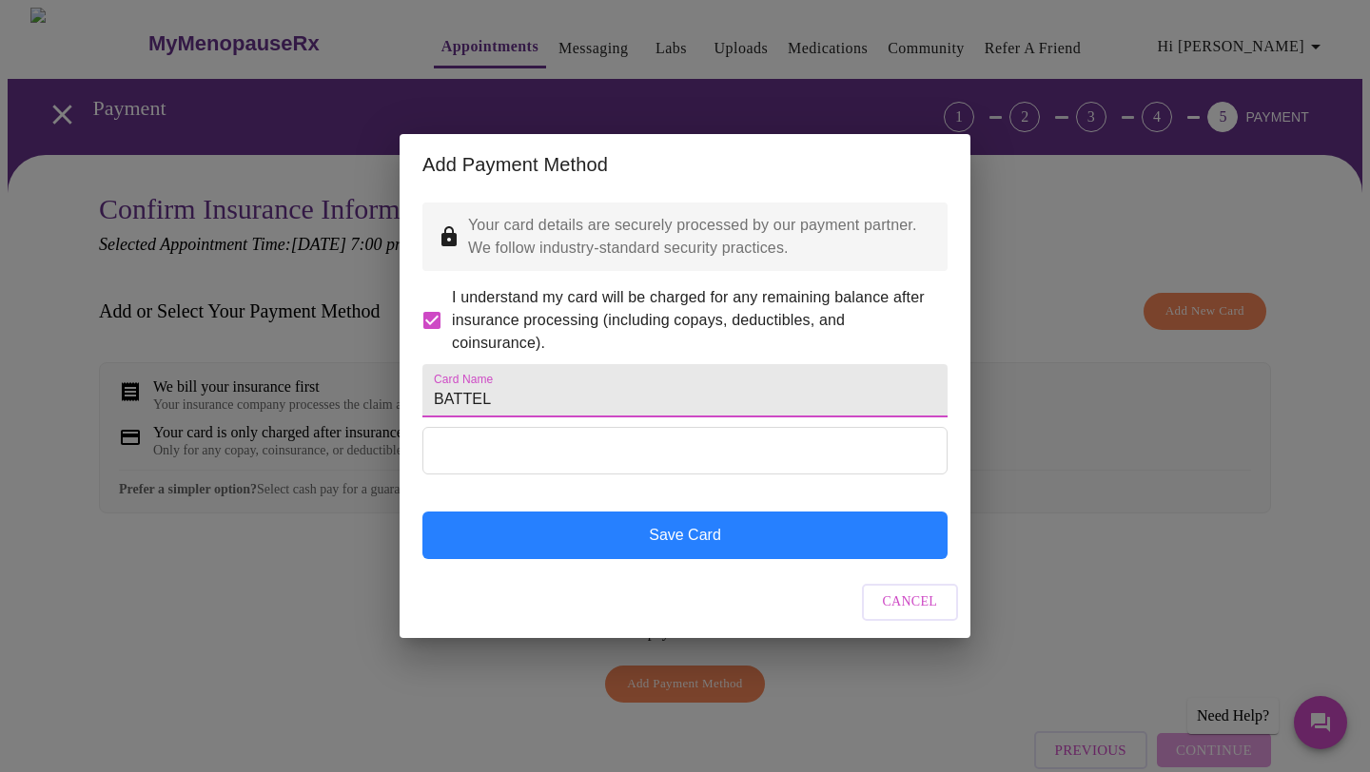
type input "BATTEL"
click at [690, 559] on button "Save Card" at bounding box center [684, 536] width 525 height 48
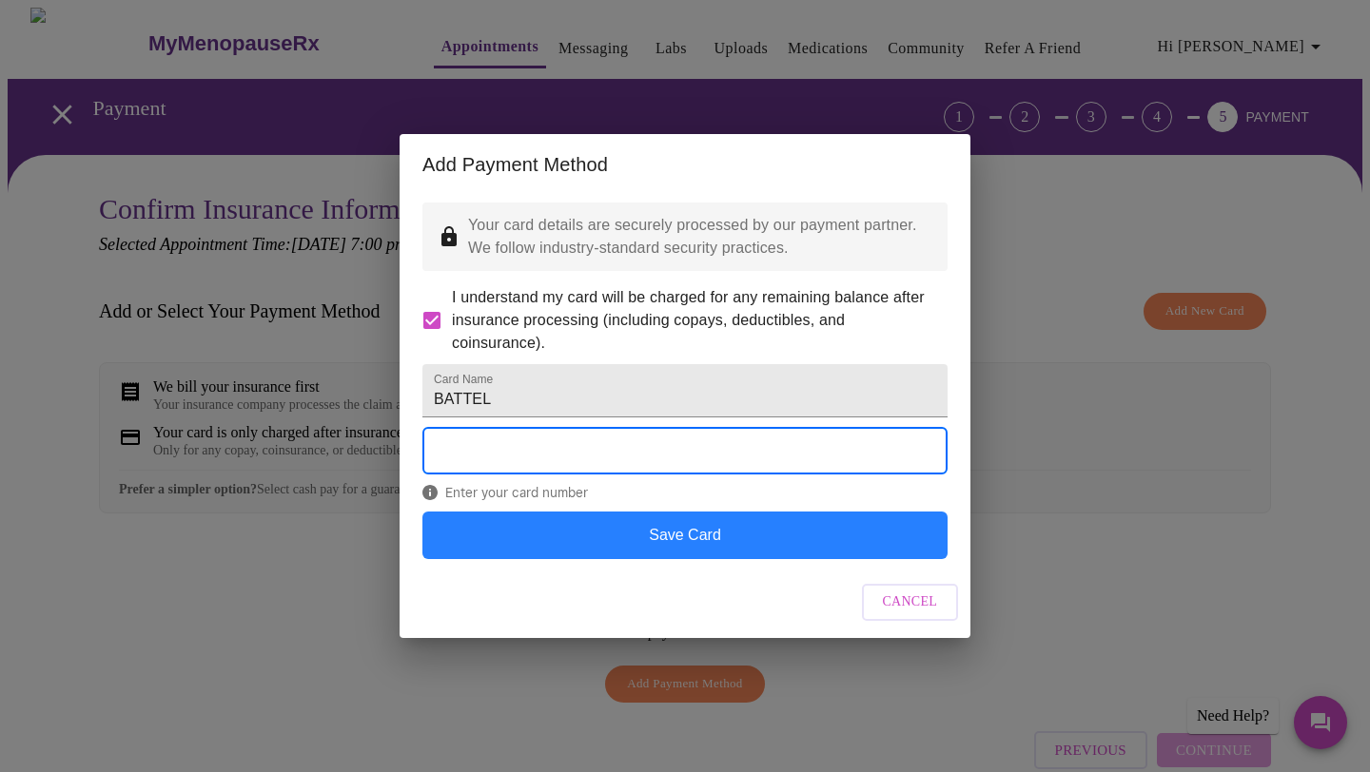
click at [687, 558] on button "Save Card" at bounding box center [684, 536] width 525 height 48
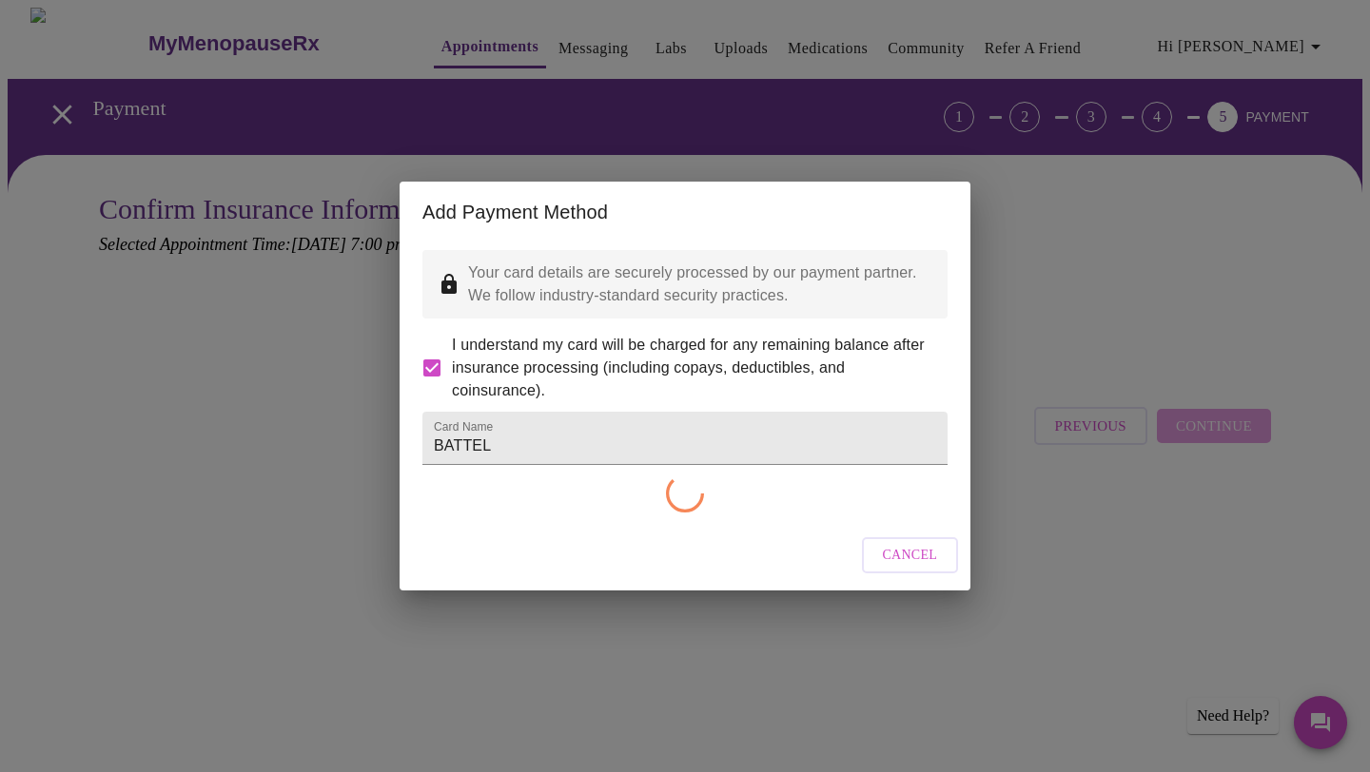
checkbox input "false"
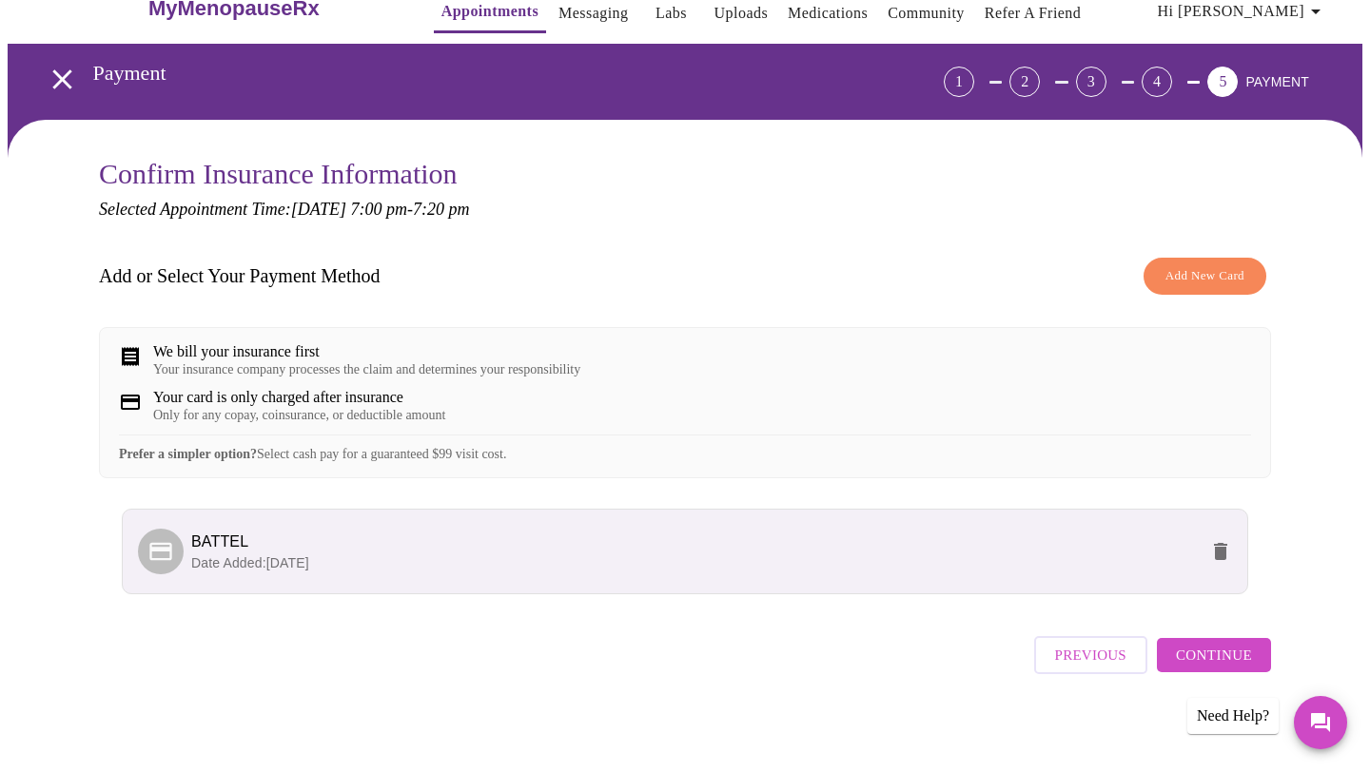
scroll to position [53, 0]
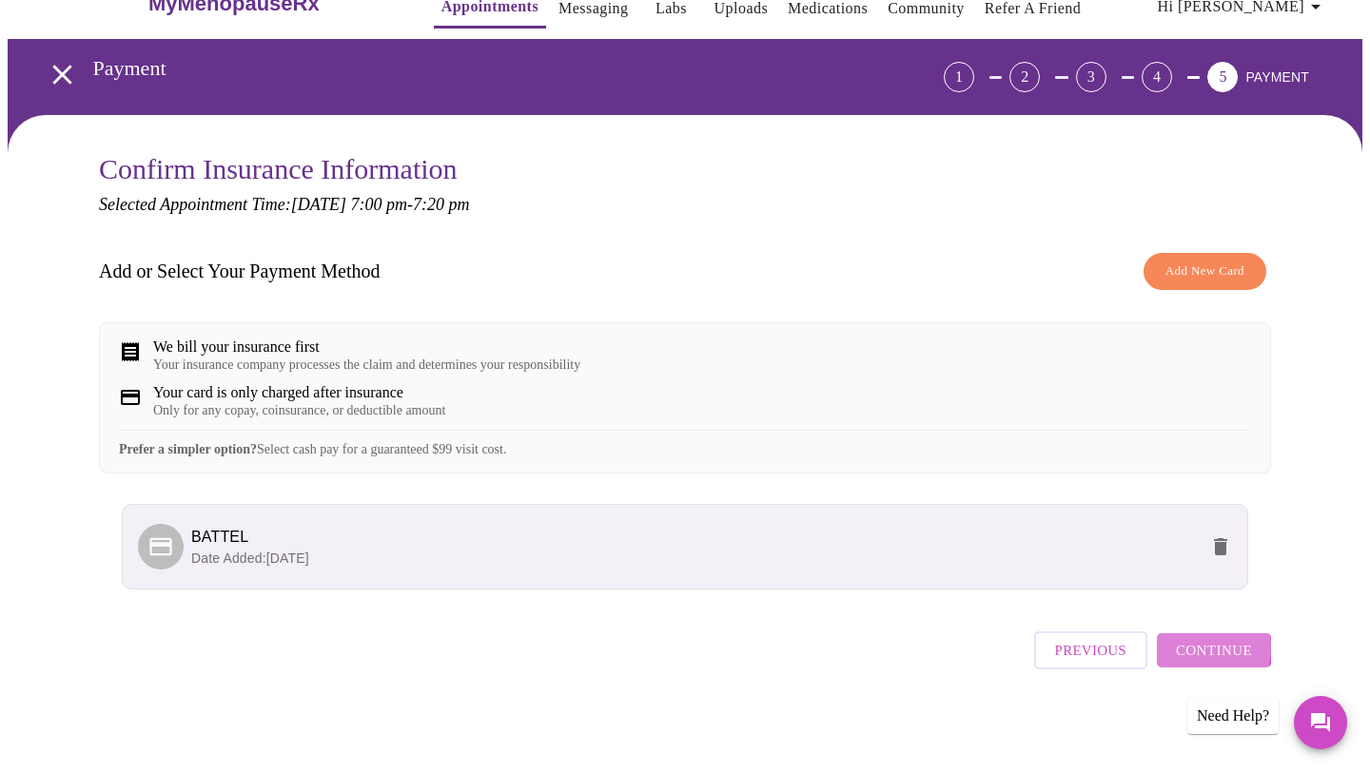
click at [1194, 655] on span "Continue" at bounding box center [1214, 650] width 76 height 25
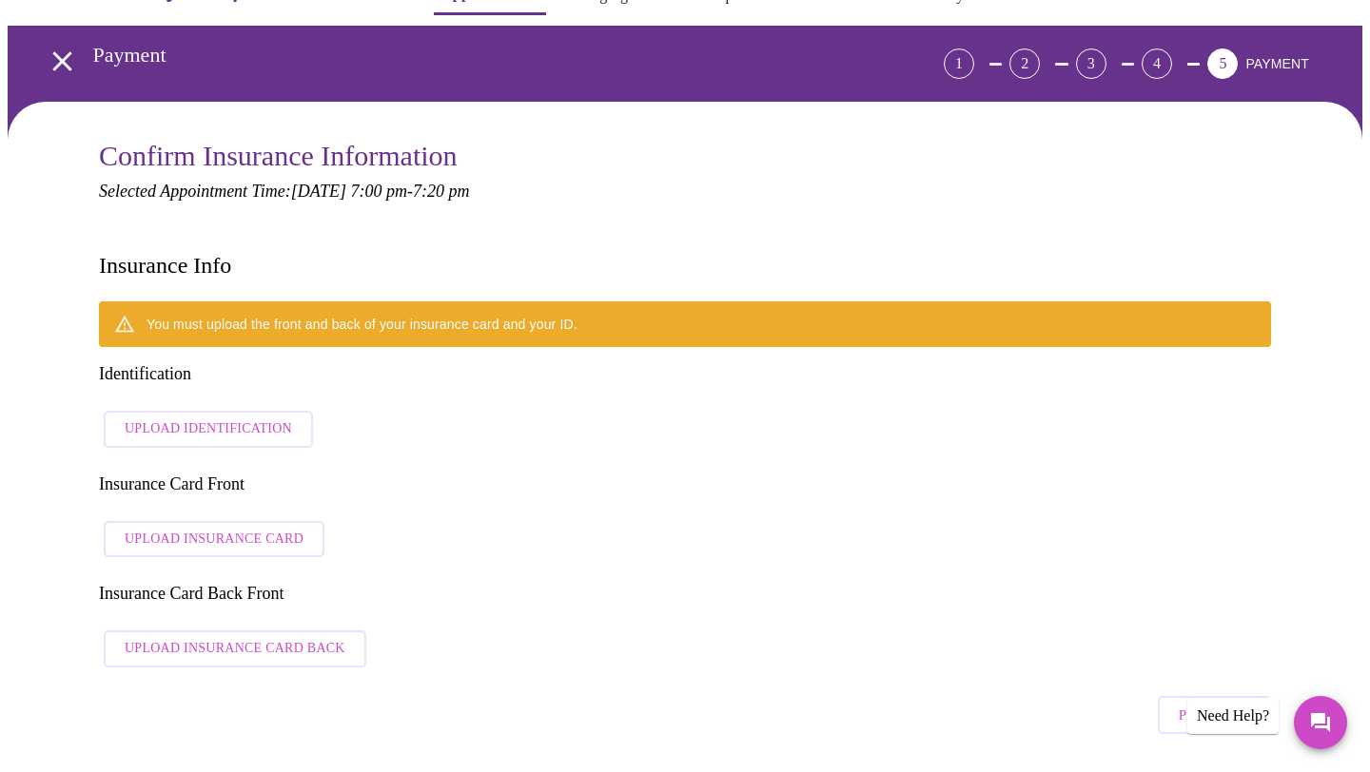
click at [248, 528] on span "Upload Insurance Card" at bounding box center [214, 540] width 179 height 24
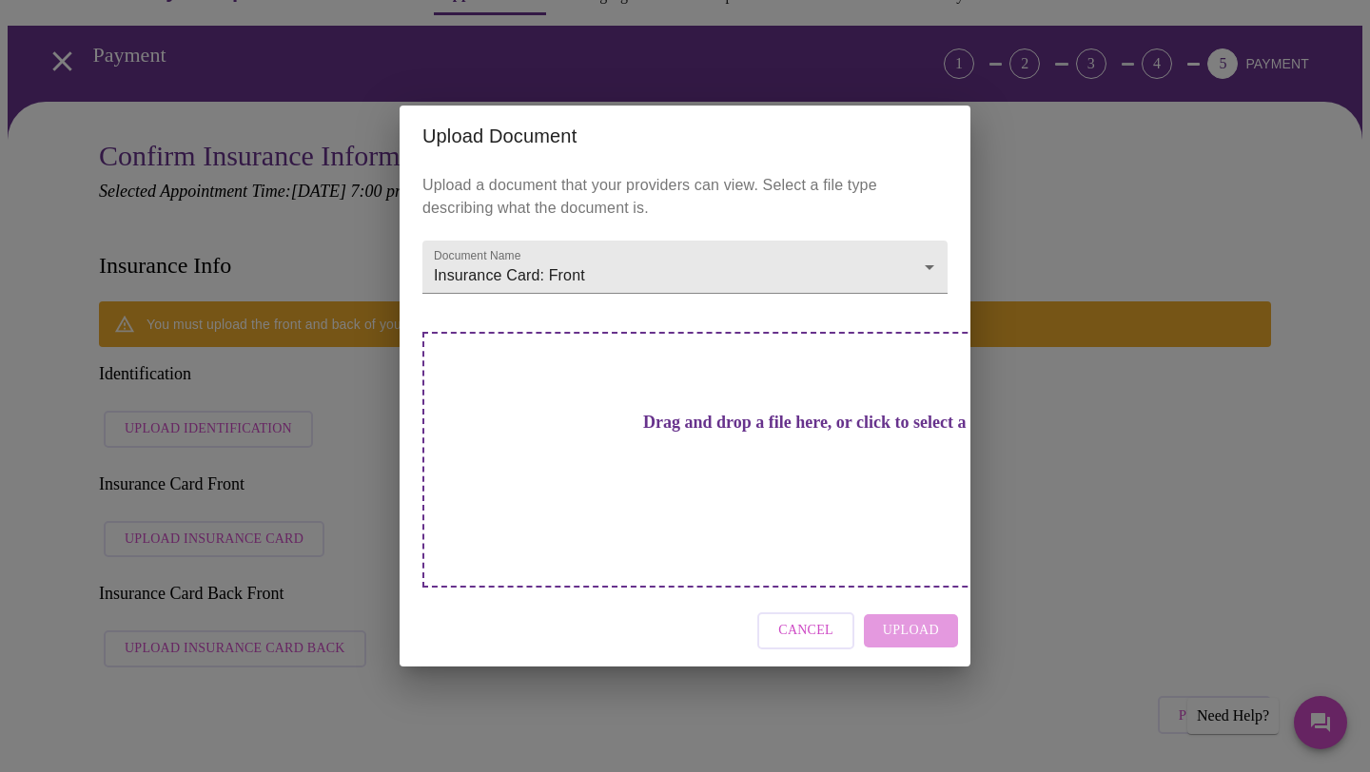
click at [775, 485] on div "Drag and drop a file here, or click to select a file" at bounding box center [817, 460] width 791 height 256
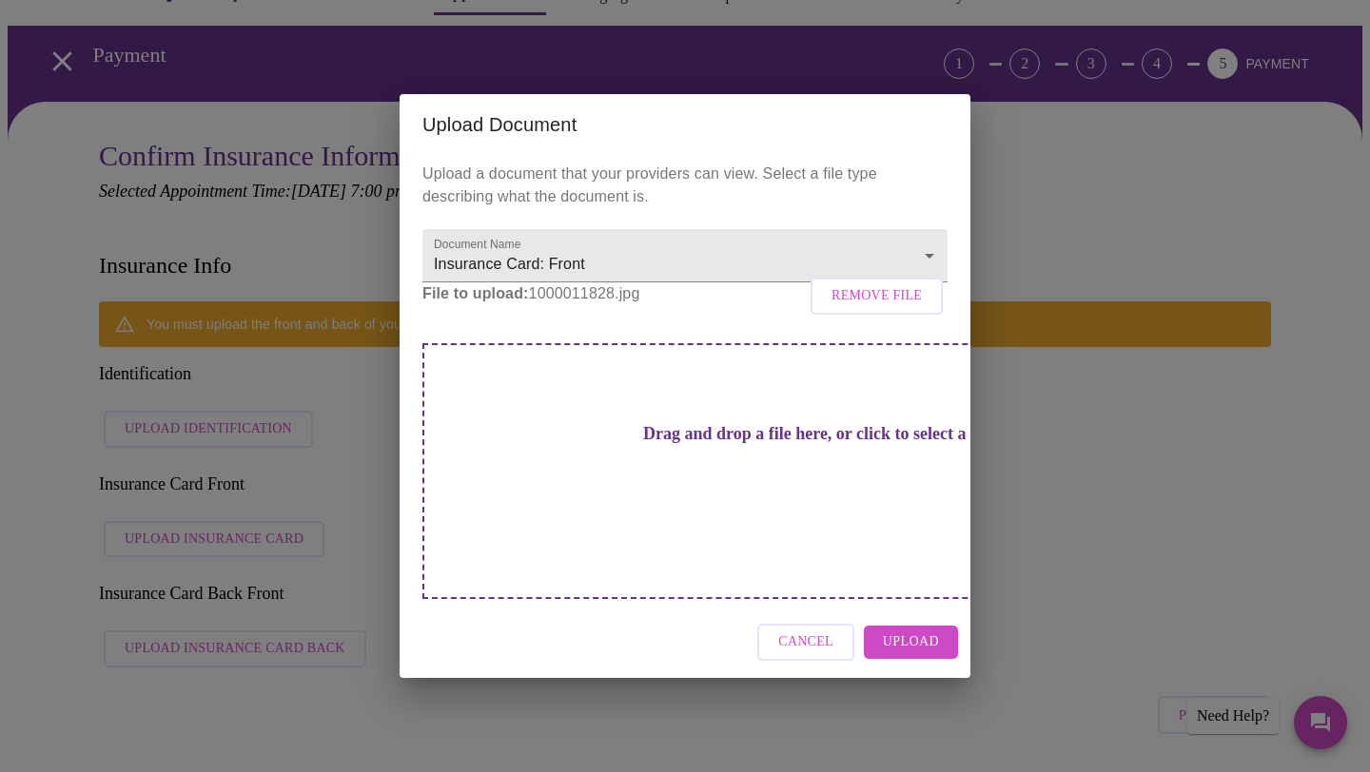
click at [940, 626] on button "Upload" at bounding box center [911, 642] width 94 height 33
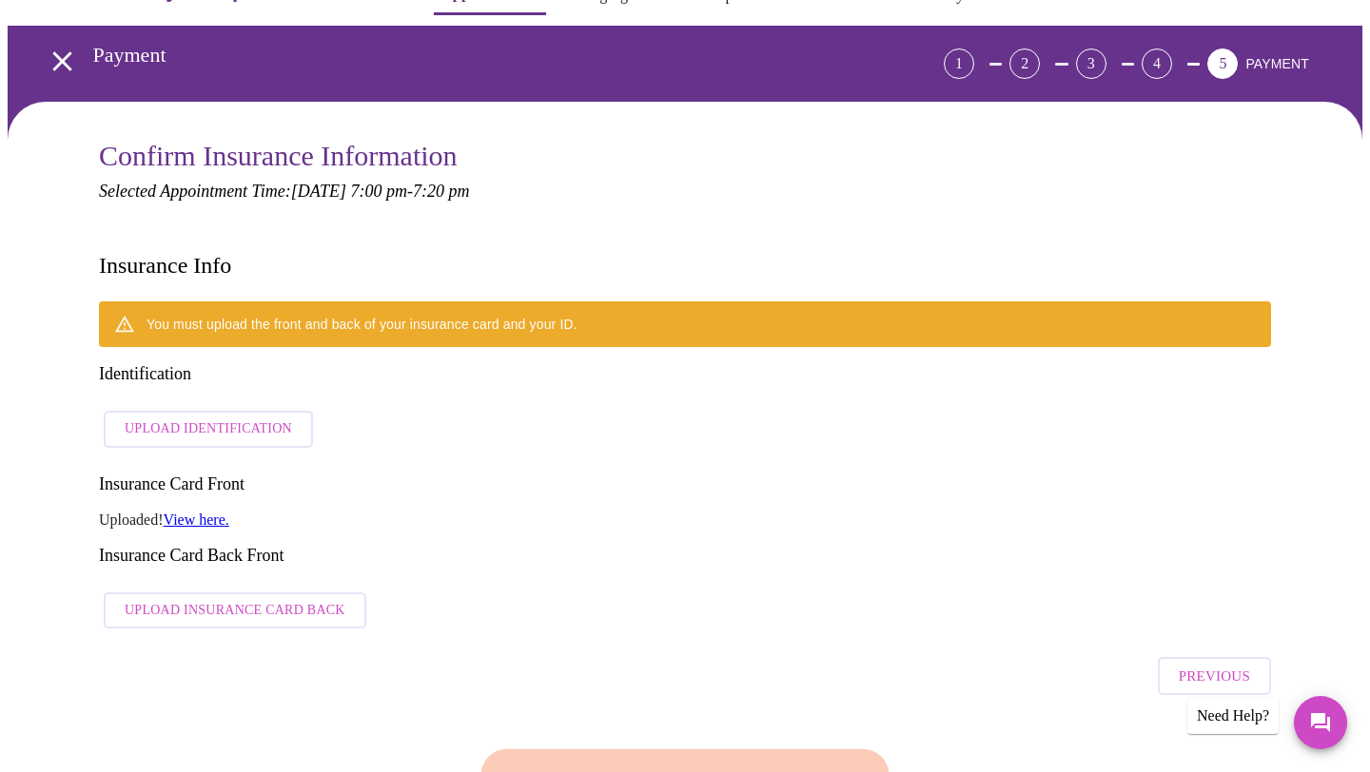
click at [209, 512] on link "View here." at bounding box center [197, 520] width 66 height 16
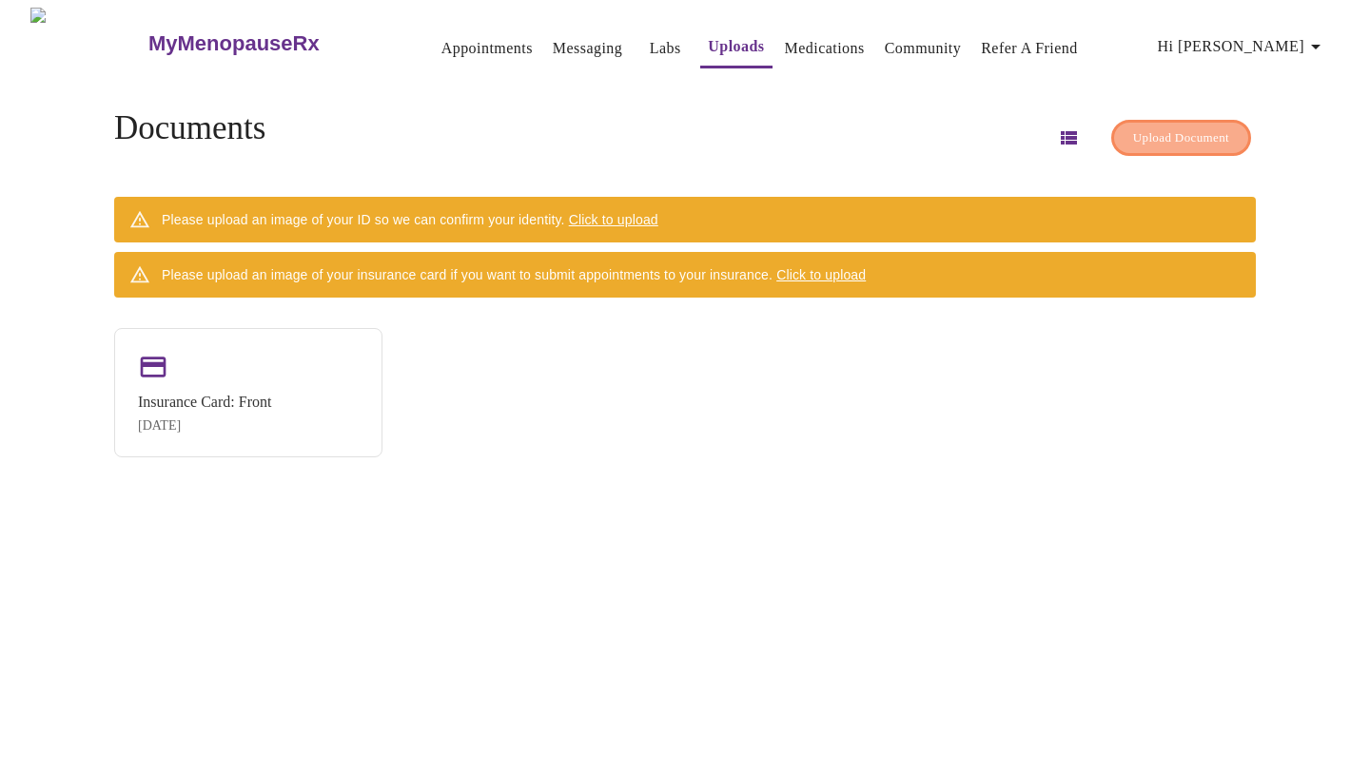
click at [1133, 127] on span "Upload Document" at bounding box center [1181, 138] width 96 height 22
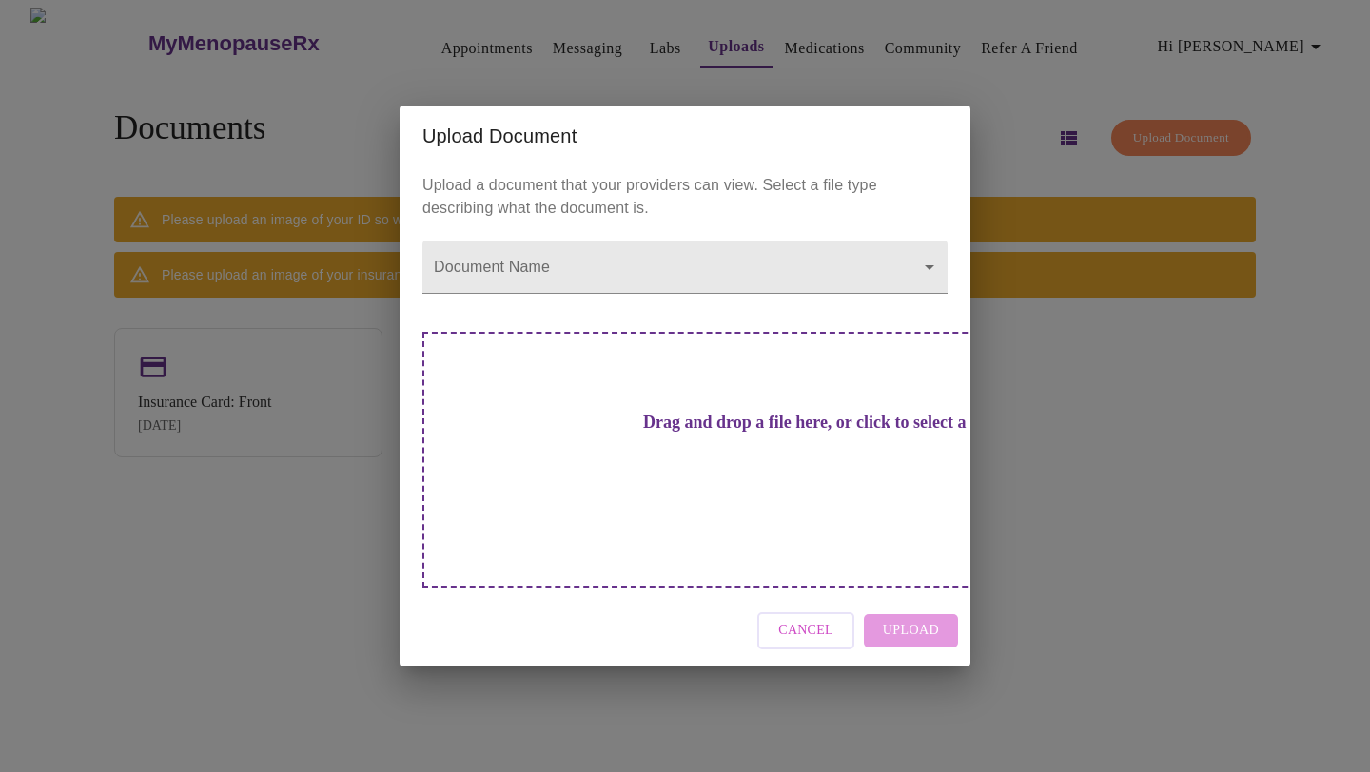
click at [796, 481] on div "Drag and drop a file here, or click to select a file" at bounding box center [817, 460] width 791 height 256
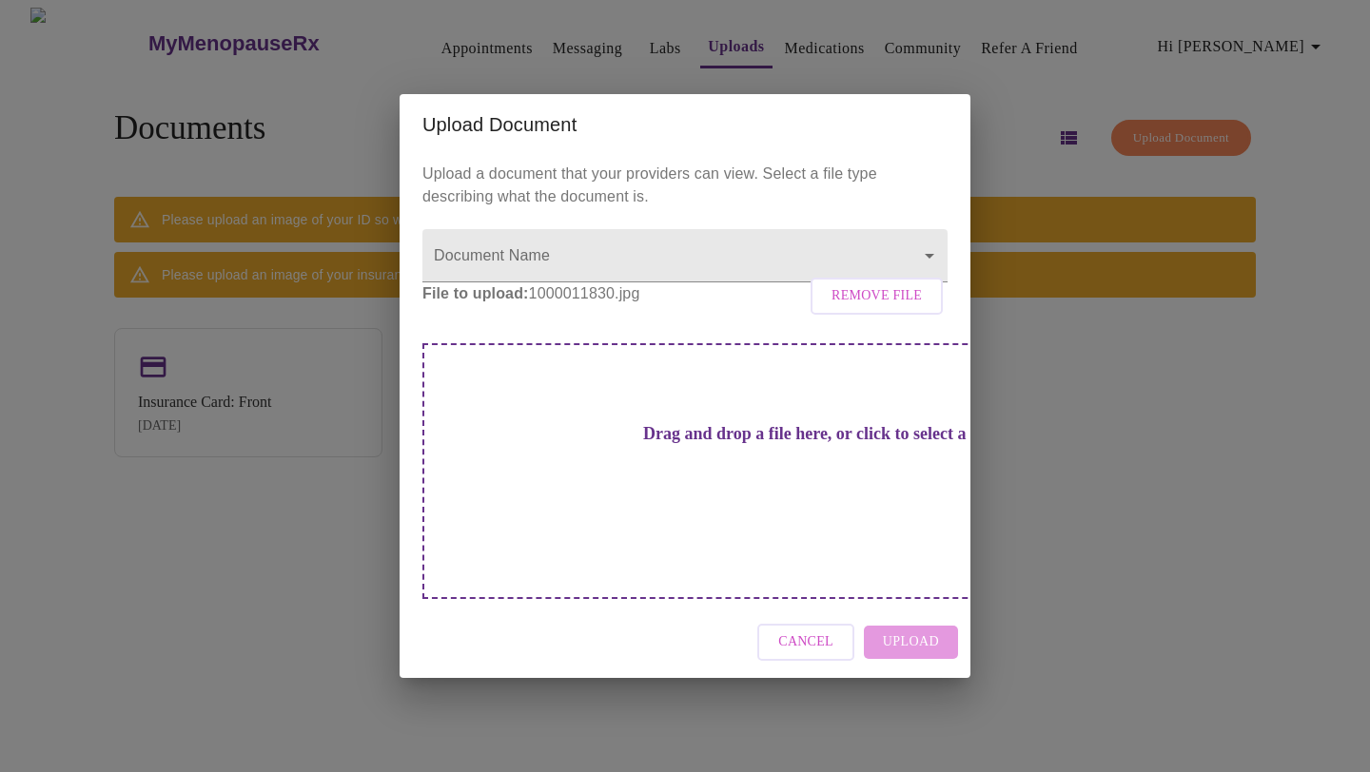
click at [874, 457] on div "Drag and drop a file here, or click to select a file" at bounding box center [817, 471] width 791 height 256
click at [923, 611] on div "Cancel Upload" at bounding box center [684, 642] width 571 height 71
click at [923, 284] on body "MyMenopauseRx Appointments Messaging Labs Uploads Medications Community Refer a…" at bounding box center [685, 394] width 1354 height 772
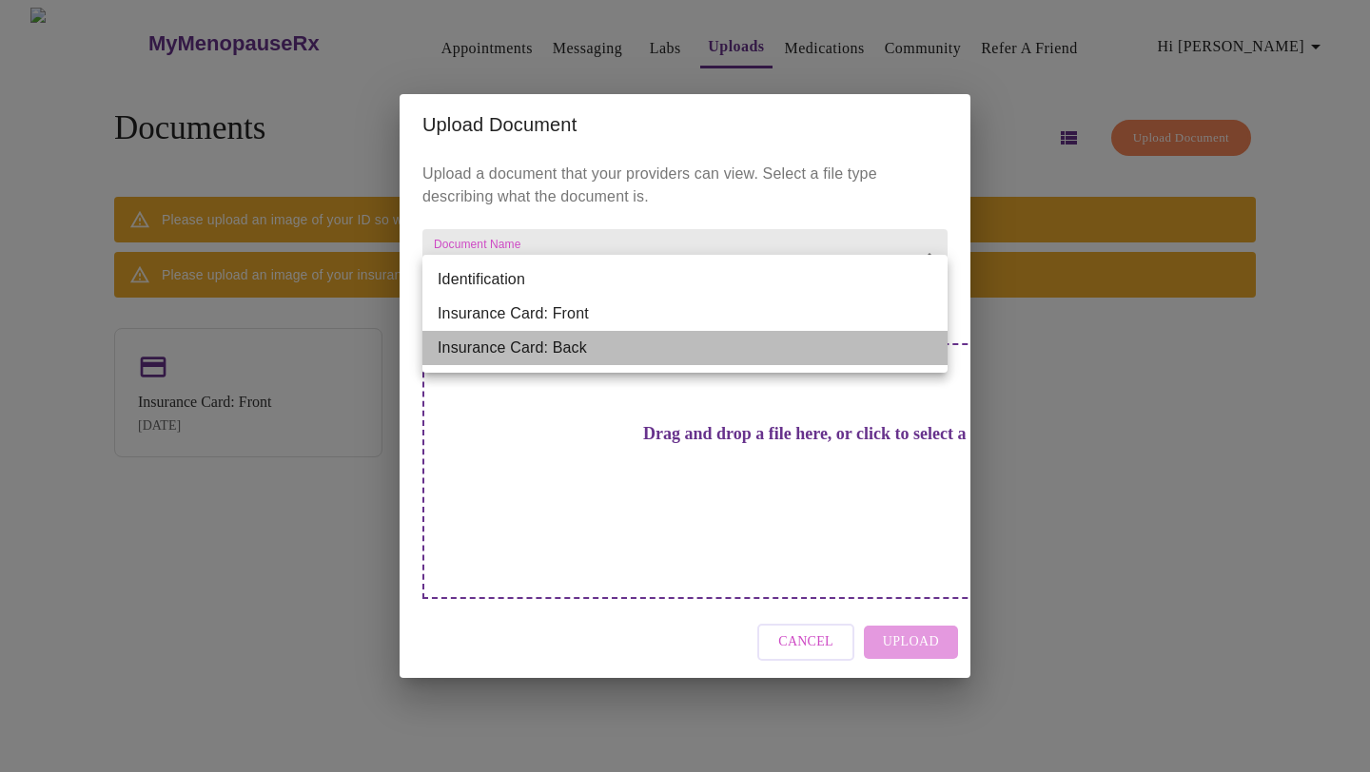
click at [880, 345] on li "Insurance Card: Back" at bounding box center [684, 348] width 525 height 34
type input "Insurance Card: Back"
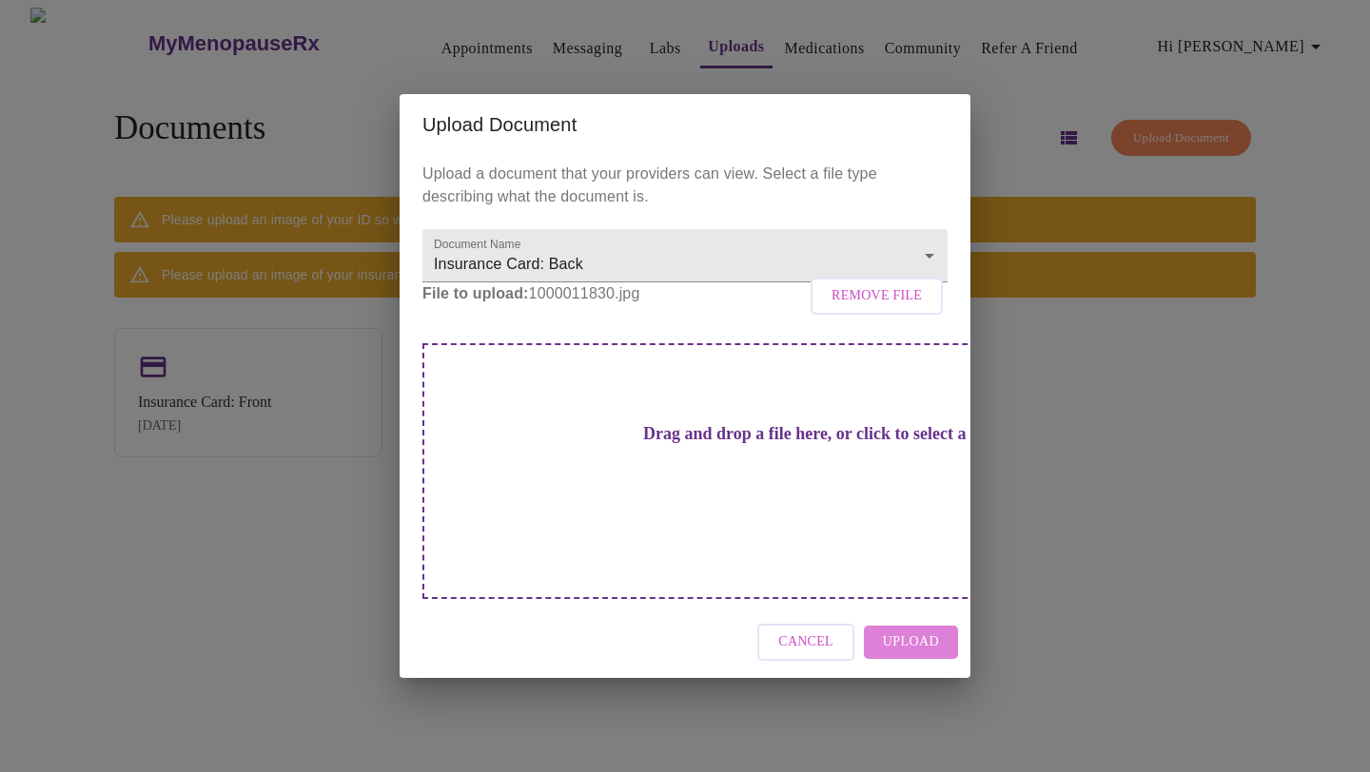
click at [920, 631] on span "Upload" at bounding box center [911, 643] width 56 height 24
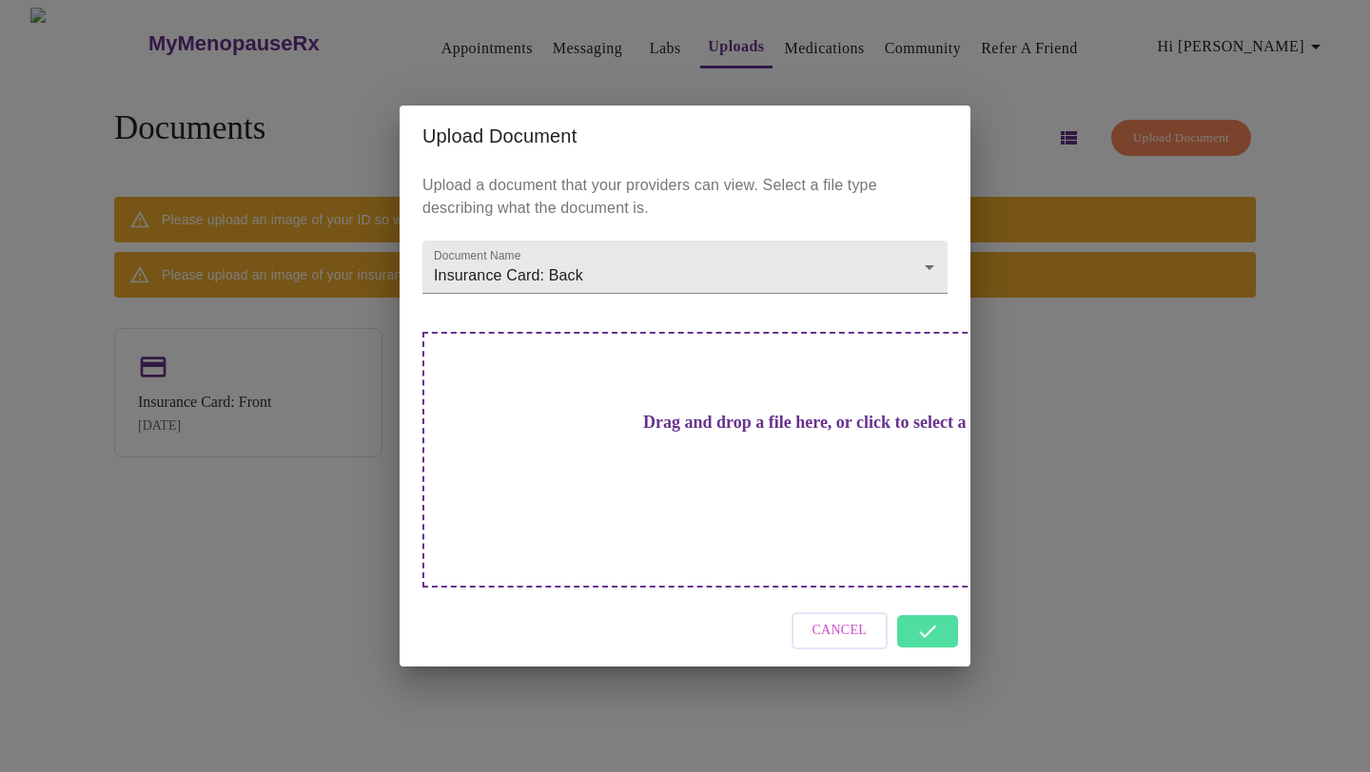
click at [1047, 513] on div "Upload Document Upload a document that your providers can view. Select a file t…" at bounding box center [685, 386] width 1370 height 772
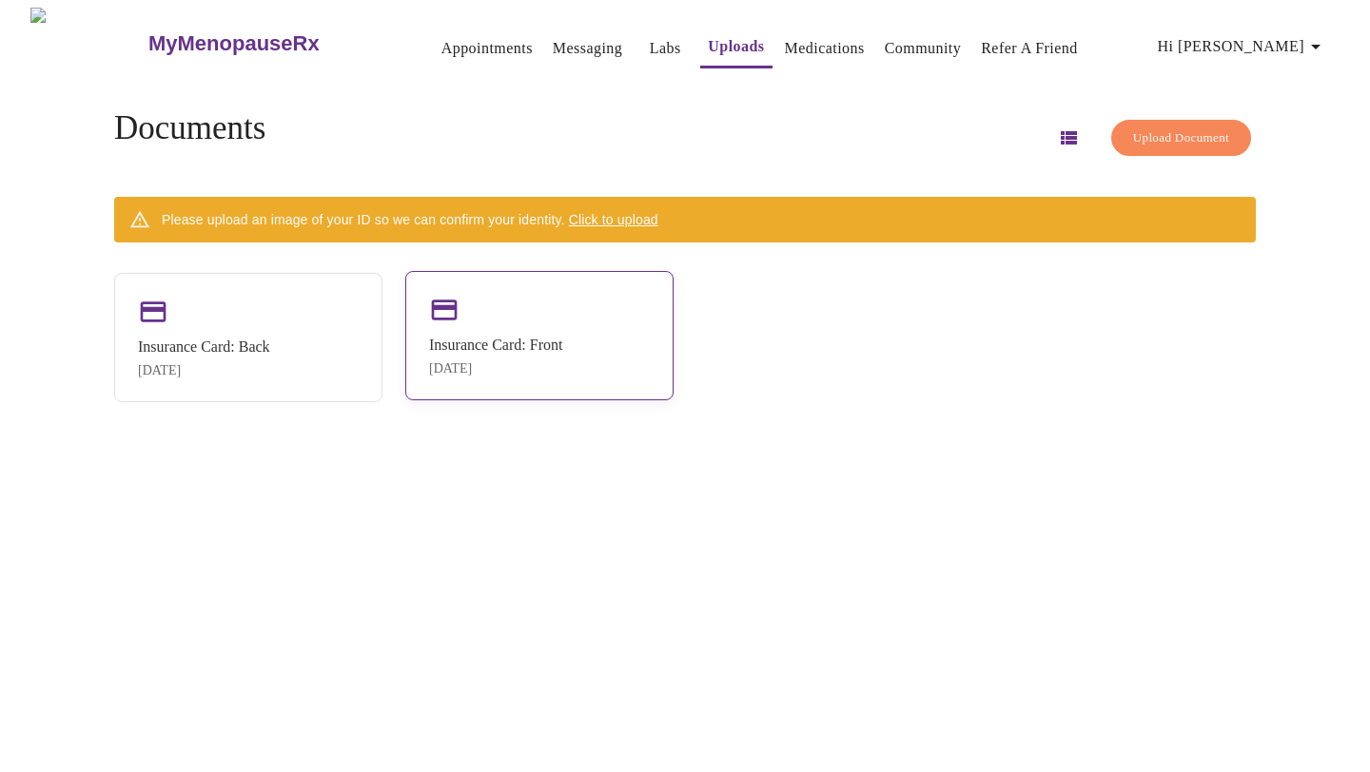
click at [343, 402] on div "Insurance Card: Back Aug 30, 2025 Insurance Card: Front Aug 30, 2025" at bounding box center [684, 337] width 1141 height 129
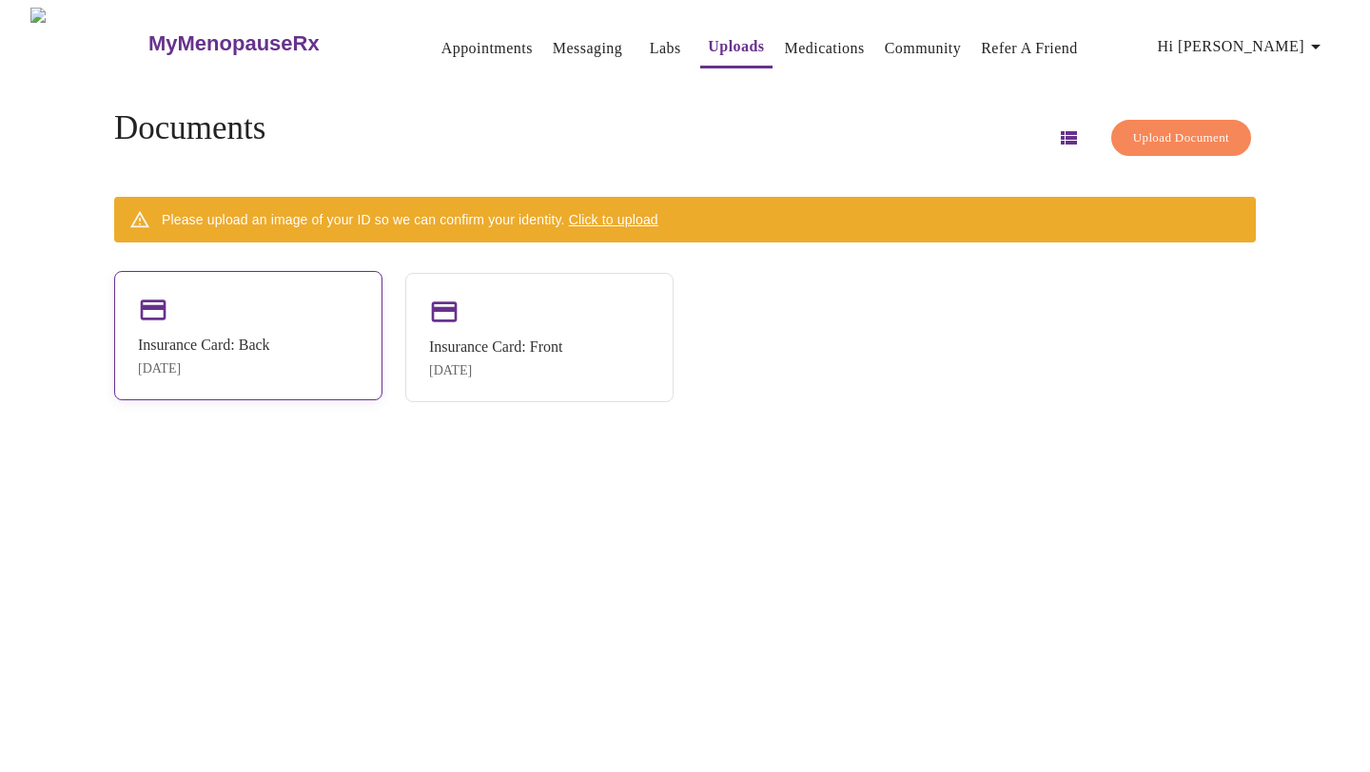
click at [322, 344] on div "Insurance Card: Back Aug 30, 2025" at bounding box center [248, 335] width 268 height 129
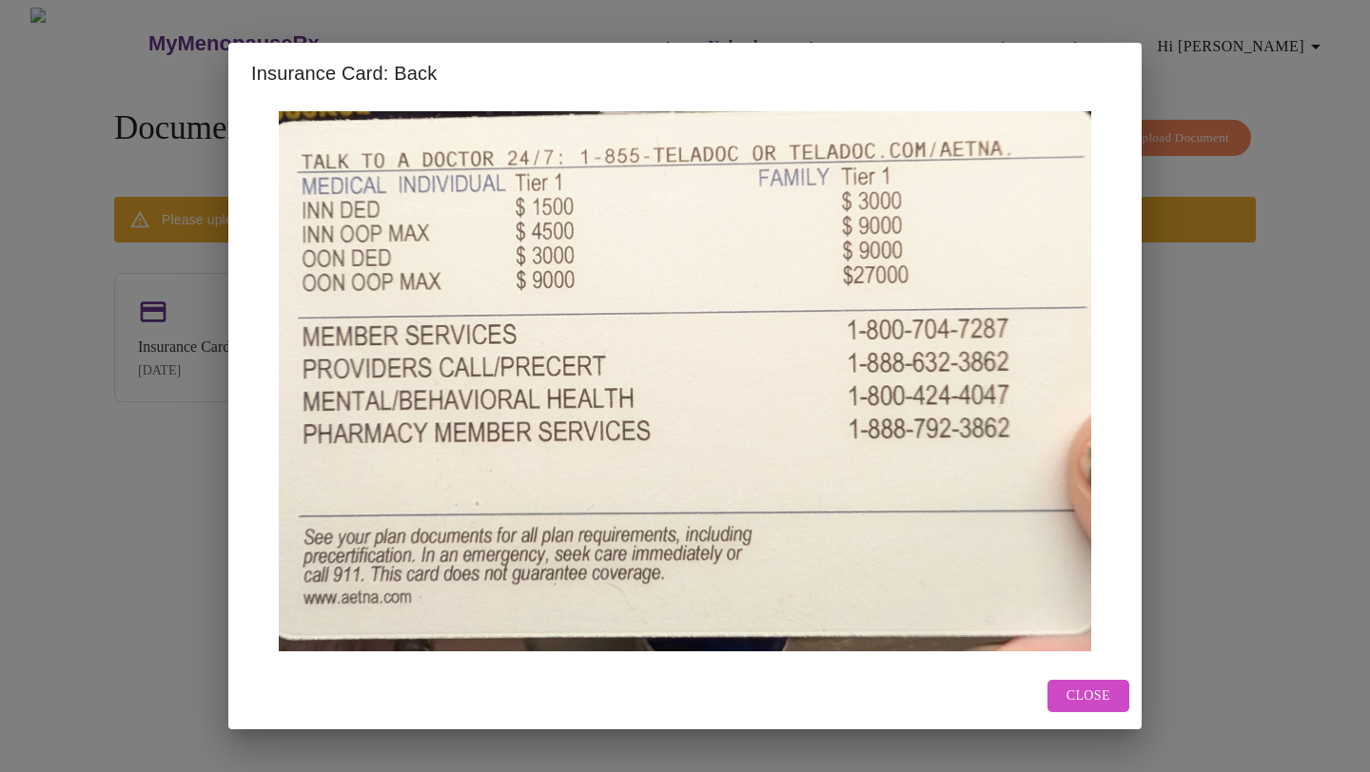
click at [1073, 690] on span "Close" at bounding box center [1088, 697] width 44 height 24
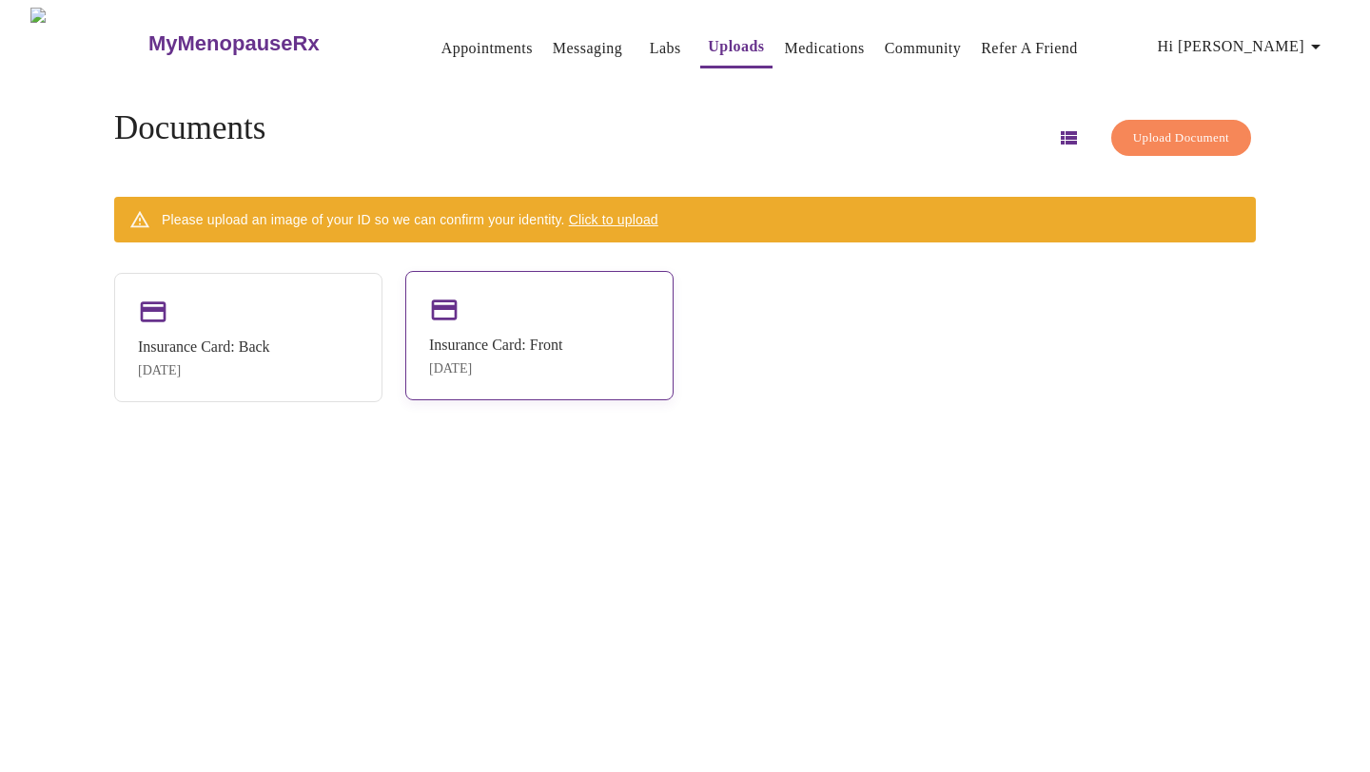
click at [534, 337] on div "Insurance Card: Front" at bounding box center [495, 345] width 133 height 17
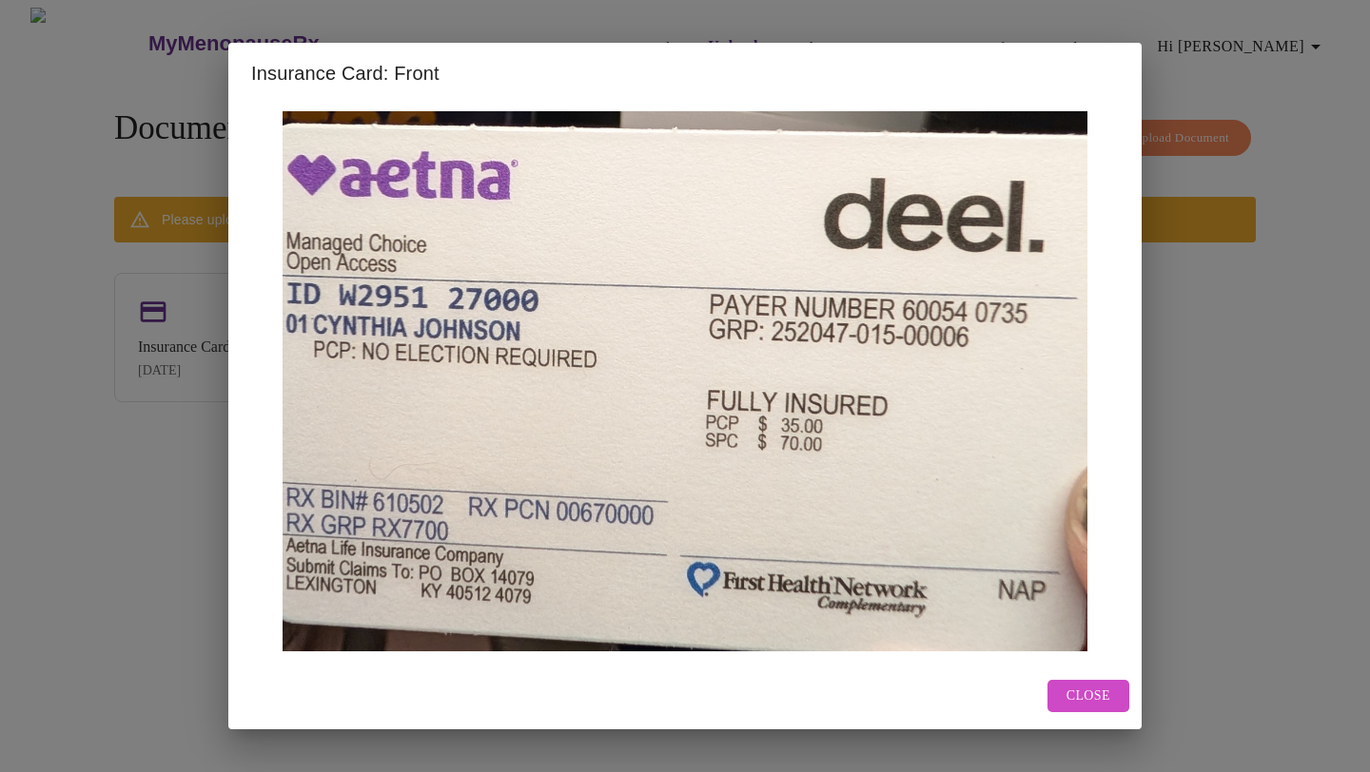
click at [1098, 687] on span "Close" at bounding box center [1088, 697] width 44 height 24
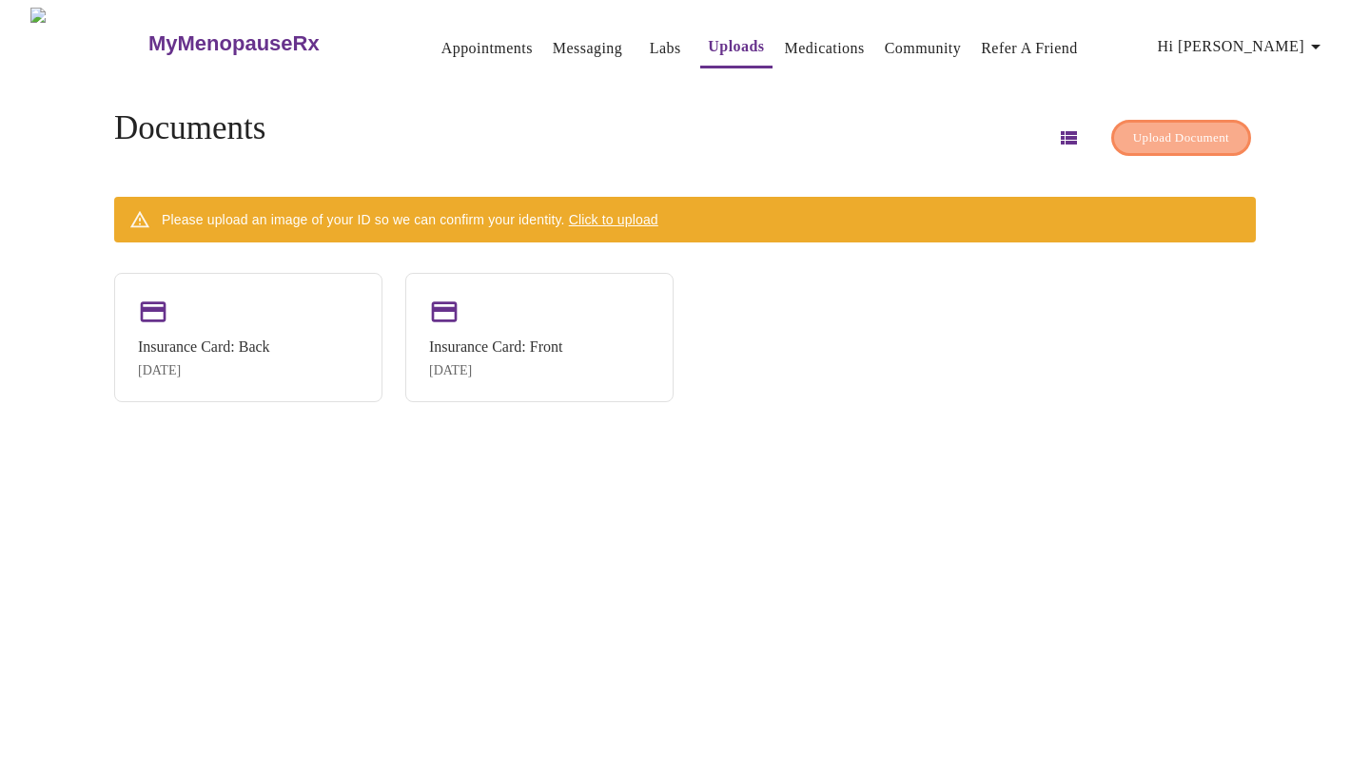
click at [1138, 136] on span "Upload Document" at bounding box center [1181, 138] width 96 height 22
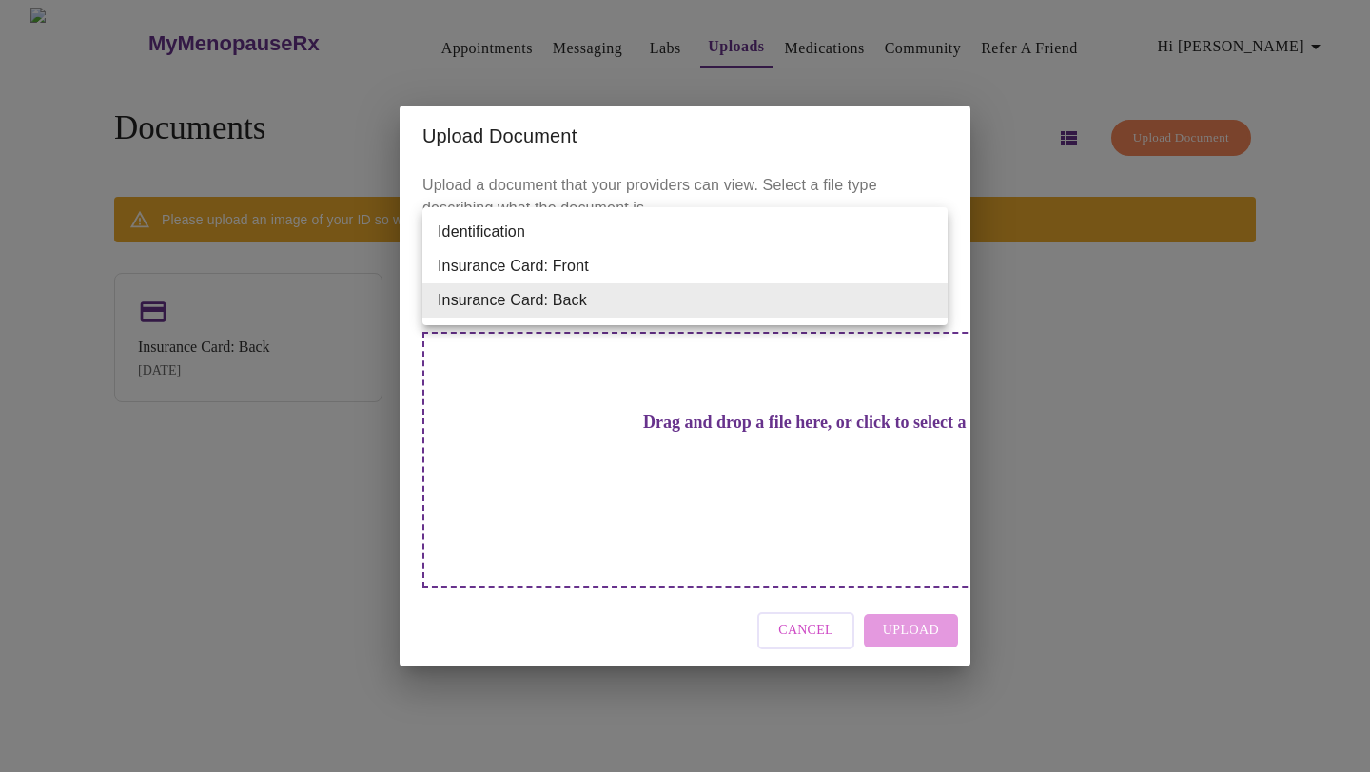
click at [808, 318] on body "MyMenopauseRx Appointments Messaging Labs Uploads Medications Community Refer a…" at bounding box center [685, 394] width 1354 height 772
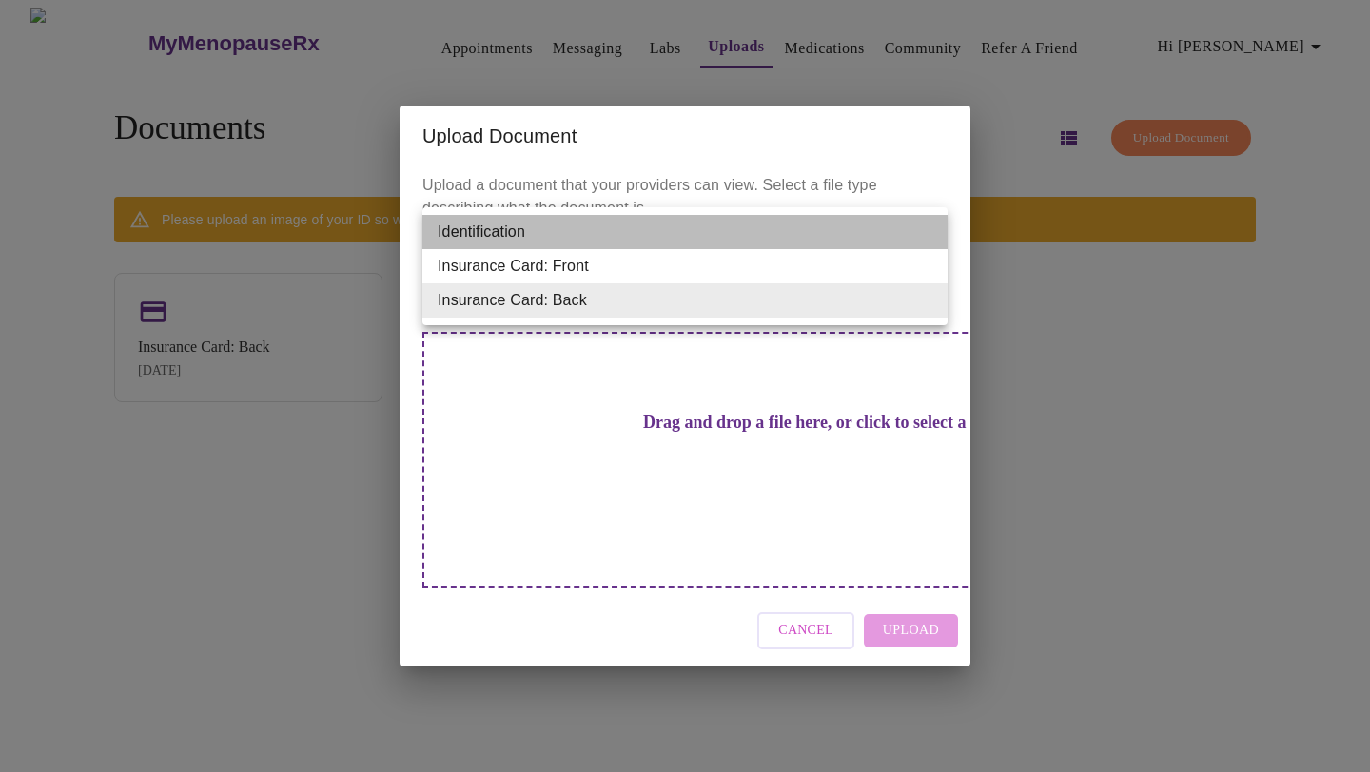
click at [815, 247] on li "Identification" at bounding box center [684, 232] width 525 height 34
type input "Identification"
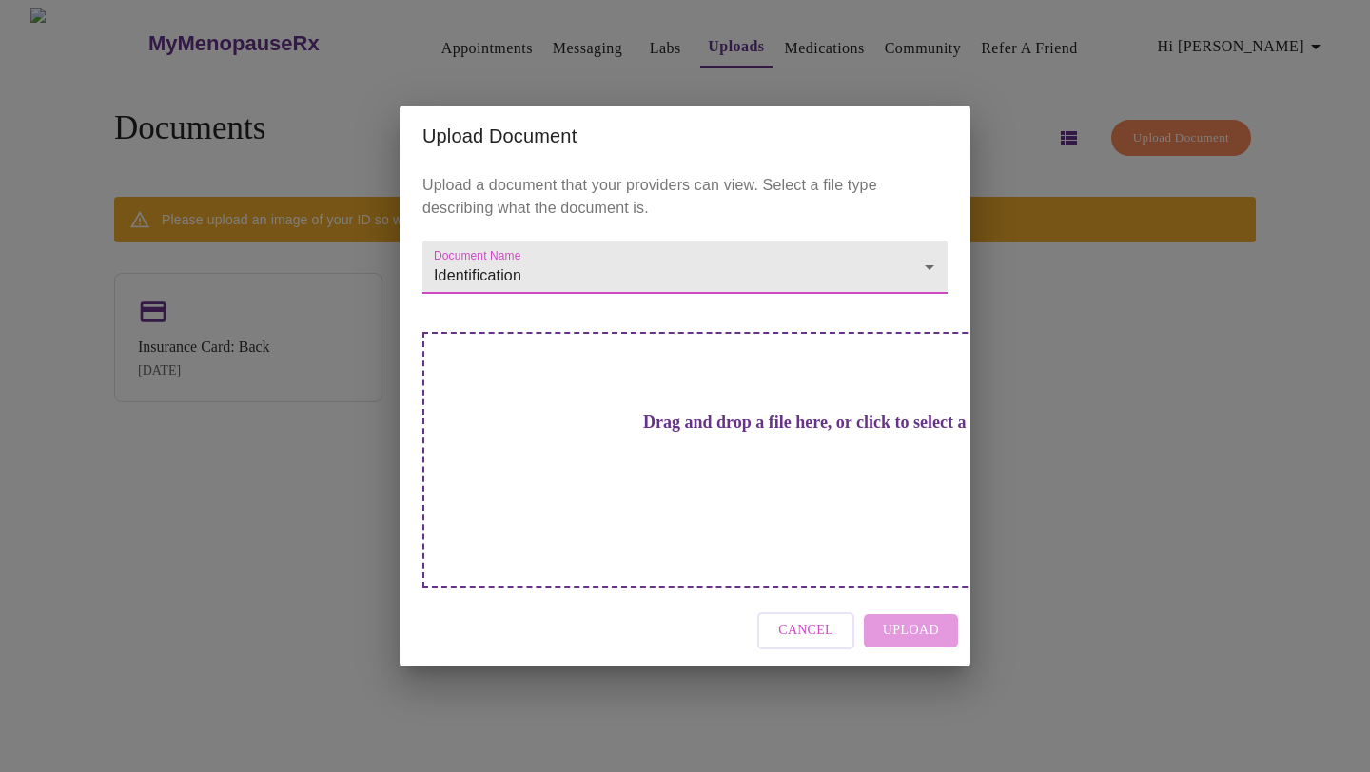
click at [731, 474] on div "Drag and drop a file here, or click to select a file" at bounding box center [817, 460] width 791 height 256
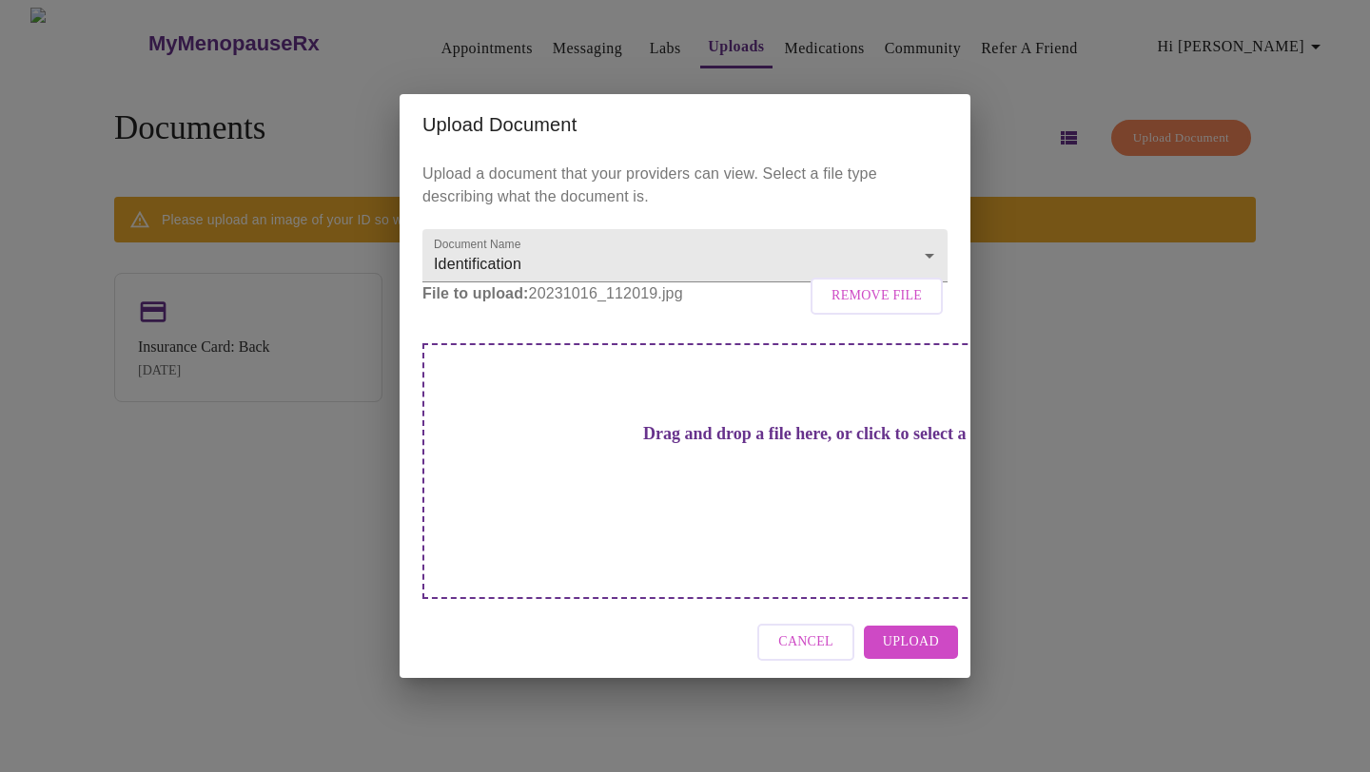
click at [937, 631] on span "Upload" at bounding box center [911, 643] width 56 height 24
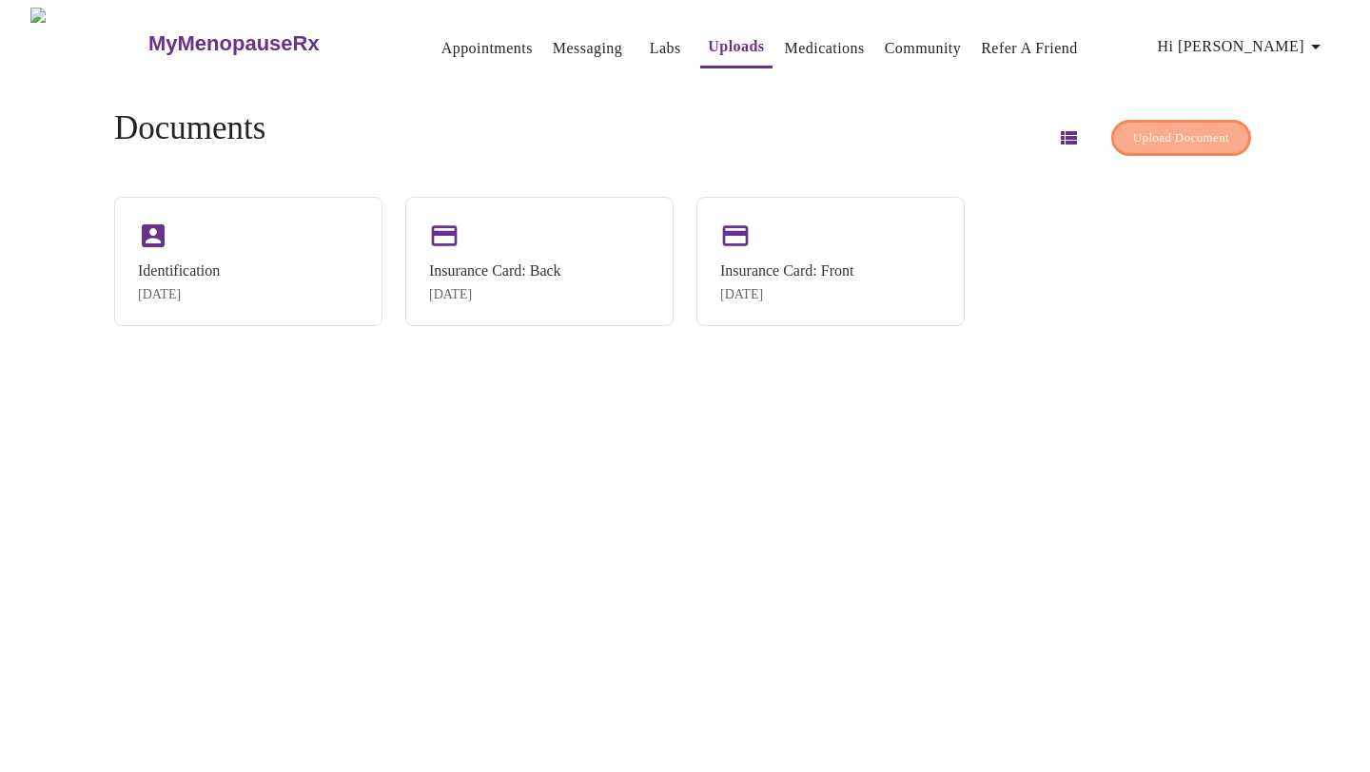
click at [1177, 127] on span "Upload Document" at bounding box center [1181, 138] width 96 height 22
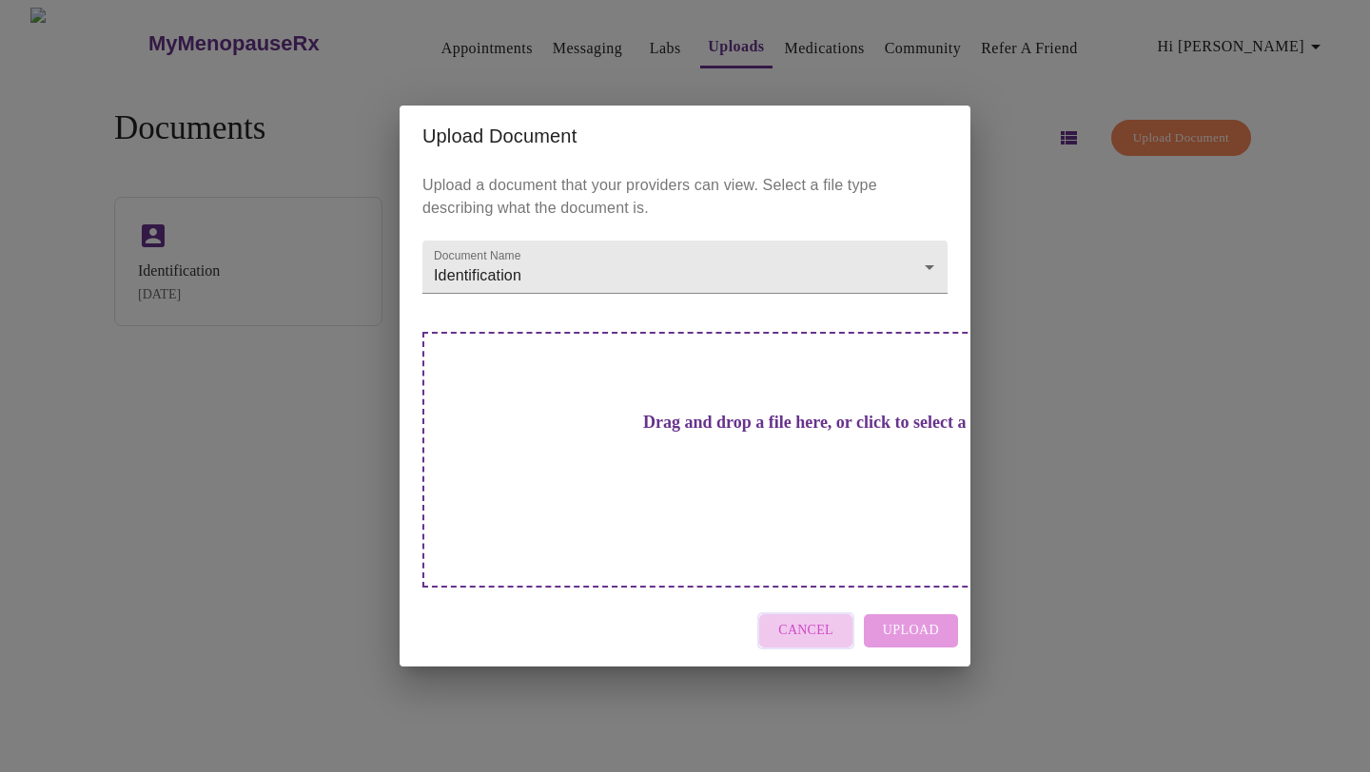
click at [820, 619] on span "Cancel" at bounding box center [805, 631] width 55 height 24
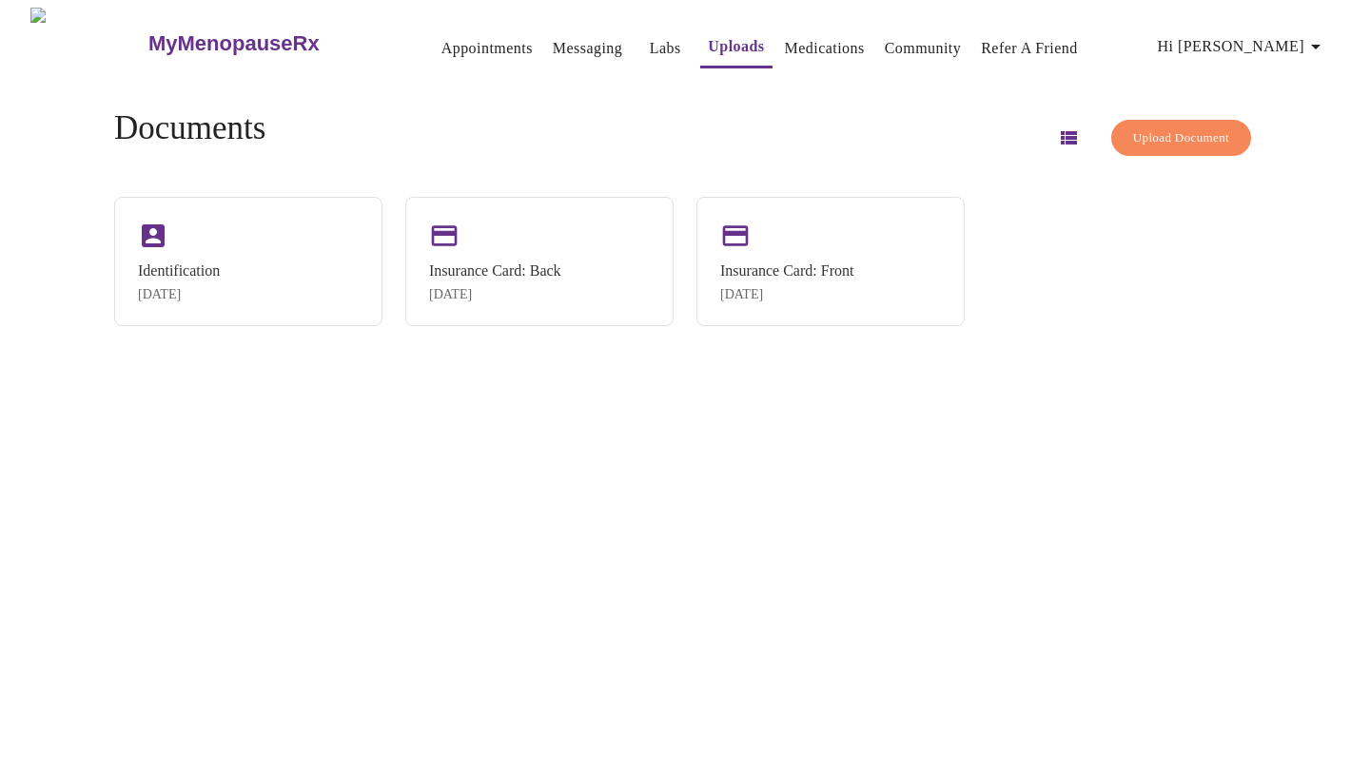
click at [1253, 34] on span "Hi [PERSON_NAME]" at bounding box center [1241, 46] width 169 height 27
click at [1217, 51] on div at bounding box center [685, 386] width 1370 height 772
click at [451, 42] on link "Appointments" at bounding box center [486, 48] width 91 height 27
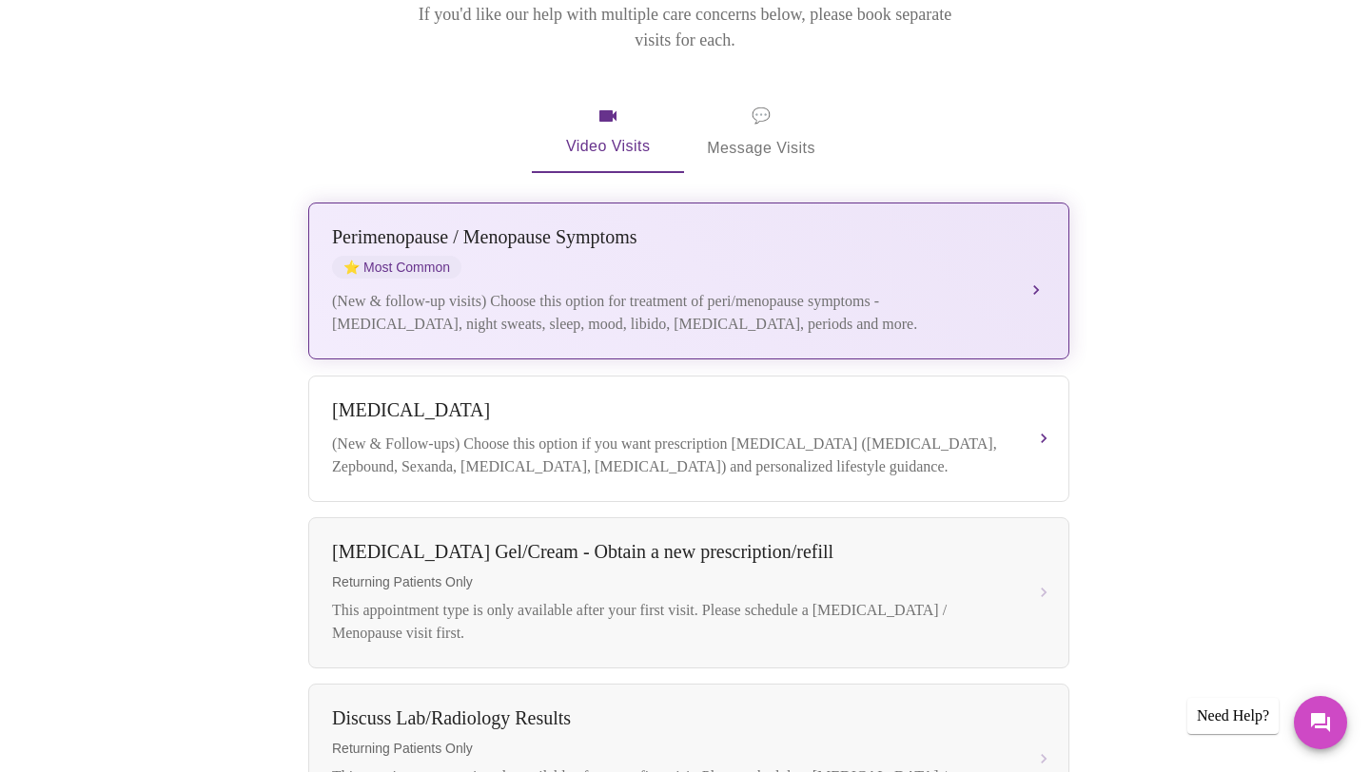
scroll to position [364, 0]
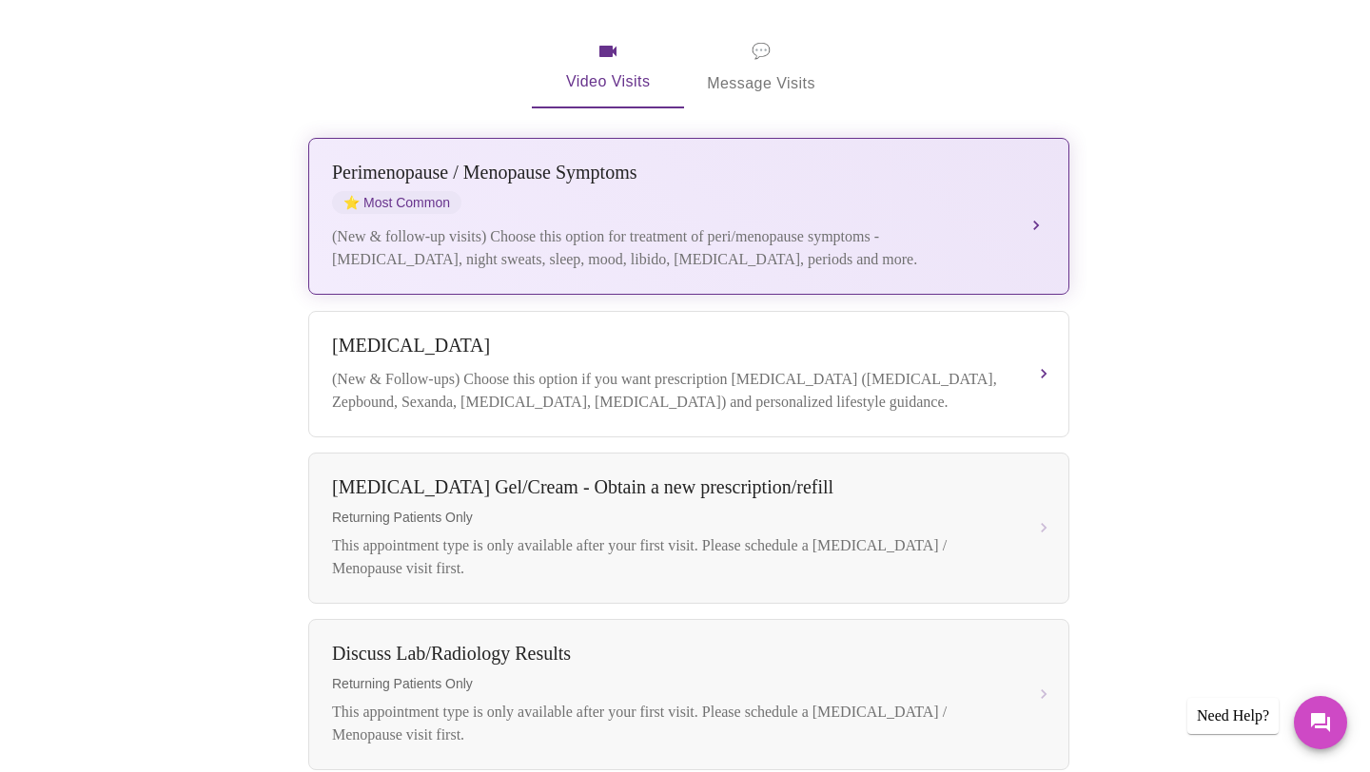
click at [1018, 191] on div "[MEDICAL_DATA] / Menopause Symptoms ⭐ Most Common (New & follow-up visits) Choo…" at bounding box center [688, 216] width 713 height 109
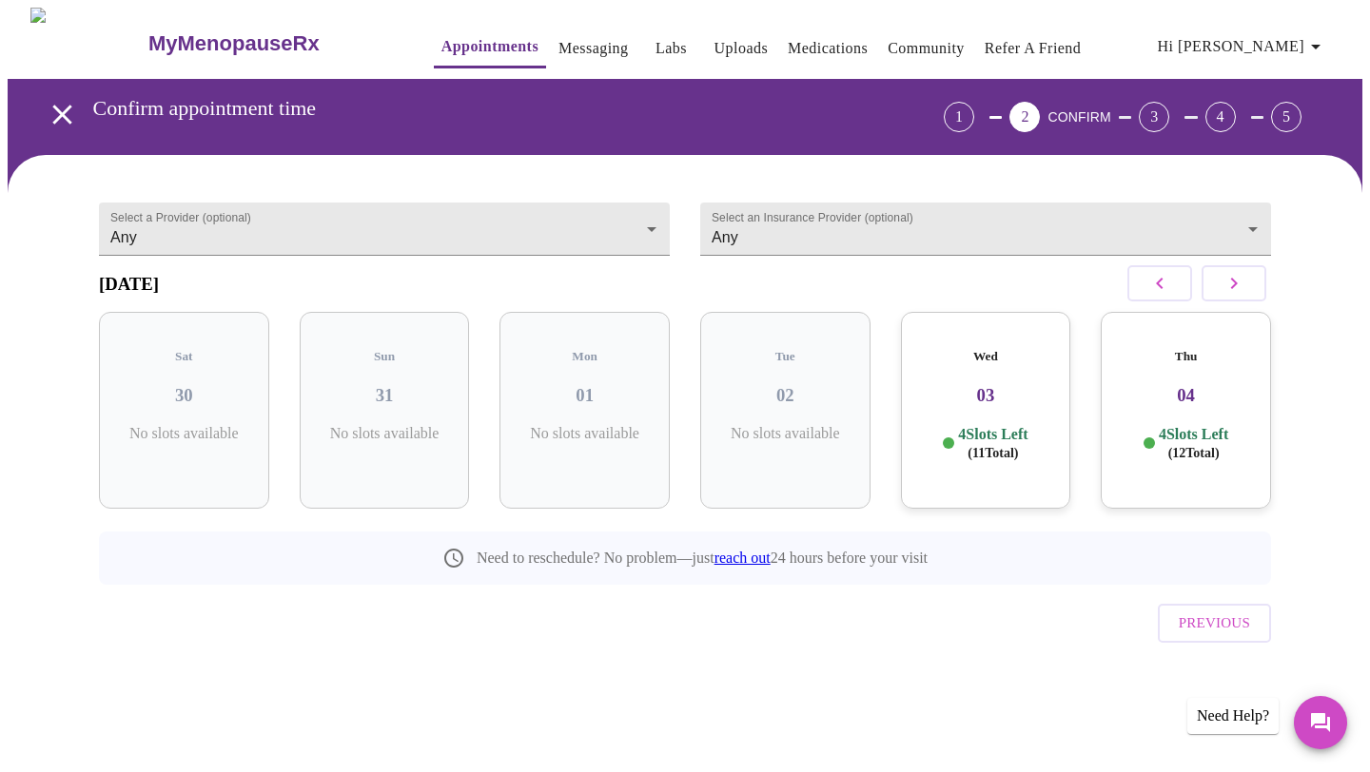
click at [1001, 393] on h3 "03" at bounding box center [986, 395] width 140 height 21
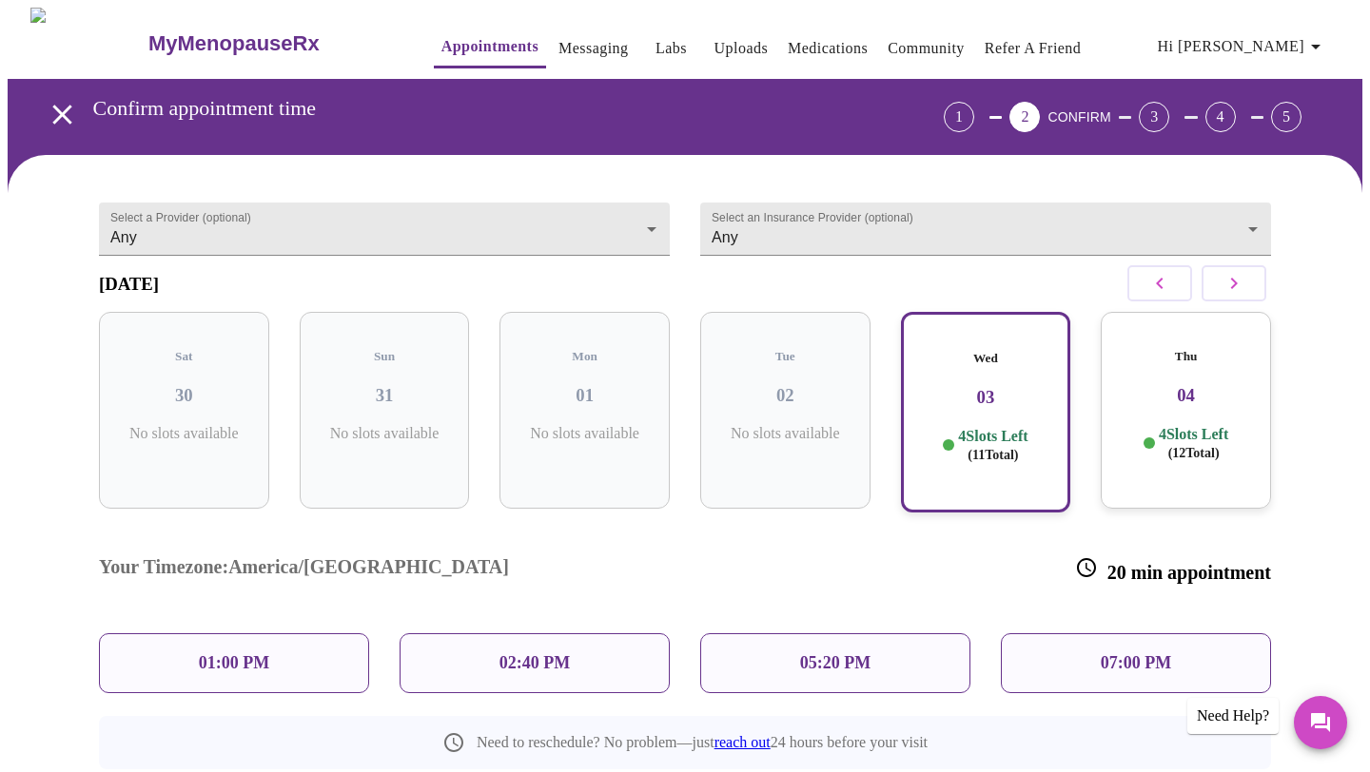
click at [1055, 633] on div "07:00 PM" at bounding box center [1136, 663] width 270 height 60
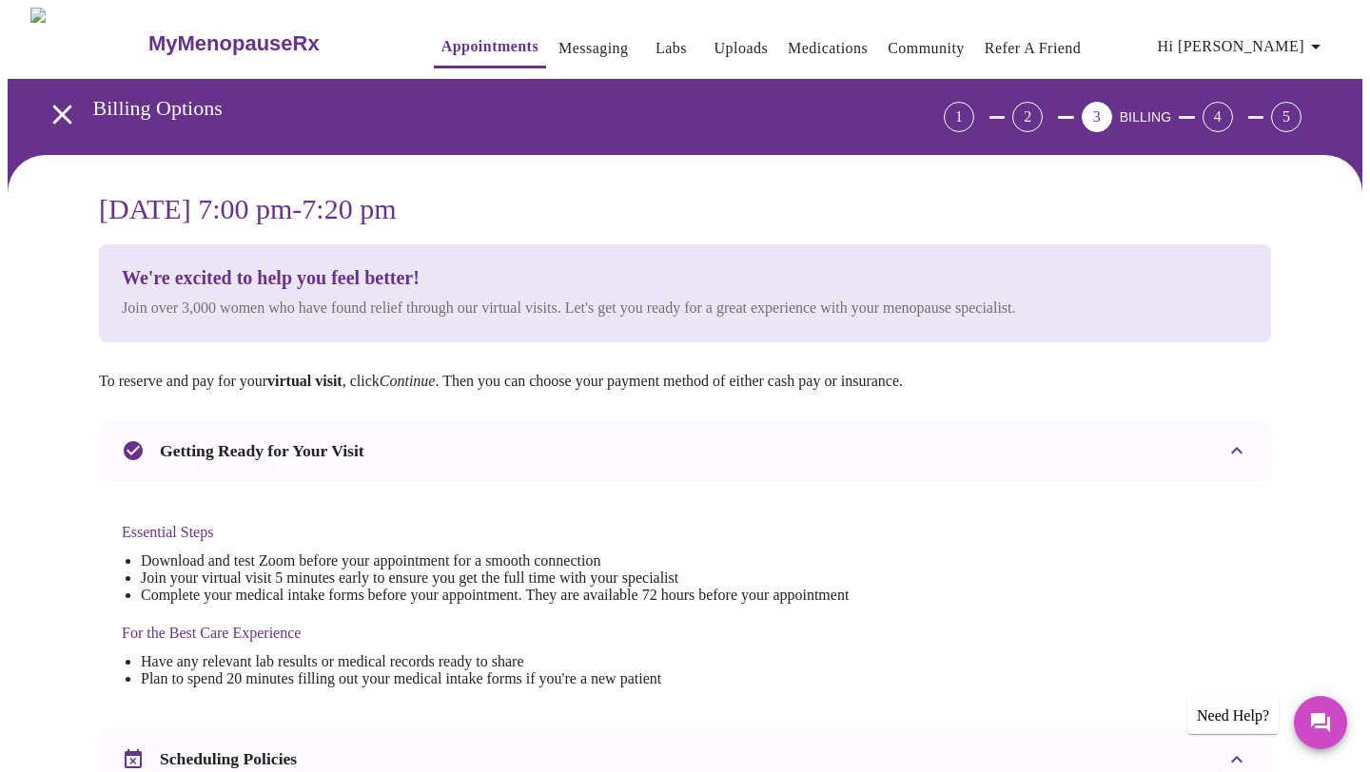
click at [64, 108] on icon "open drawer" at bounding box center [62, 114] width 33 height 33
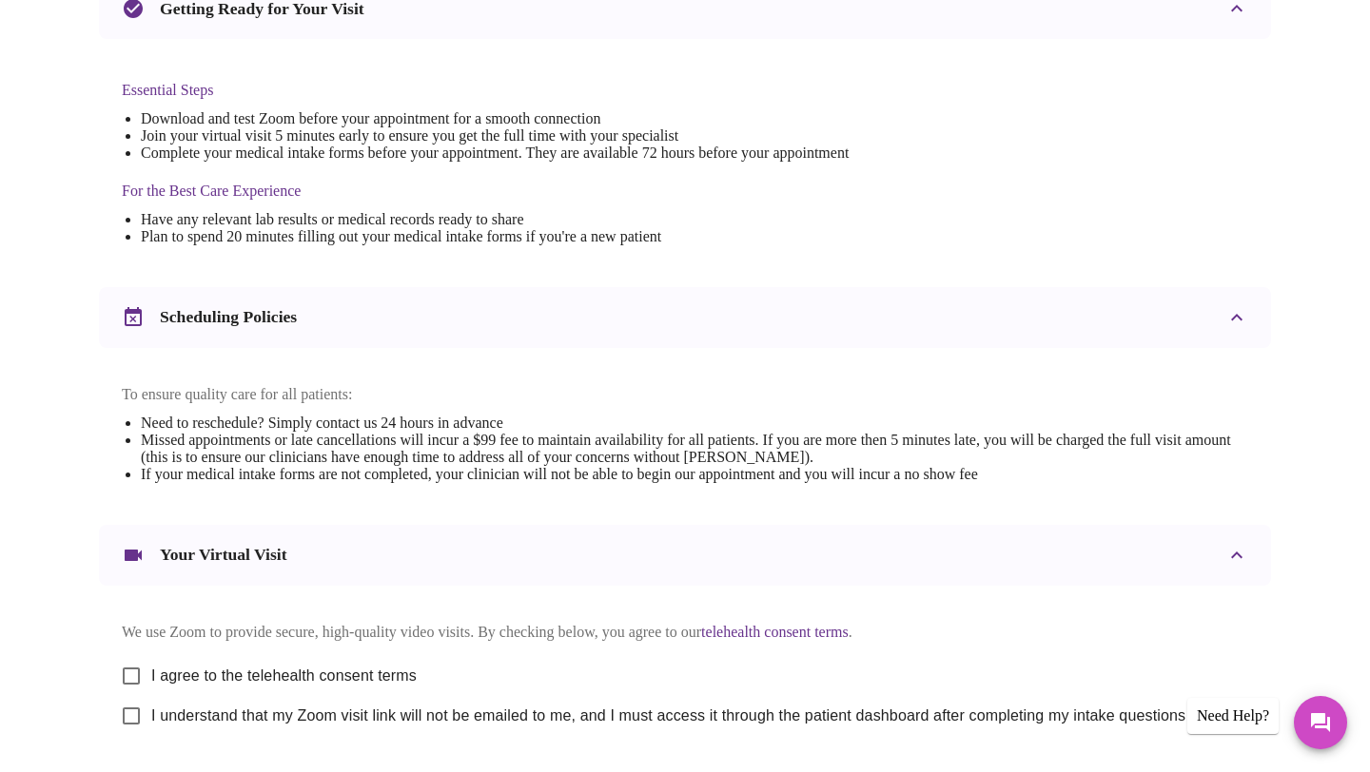
scroll to position [606, 0]
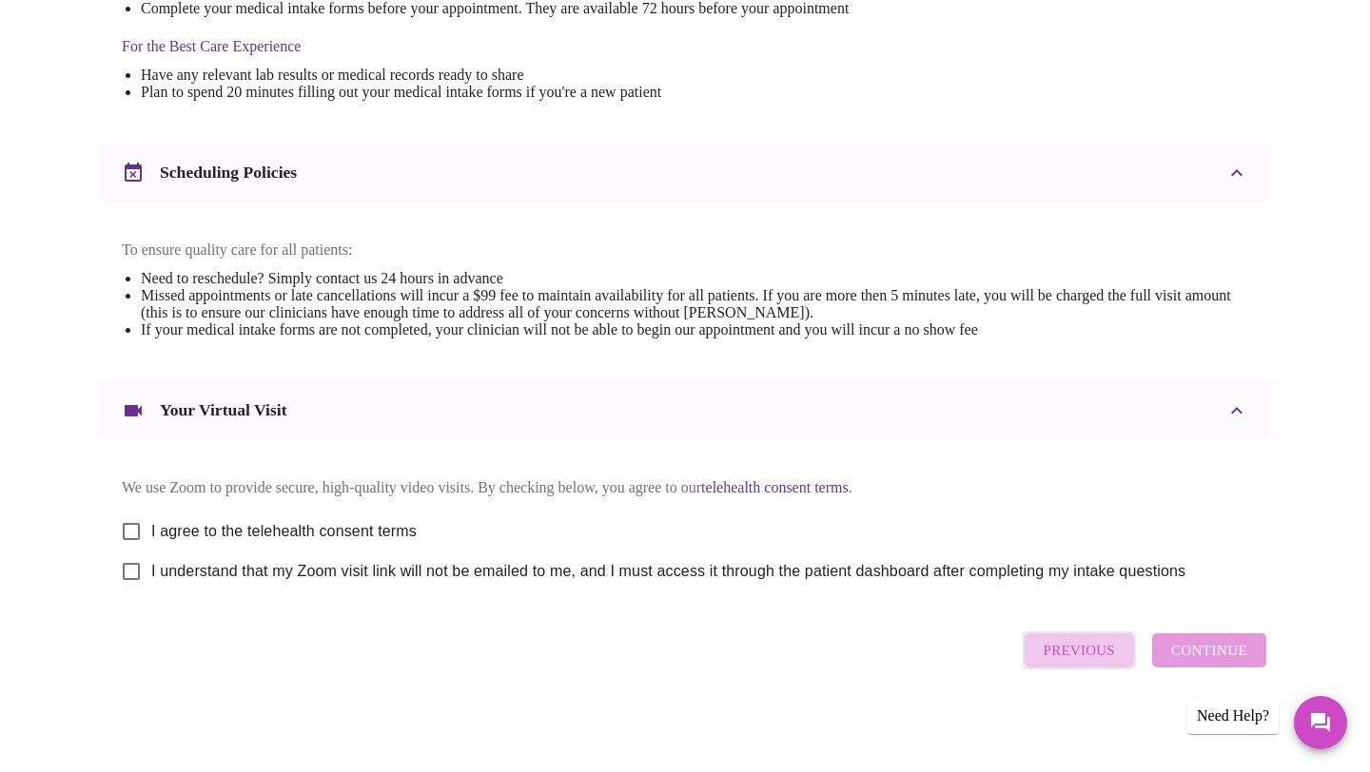
click at [1059, 657] on span "Previous" at bounding box center [1078, 650] width 71 height 25
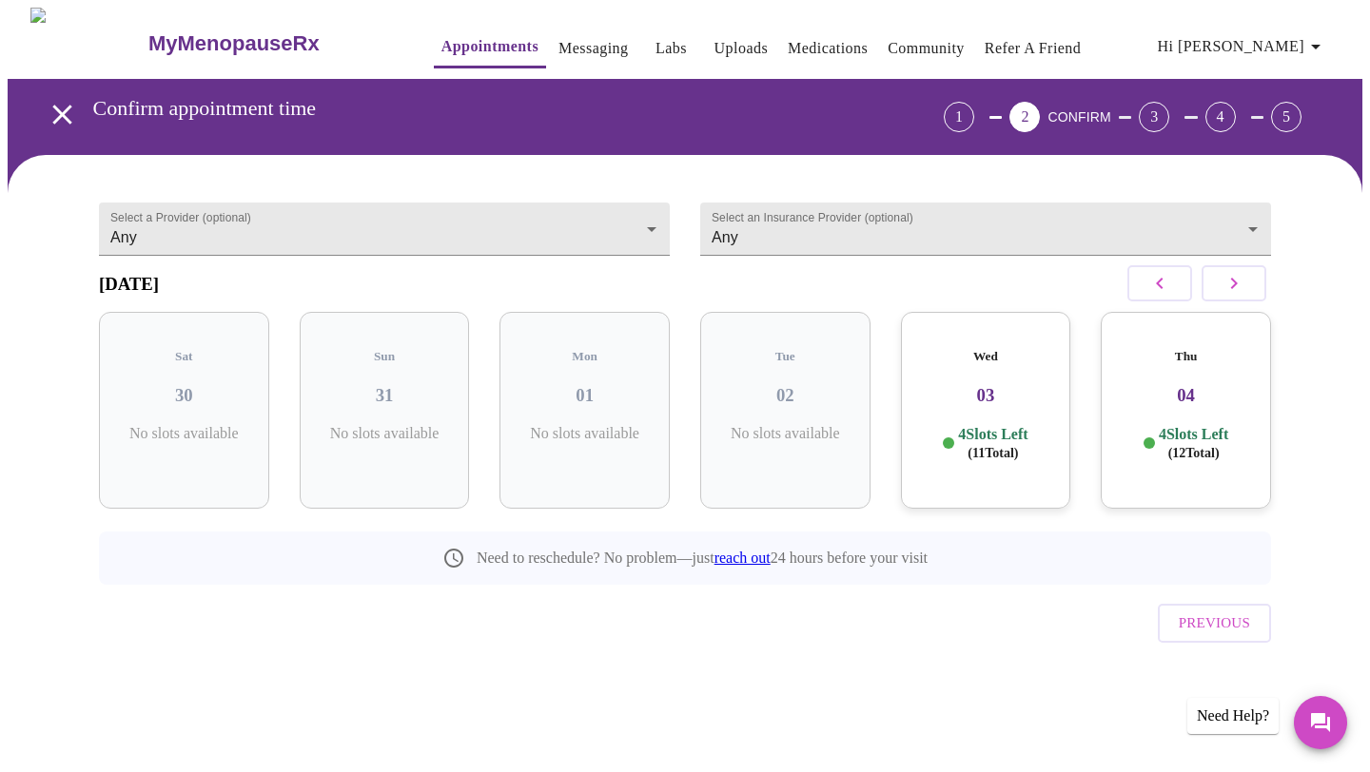
click at [962, 431] on p "4 Slots Left ( 11 Total)" at bounding box center [992, 443] width 69 height 37
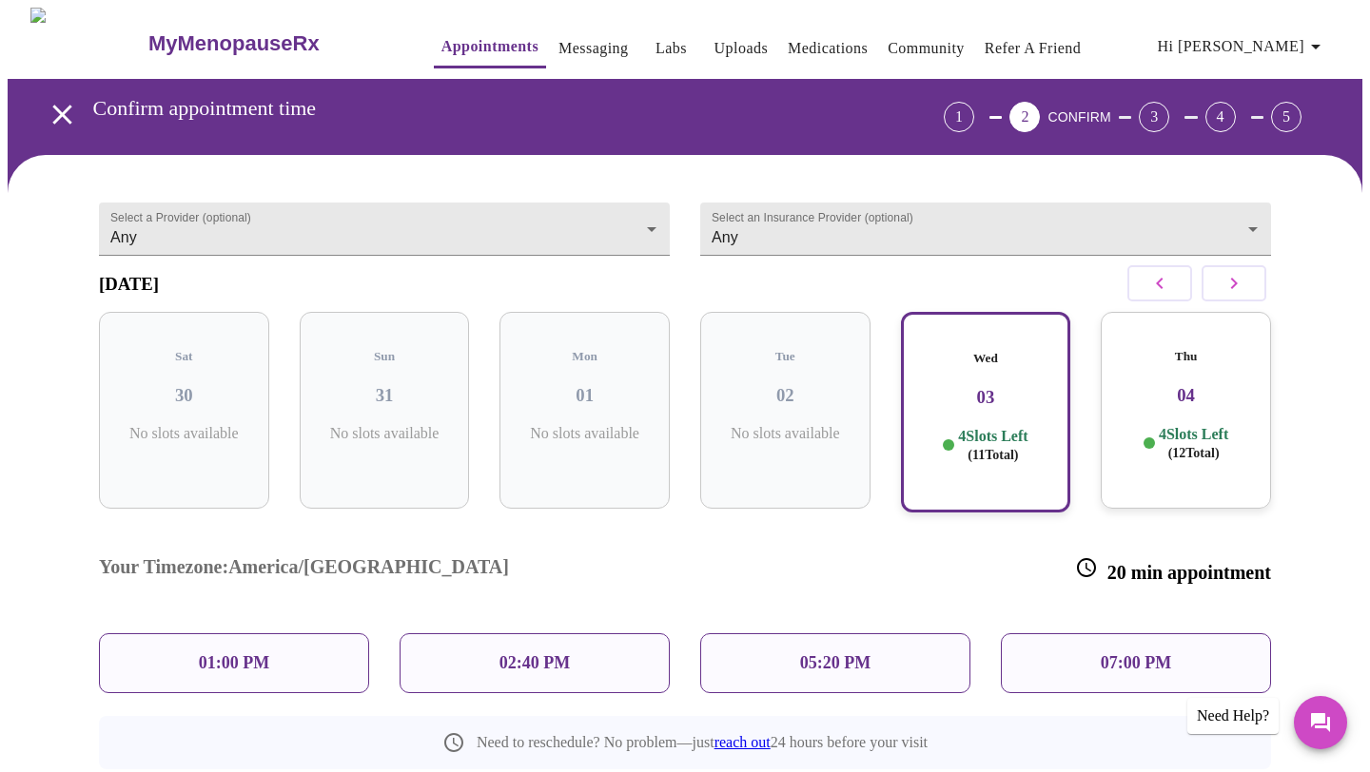
click at [622, 633] on div "02:40 PM" at bounding box center [534, 663] width 270 height 60
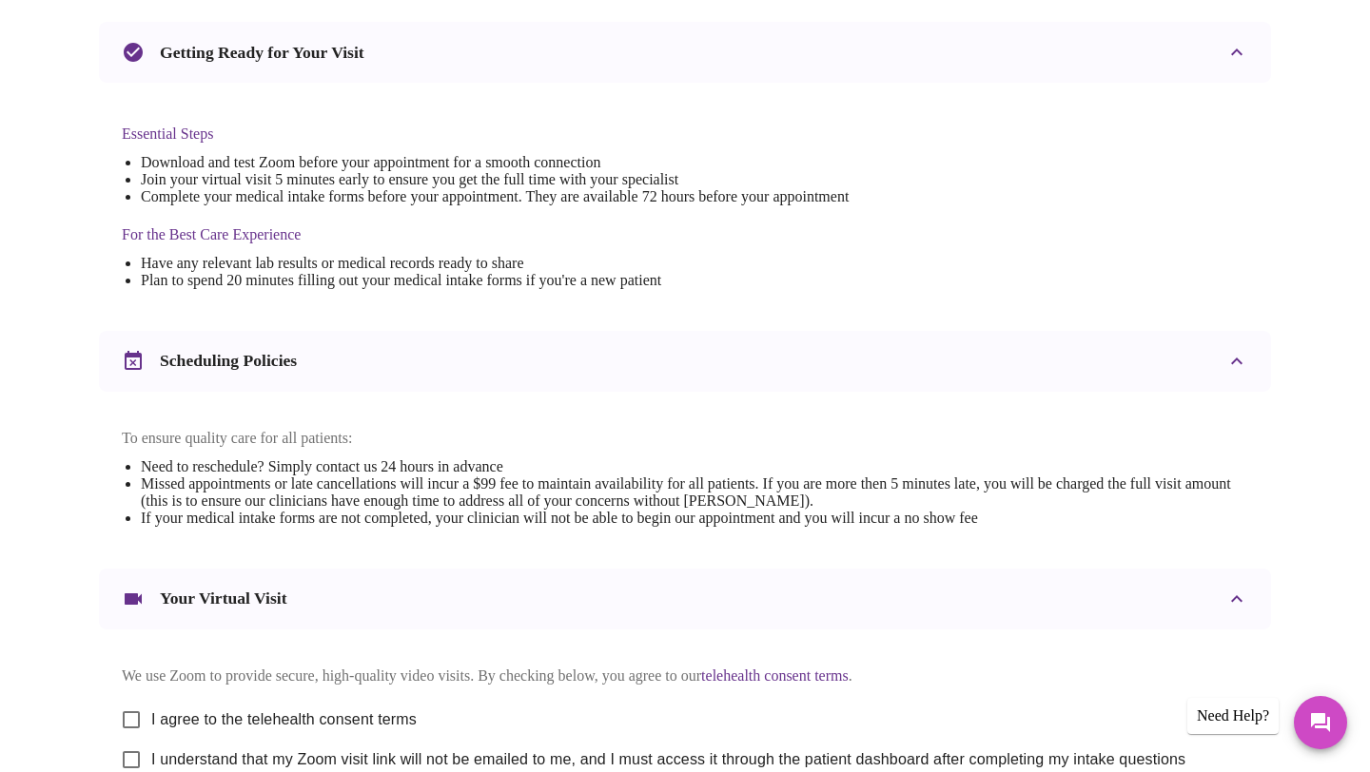
scroll to position [606, 0]
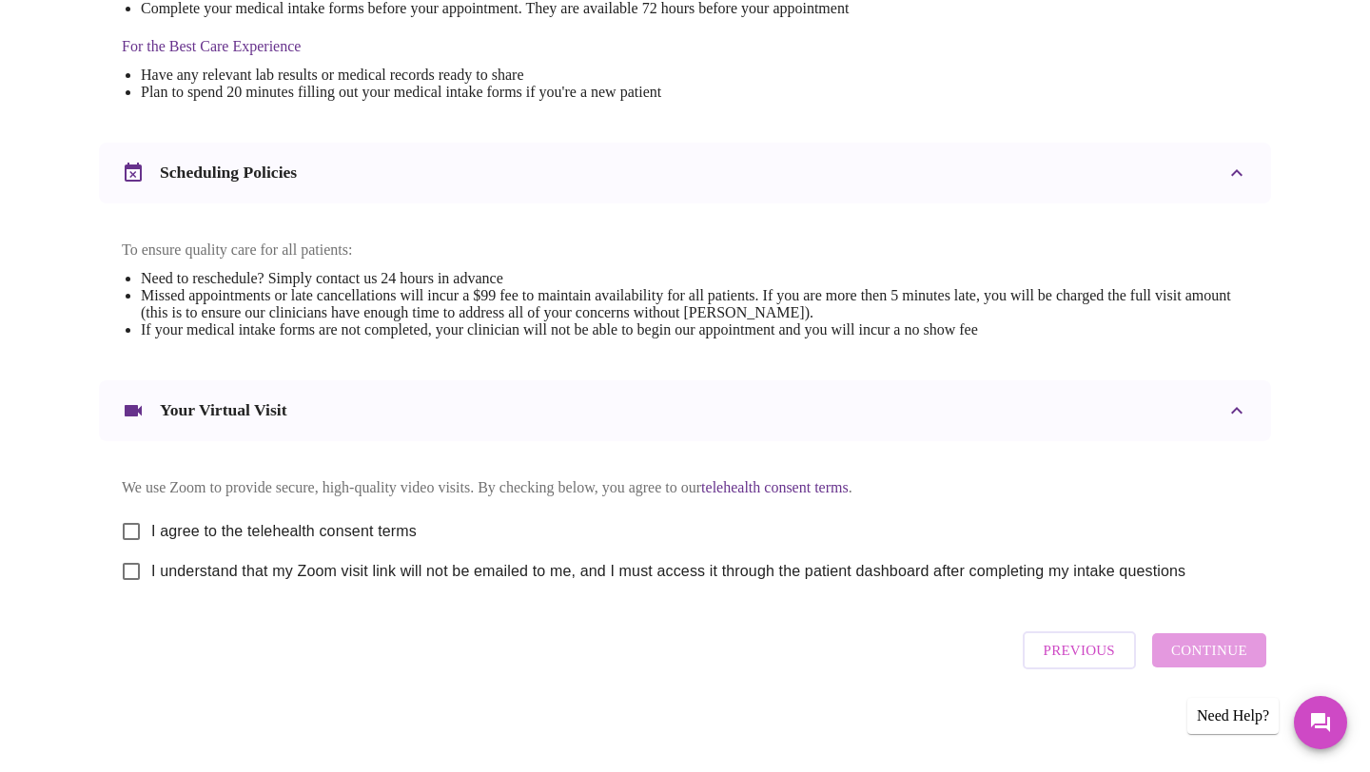
click at [127, 518] on input "I agree to the telehealth consent terms" at bounding box center [131, 532] width 40 height 40
checkbox input "true"
click at [126, 564] on input "I understand that my Zoom visit link will not be emailed to me, and I must acce…" at bounding box center [131, 572] width 40 height 40
checkbox input "true"
click at [1196, 663] on span "Continue" at bounding box center [1209, 650] width 76 height 25
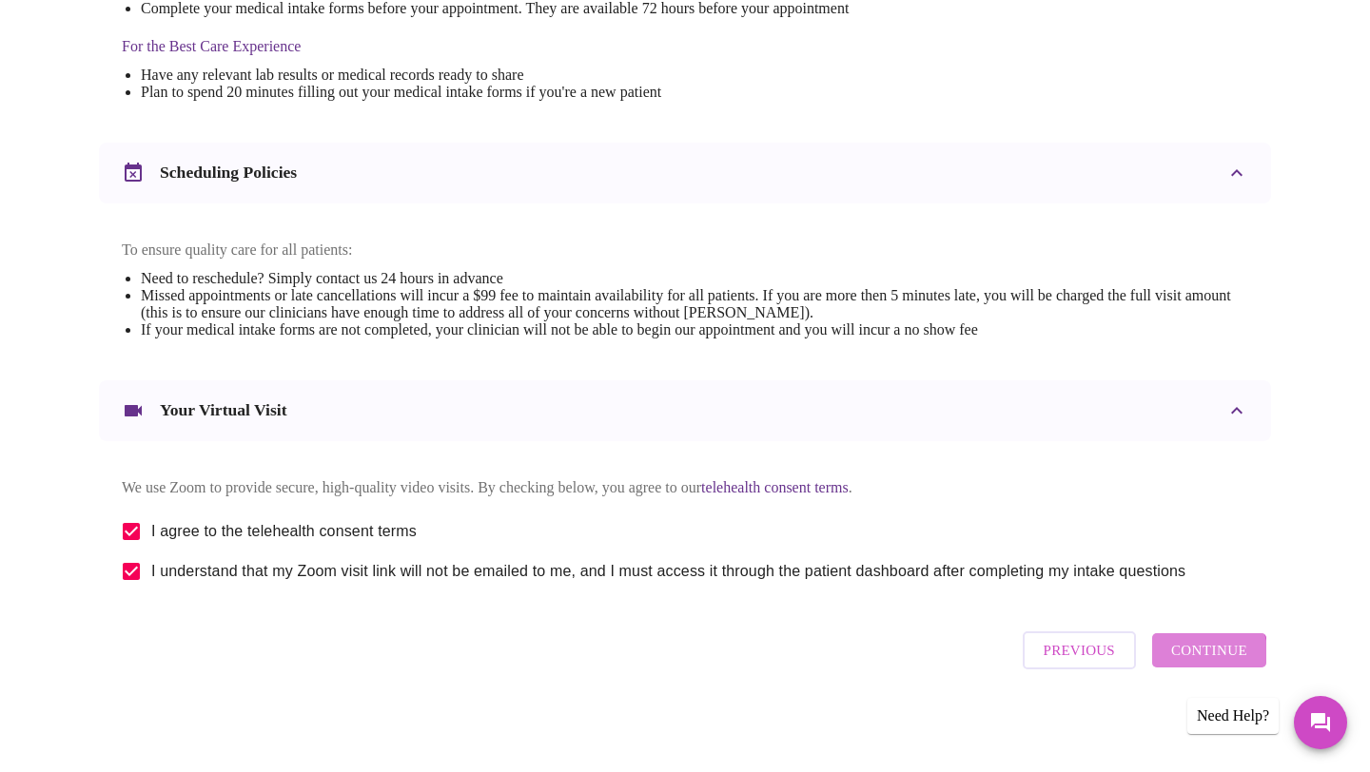
scroll to position [37, 0]
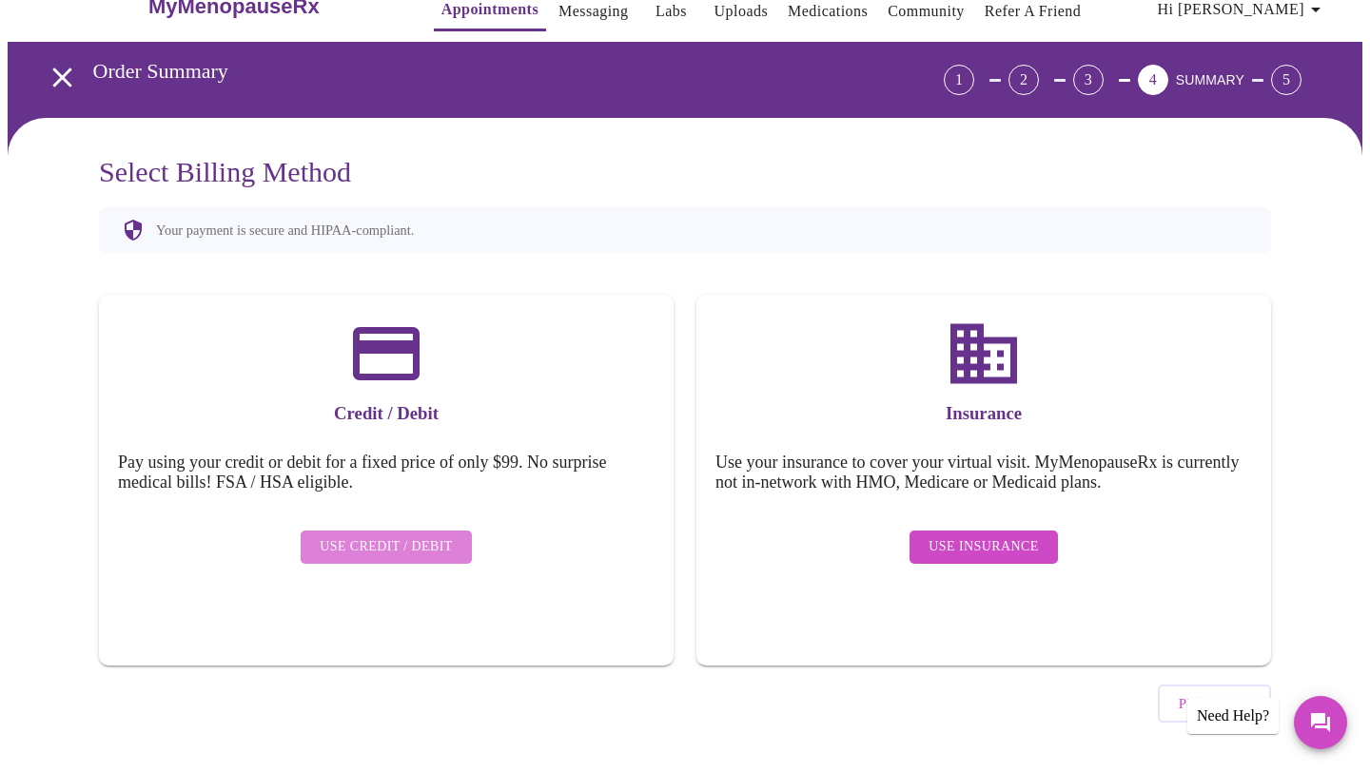
click at [437, 535] on span "Use Credit / Debit" at bounding box center [386, 547] width 133 height 24
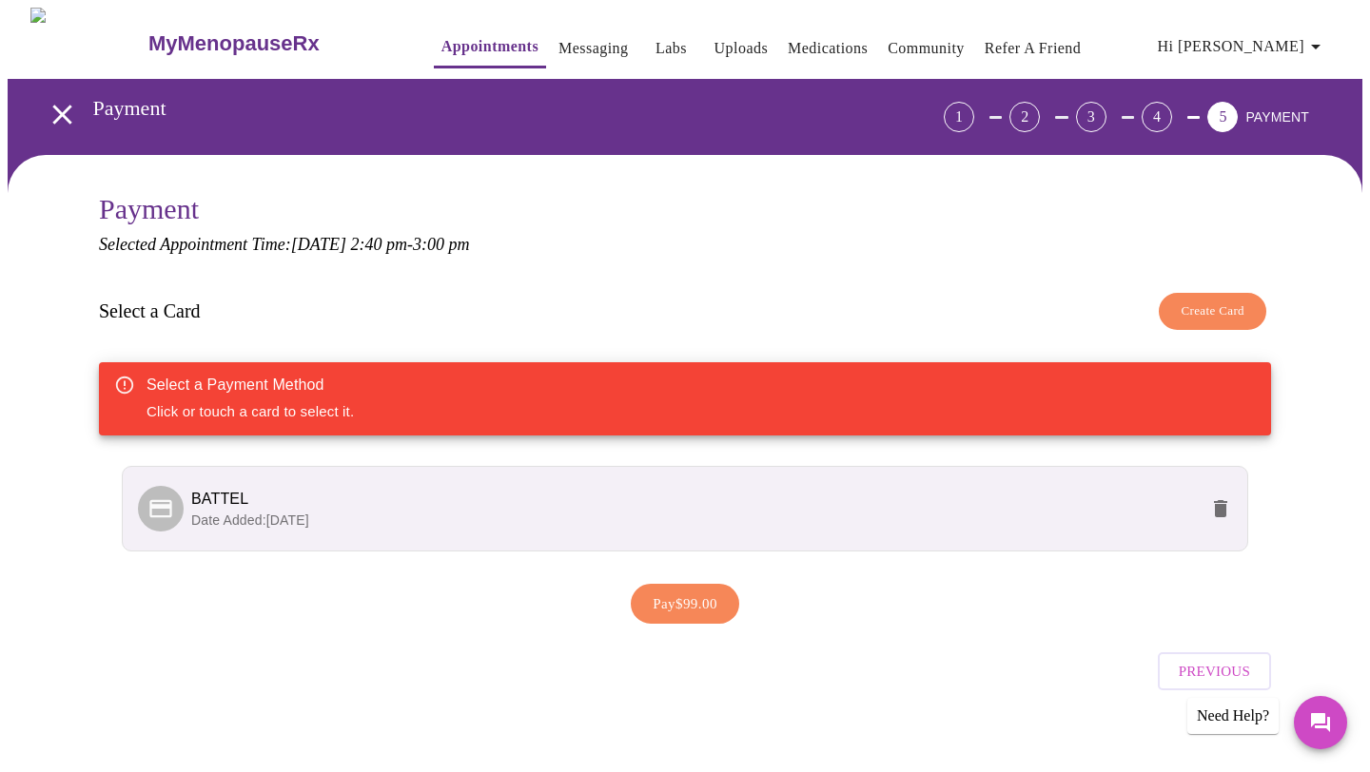
click at [998, 316] on div "Select a Card Create Card" at bounding box center [685, 311] width 1172 height 56
click at [1227, 662] on span "Previous" at bounding box center [1213, 671] width 71 height 25
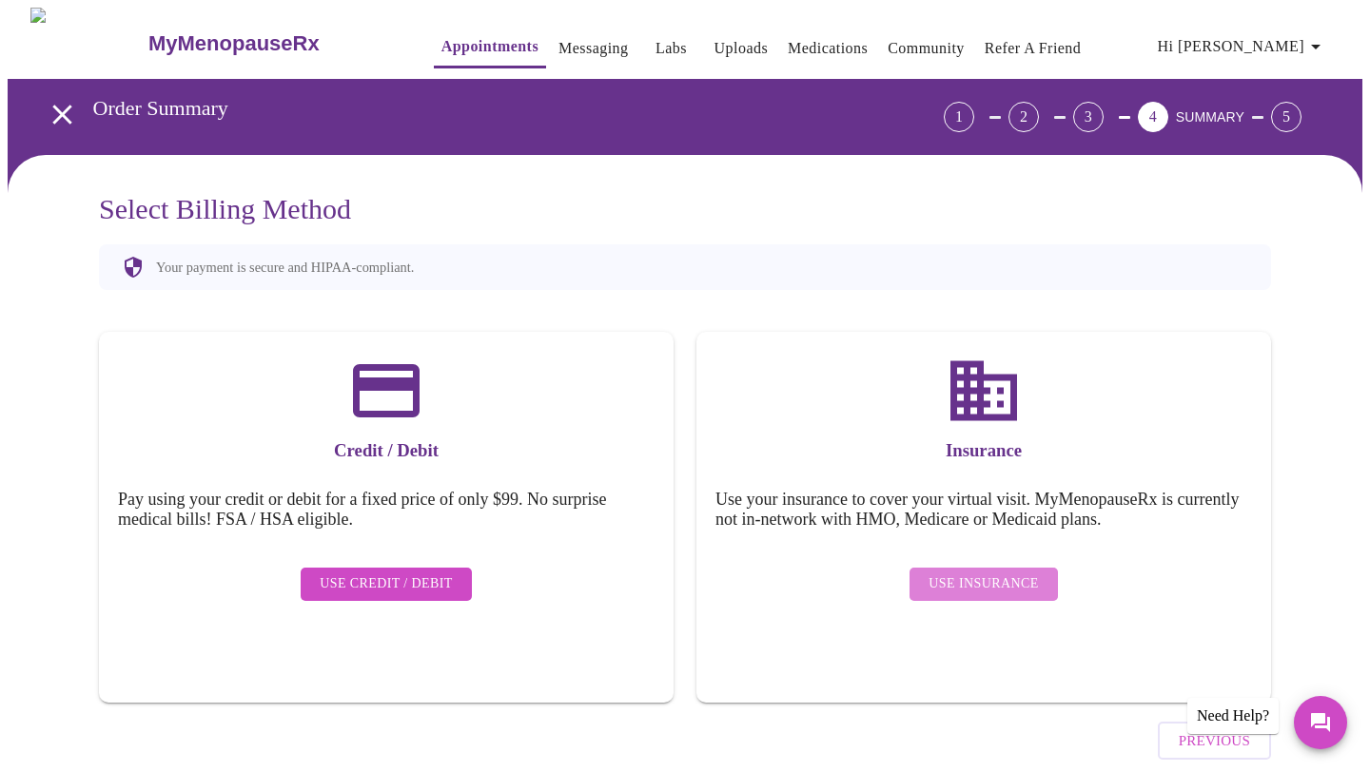
click at [996, 573] on span "Use Insurance" at bounding box center [982, 585] width 109 height 24
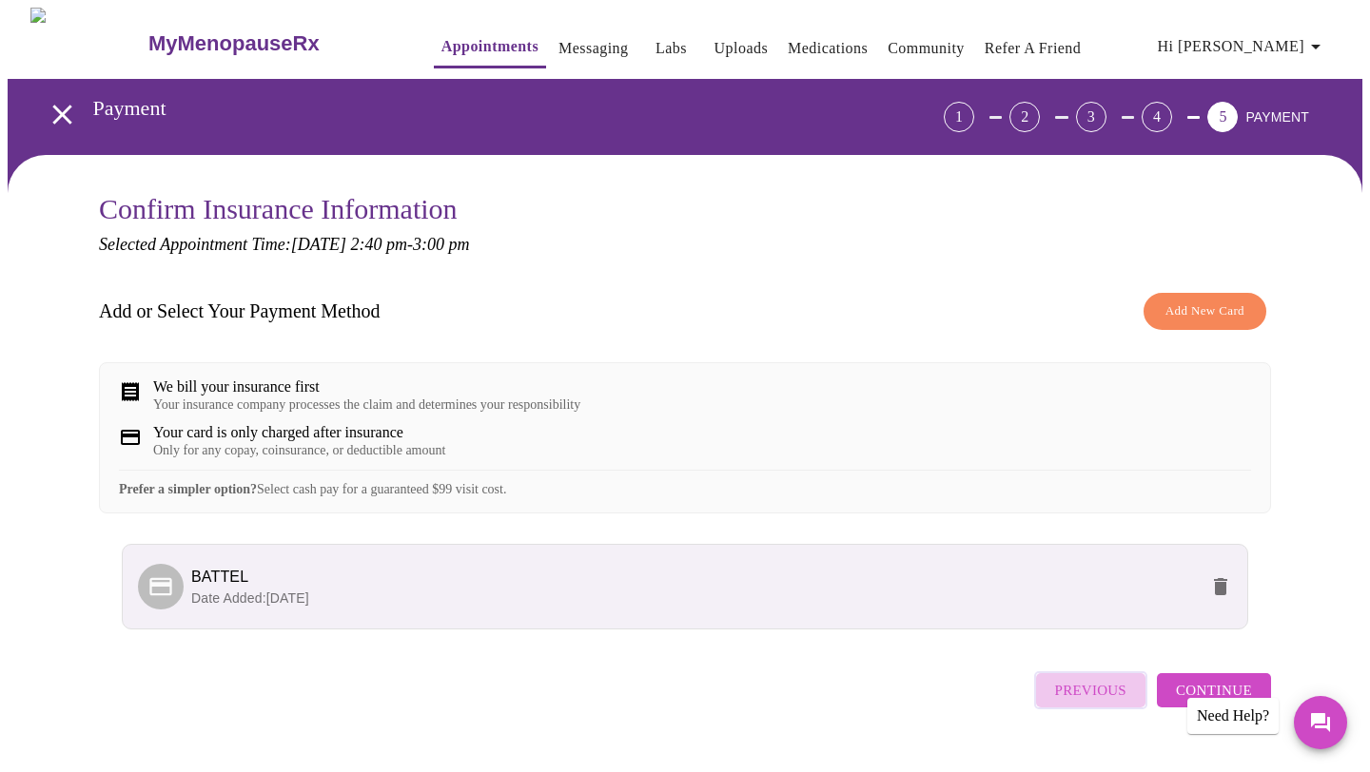
click at [1108, 703] on span "Previous" at bounding box center [1090, 690] width 71 height 25
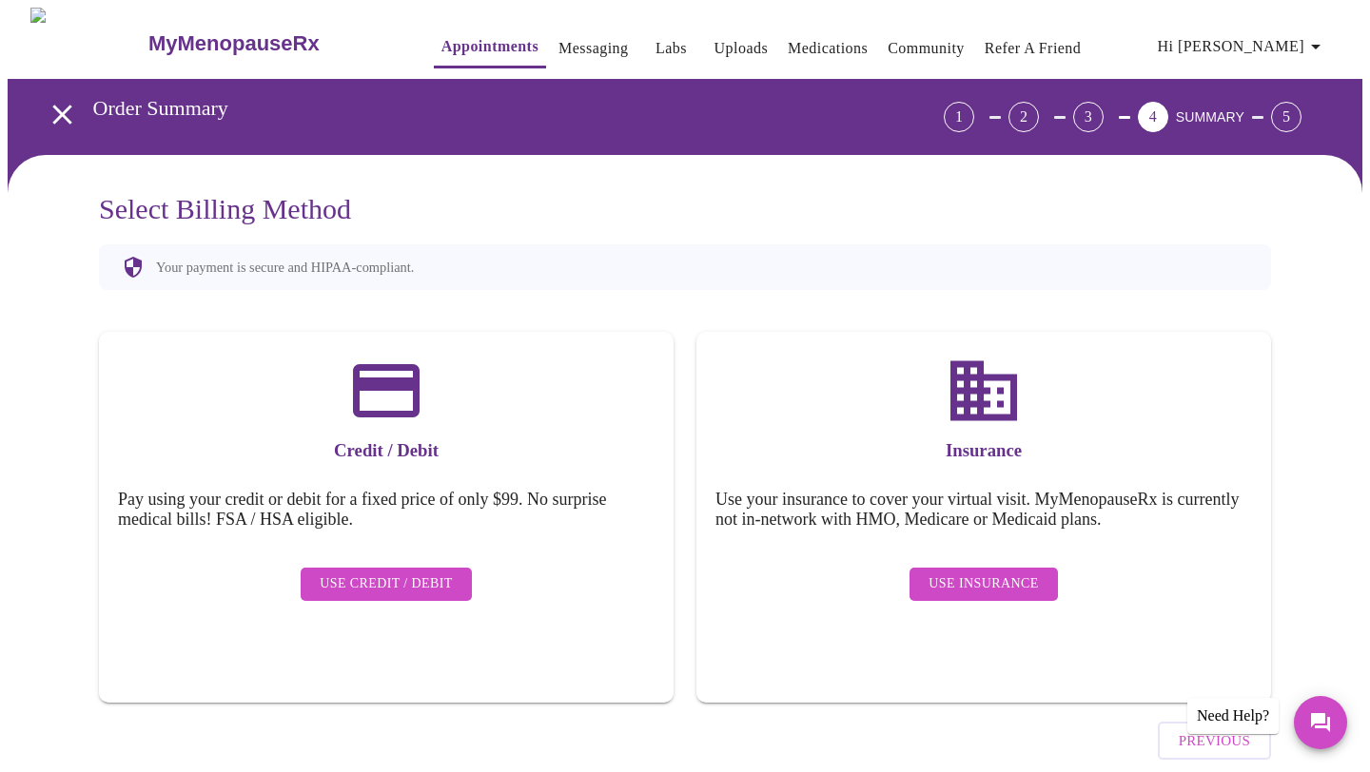
scroll to position [37, 0]
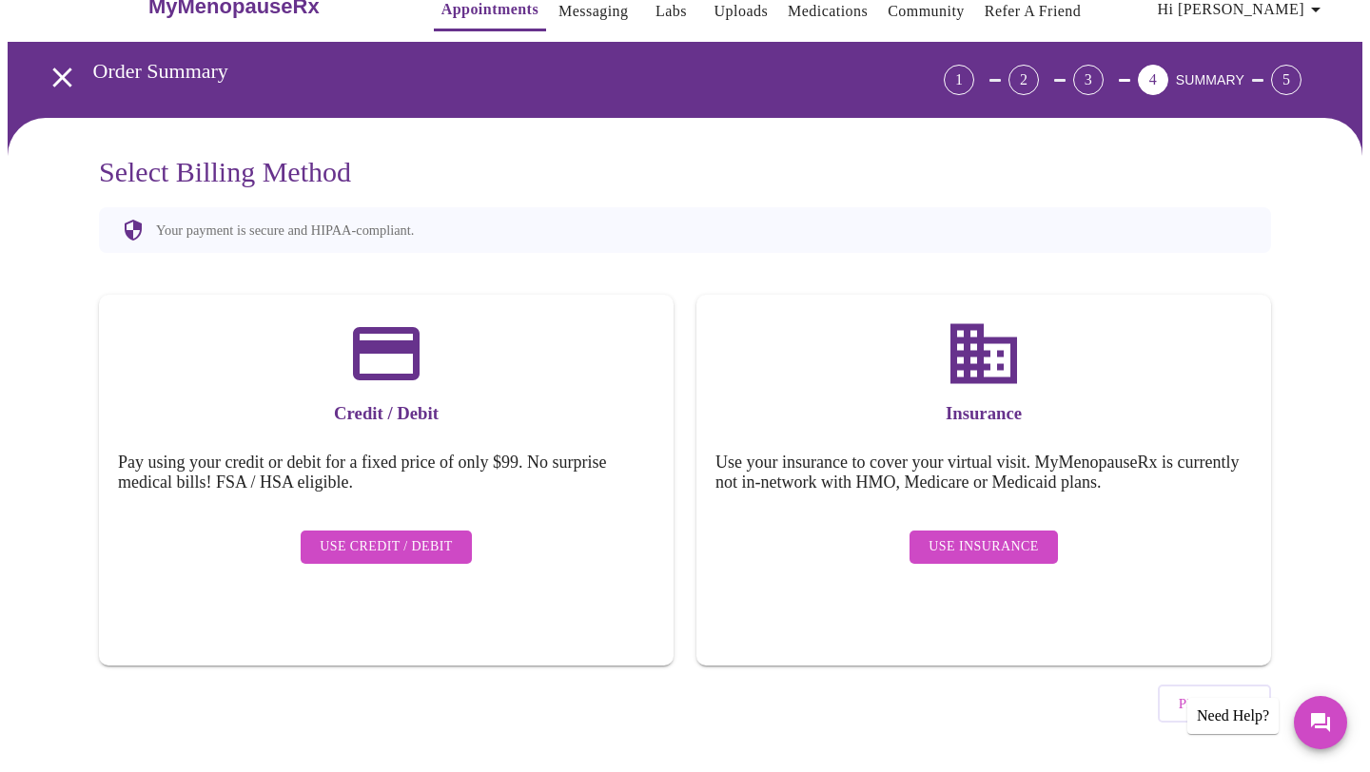
click at [1296, 73] on div "5" at bounding box center [1286, 80] width 30 height 30
click at [1239, 74] on span "SUMMARY" at bounding box center [1210, 79] width 68 height 15
click at [1168, 74] on div "4" at bounding box center [1152, 80] width 30 height 30
click at [1031, 535] on span "Use Insurance" at bounding box center [982, 547] width 109 height 24
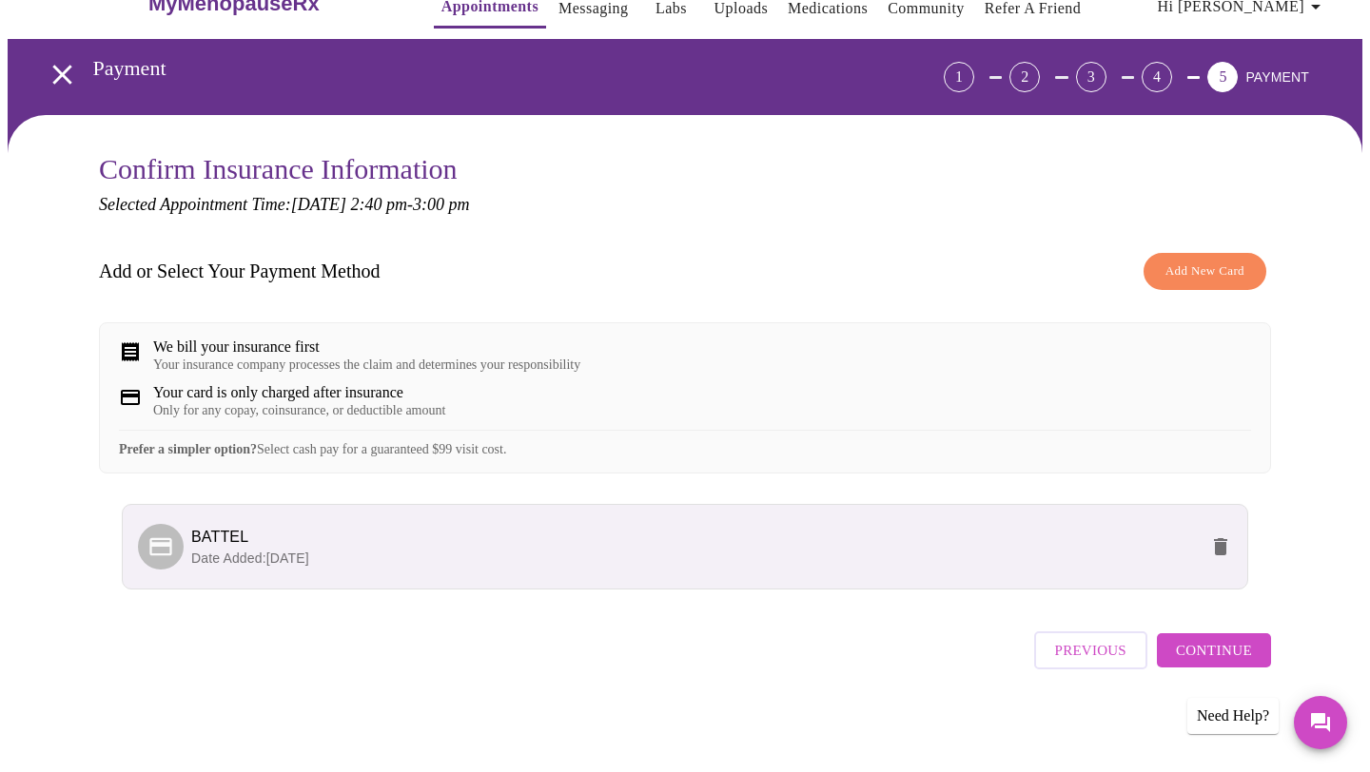
scroll to position [53, 0]
click at [388, 358] on div "Your insurance company processes the claim and determines your responsibility" at bounding box center [366, 365] width 427 height 15
click at [1166, 261] on span "Add New Card" at bounding box center [1204, 272] width 79 height 22
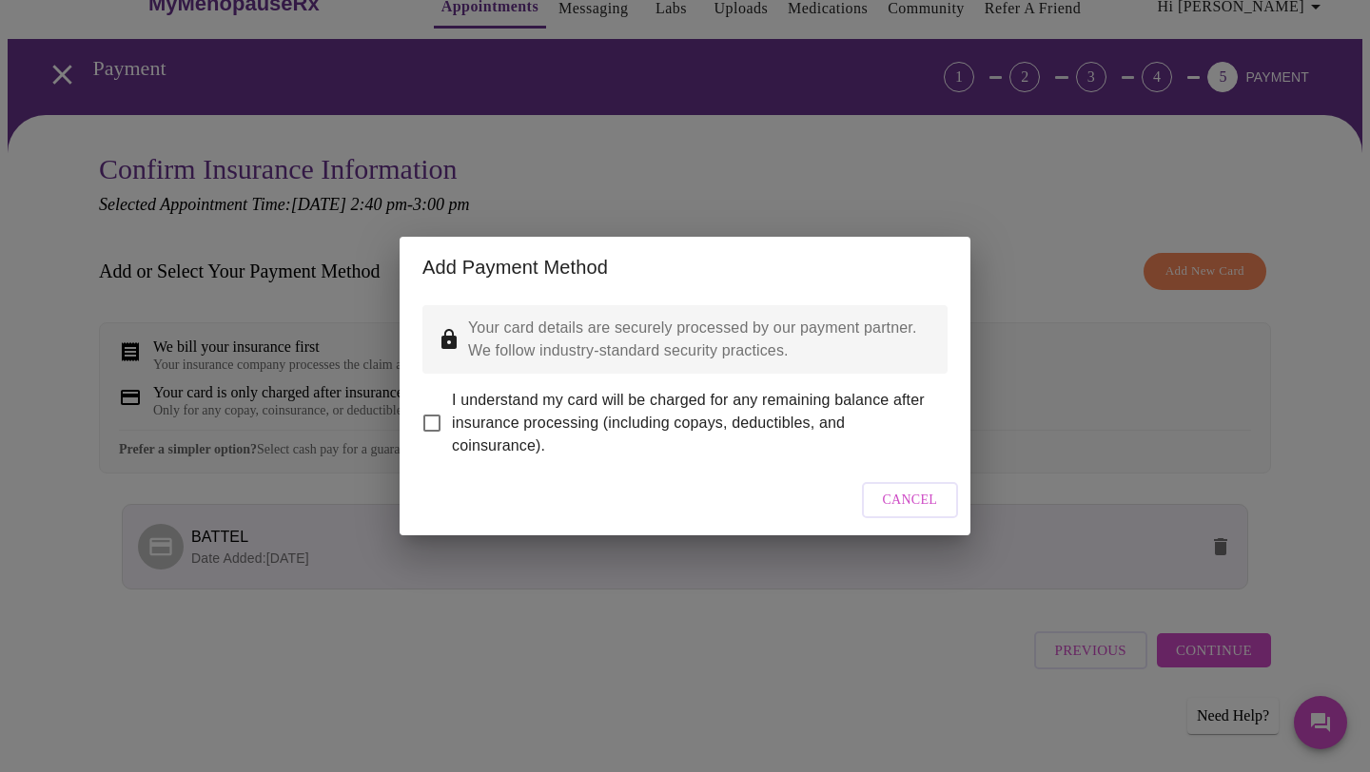
click at [865, 389] on span "I understand my card will be charged for any remaining balance after insurance …" at bounding box center [692, 423] width 480 height 68
click at [452, 403] on input "I understand my card will be charged for any remaining balance after insurance …" at bounding box center [432, 423] width 40 height 40
checkbox input "true"
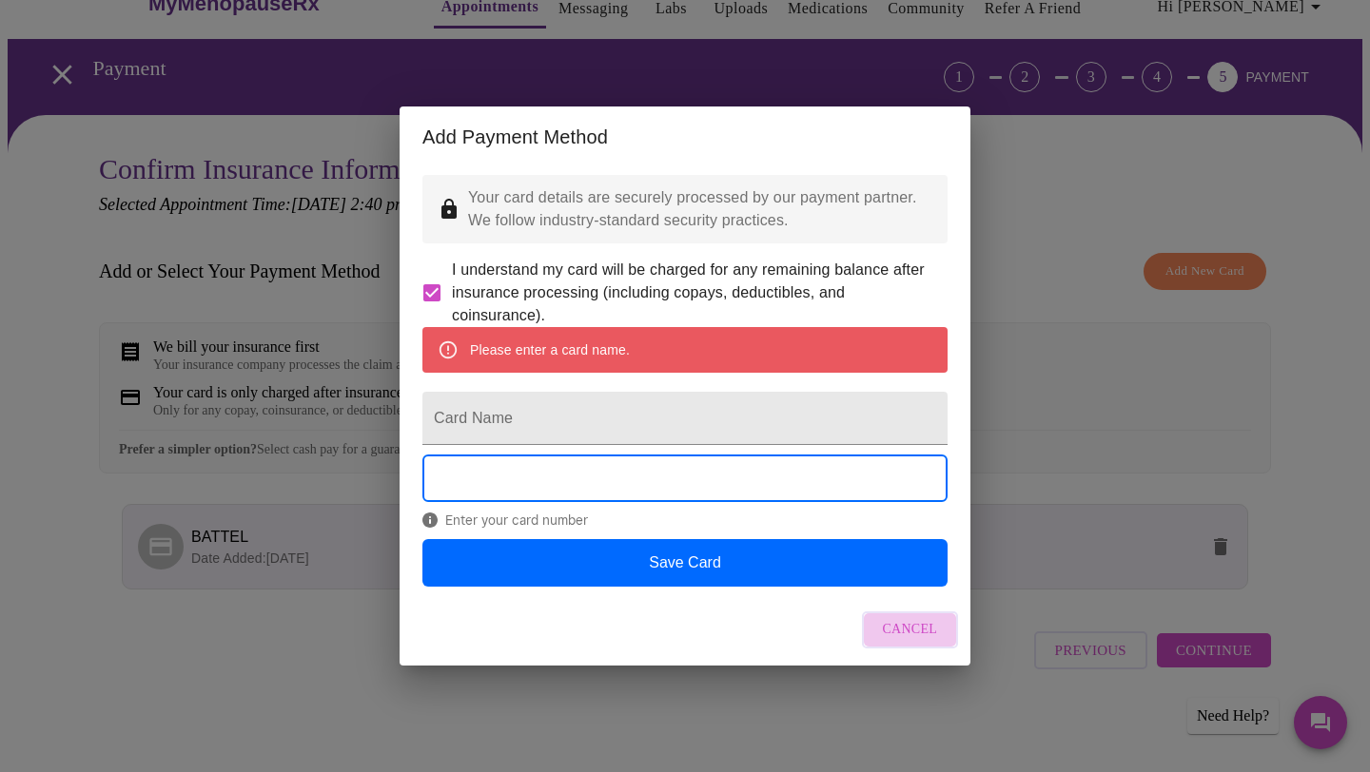
click at [921, 642] on span "Cancel" at bounding box center [910, 630] width 55 height 24
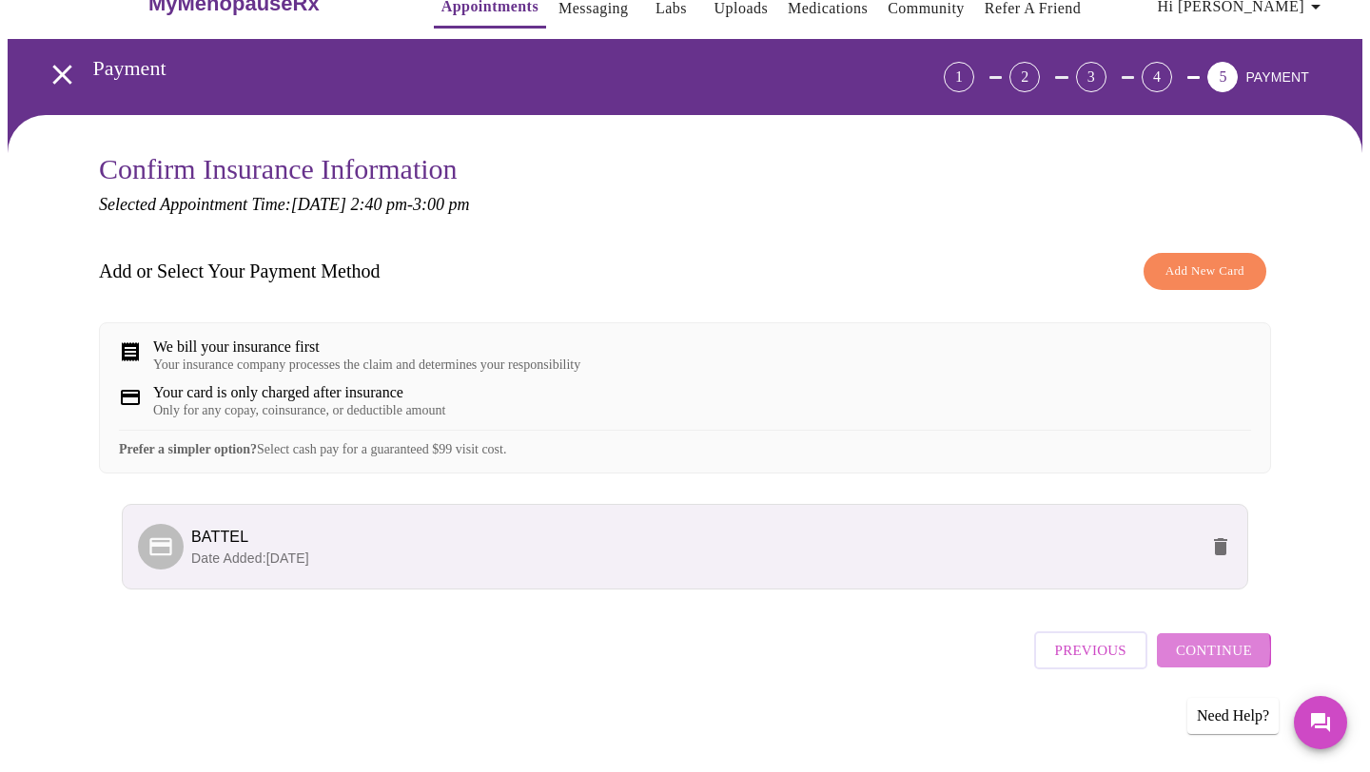
click at [1170, 658] on button "Continue" at bounding box center [1213, 650] width 114 height 34
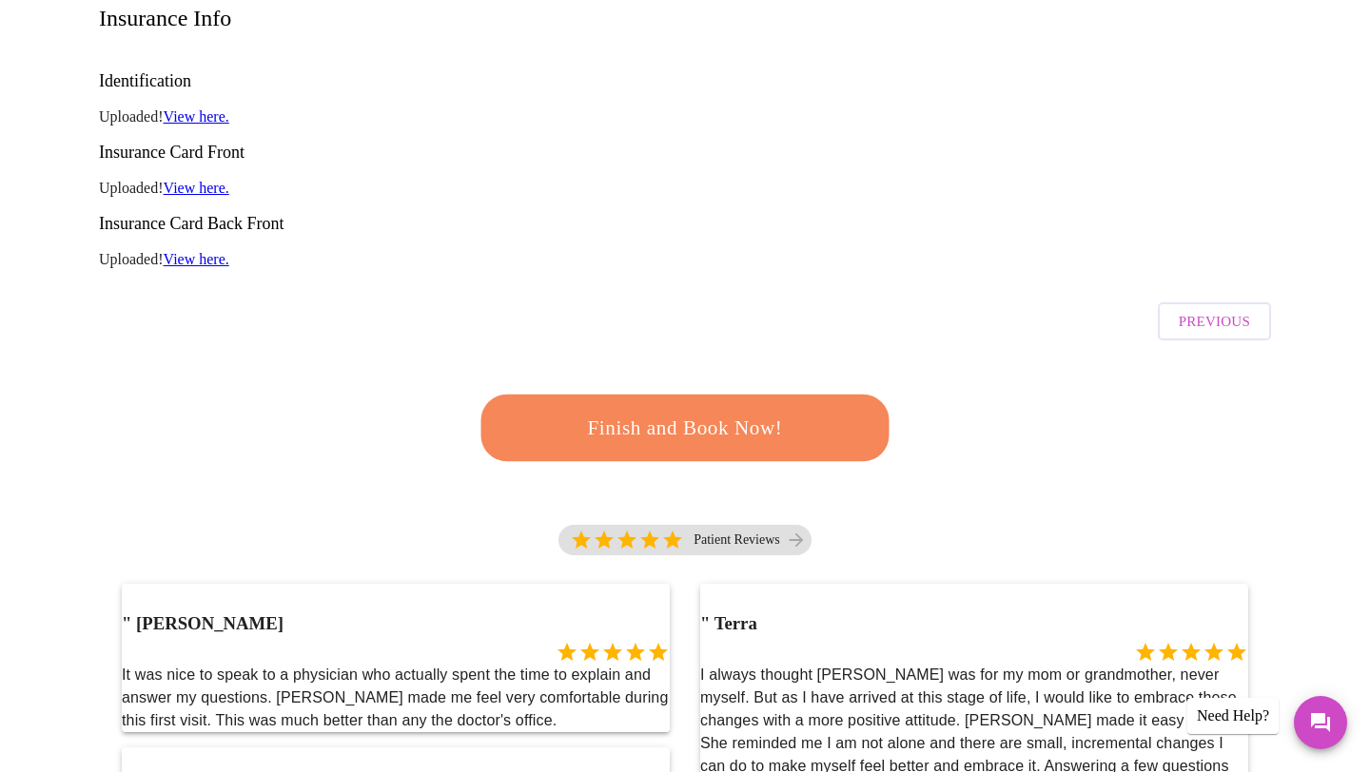
scroll to position [328, 0]
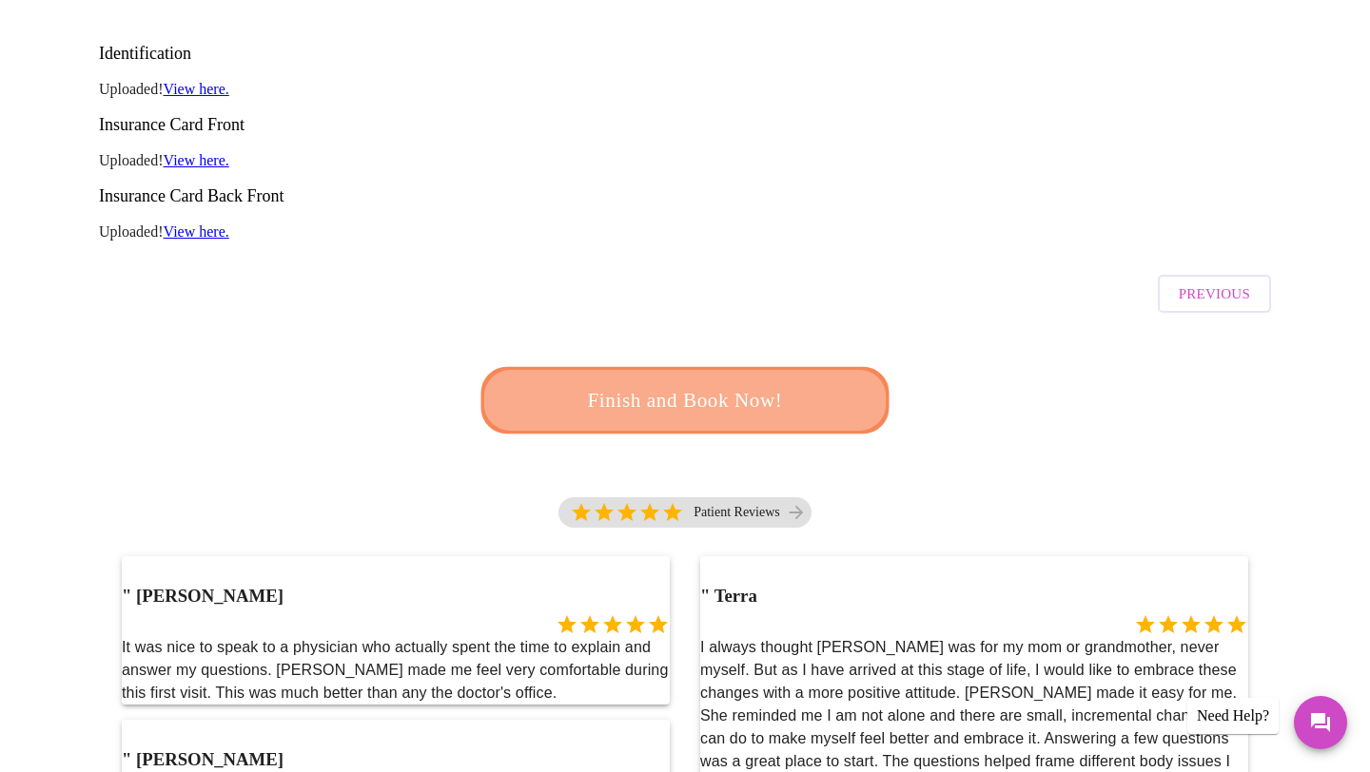
click at [775, 383] on span "Finish and Book Now!" at bounding box center [685, 400] width 352 height 35
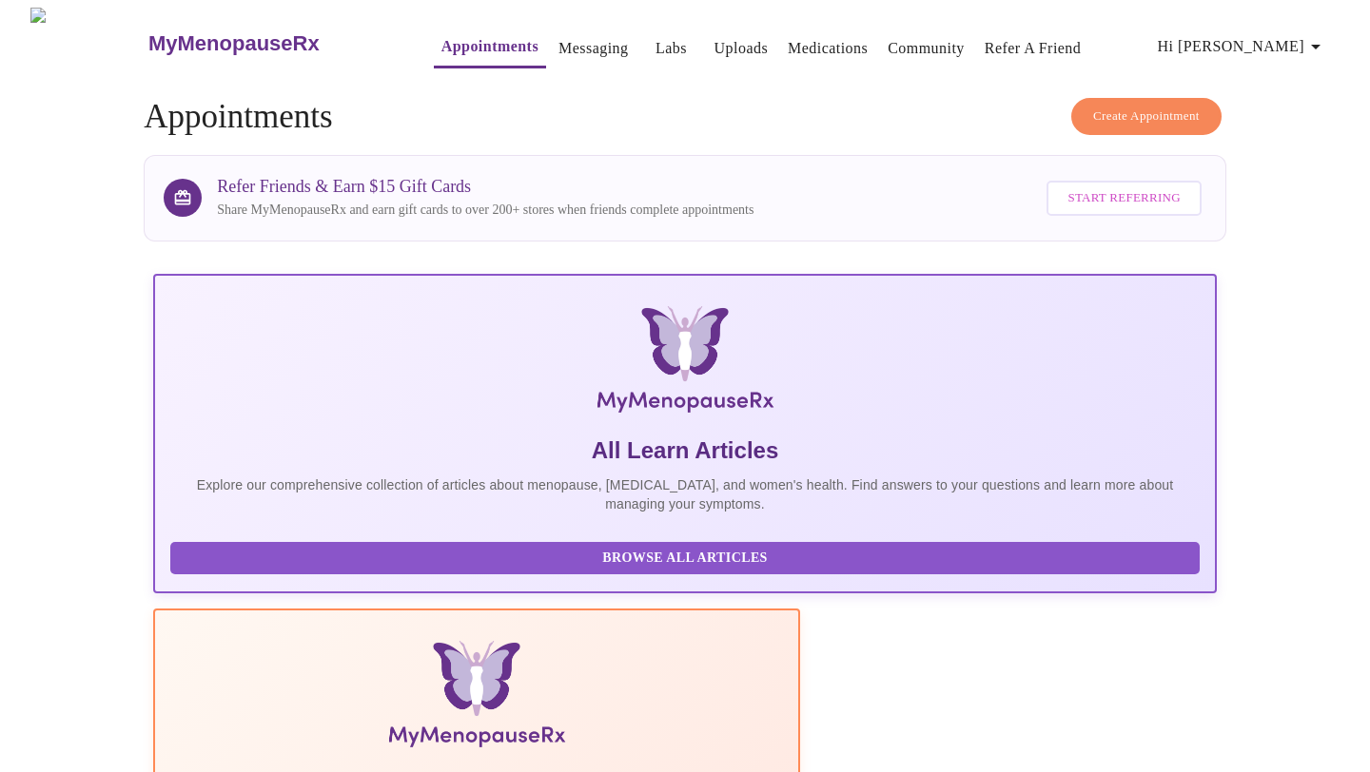
click at [1240, 48] on span "Hi [PERSON_NAME]" at bounding box center [1241, 46] width 169 height 27
click at [1117, 59] on div at bounding box center [685, 386] width 1370 height 772
